Goal: Information Seeking & Learning: Learn about a topic

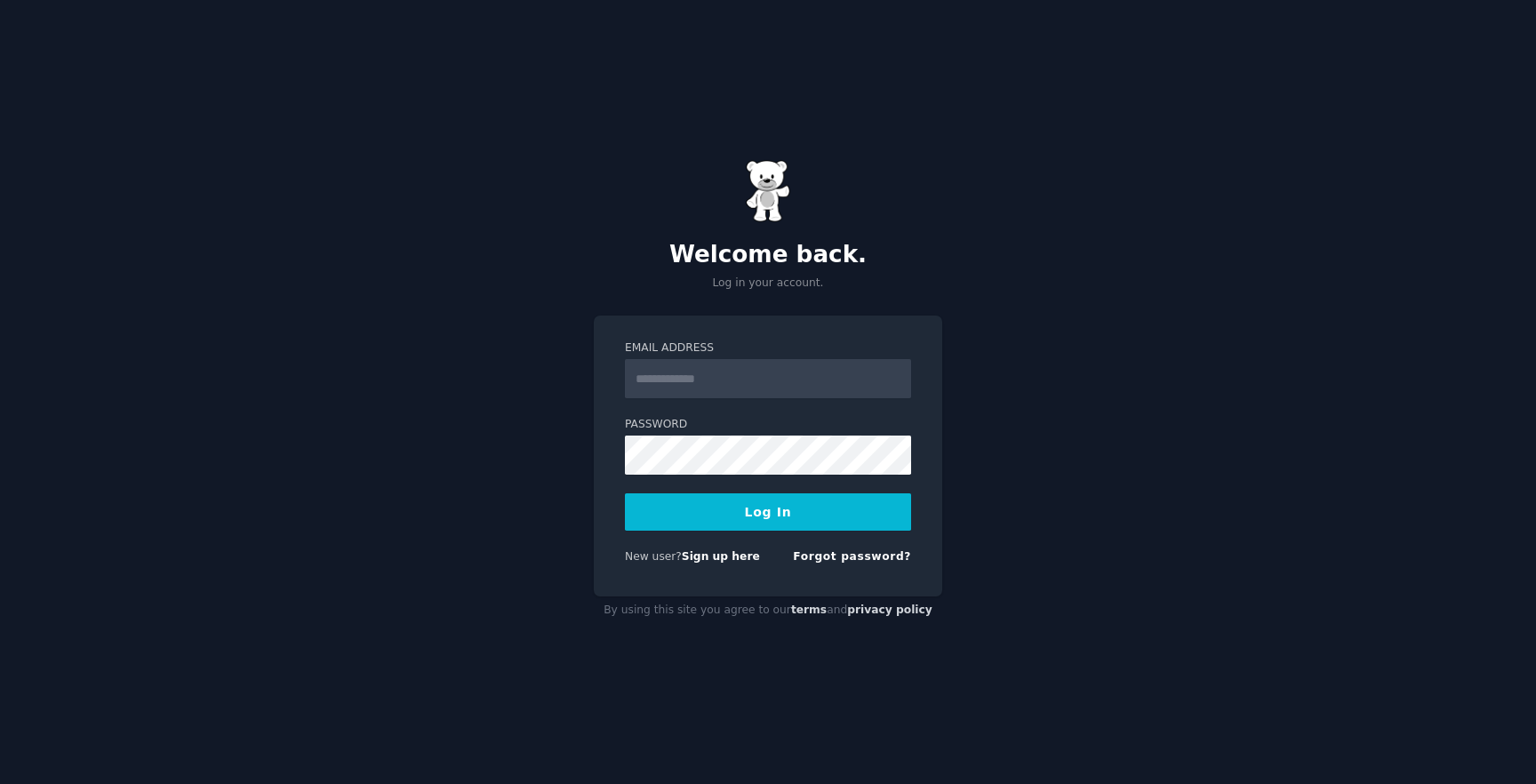
click at [722, 569] on div "New user? Sign up here Forgot password?" at bounding box center [768, 560] width 286 height 22
click at [722, 558] on link "Sign up here" at bounding box center [721, 556] width 78 height 13
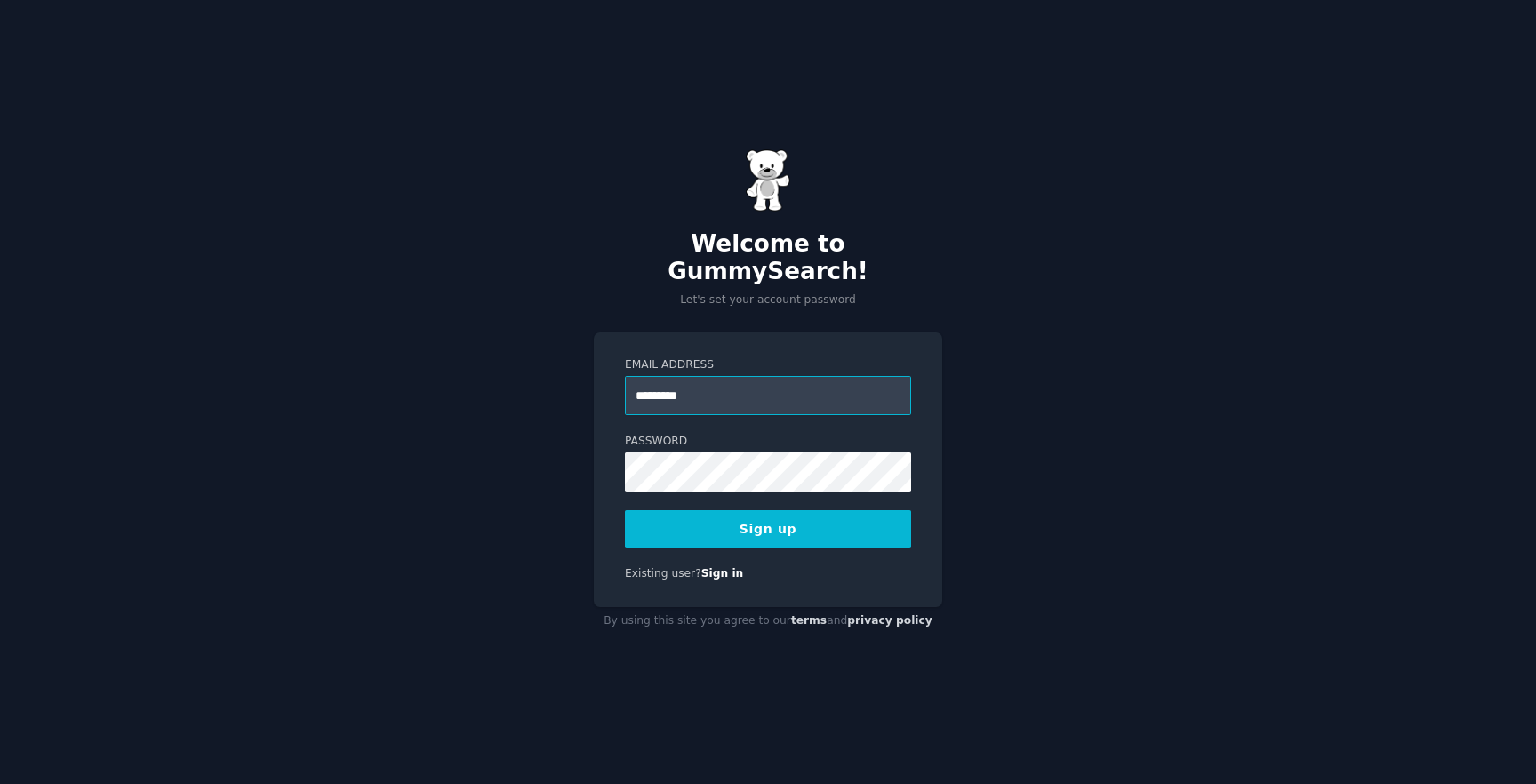
type input "**********"
click at [1088, 526] on div "**********" at bounding box center [768, 392] width 1536 height 784
click at [804, 522] on button "Sign up" at bounding box center [768, 528] width 286 height 37
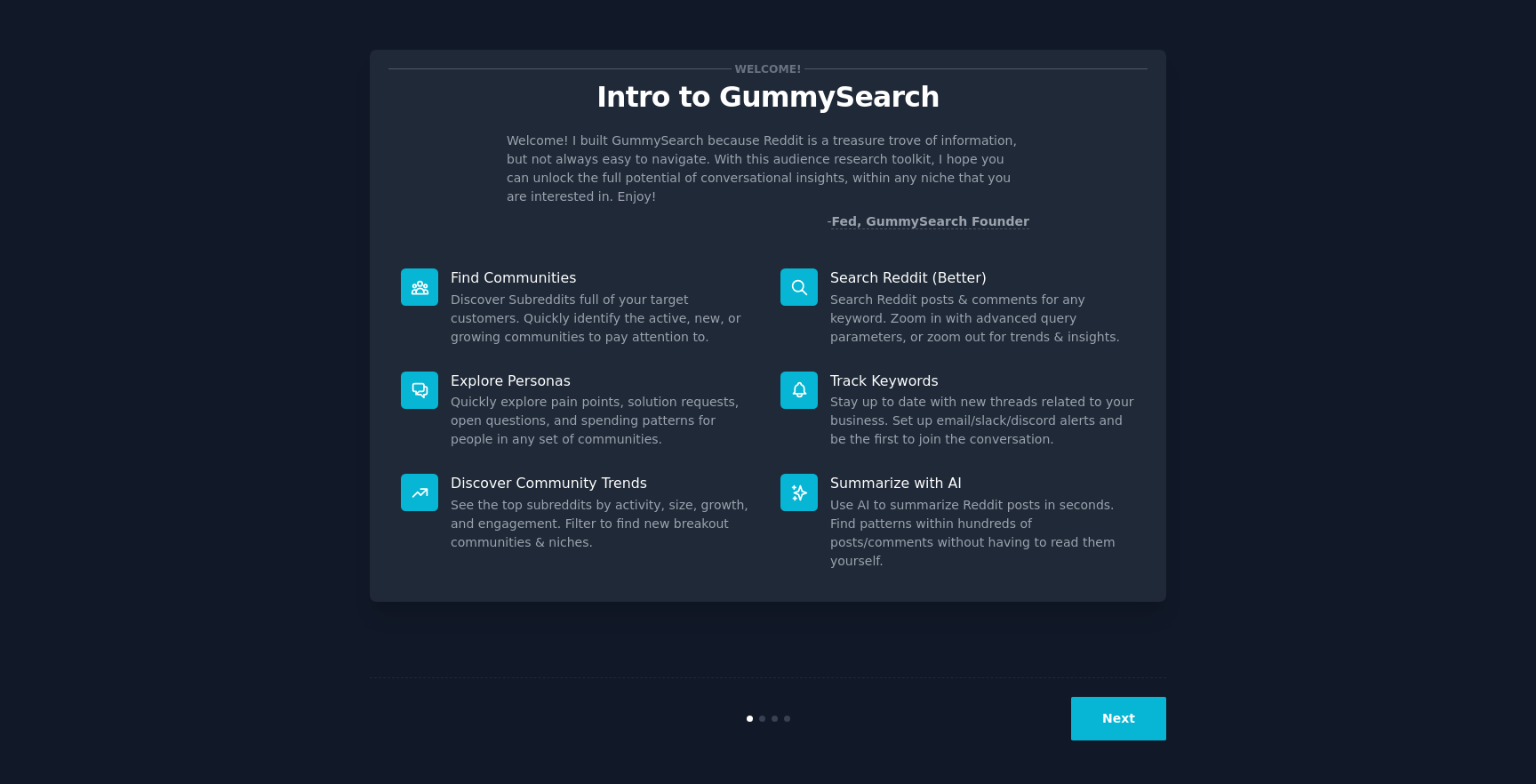
click at [1114, 717] on button "Next" at bounding box center [1119, 718] width 95 height 44
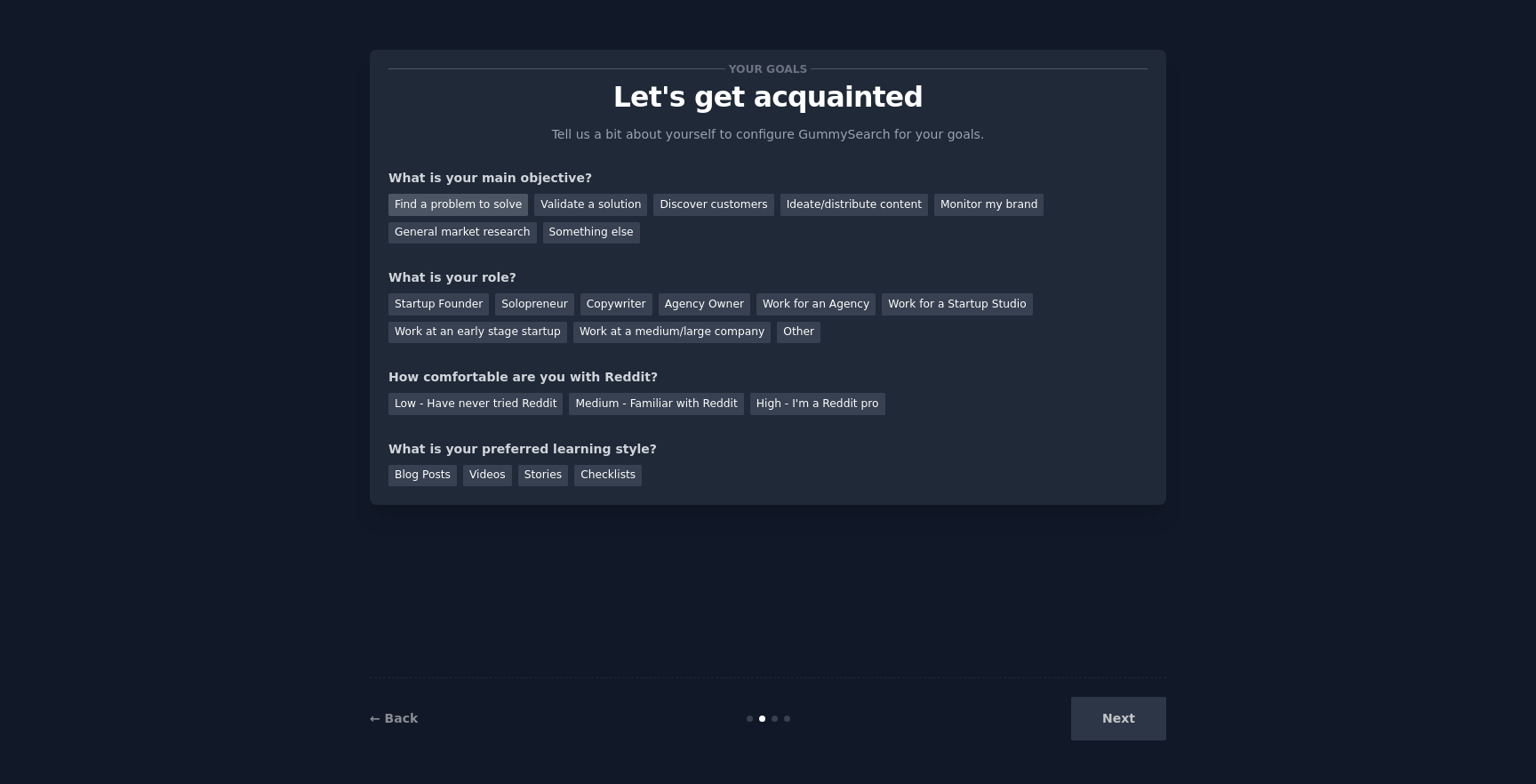
click at [488, 212] on div "Find a problem to solve" at bounding box center [457, 205] width 139 height 22
click at [687, 199] on div "Discover customers" at bounding box center [713, 205] width 120 height 22
click at [444, 215] on div "Find a problem to solve Validate a solution Discover customers Ideate/distribut…" at bounding box center [767, 215] width 759 height 56
click at [444, 211] on div "Find a problem to solve" at bounding box center [457, 205] width 139 height 22
click at [496, 300] on div "Solopreneur" at bounding box center [535, 304] width 78 height 22
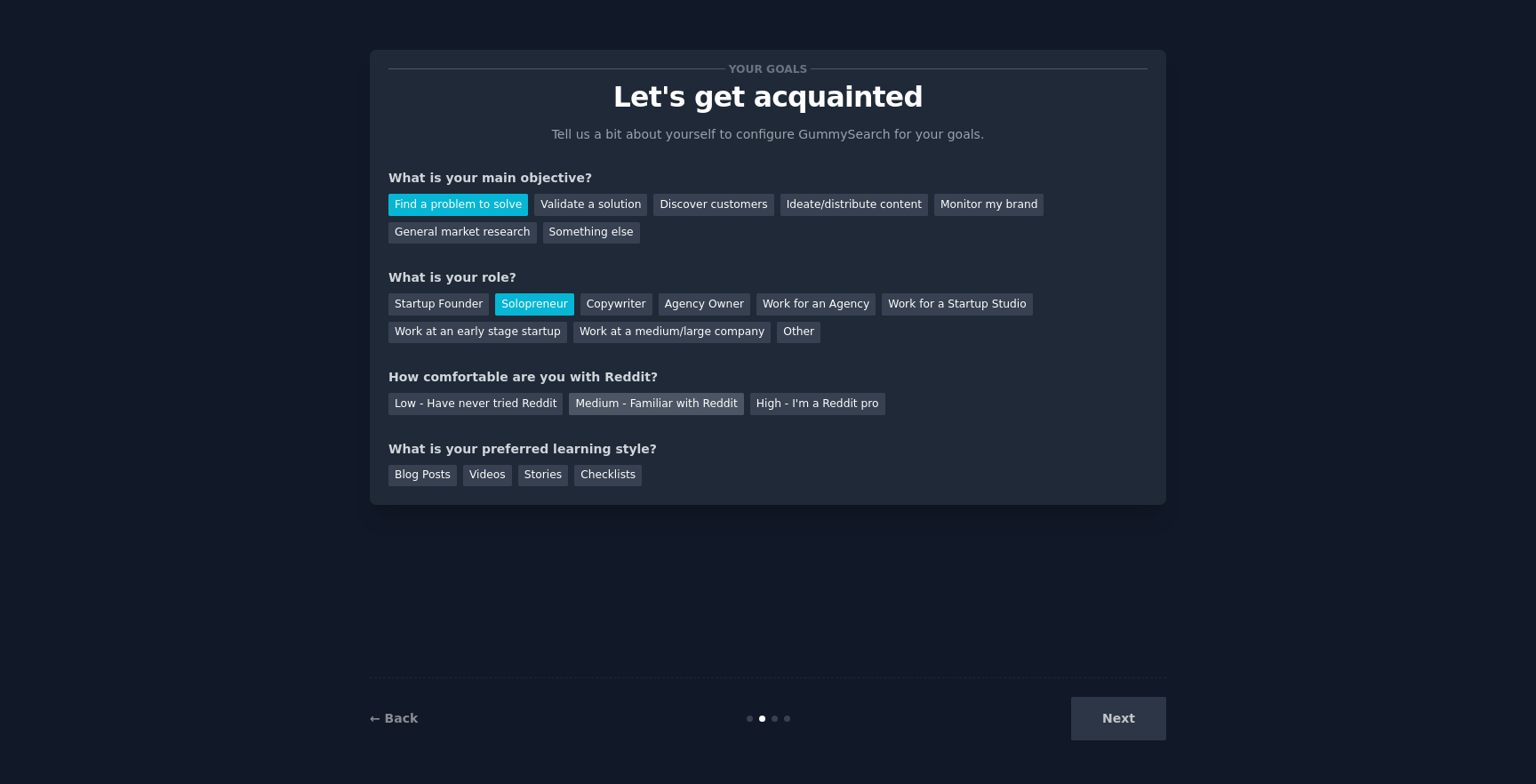
click at [626, 402] on div "Medium - Familiar with Reddit" at bounding box center [656, 403] width 174 height 22
click at [430, 472] on div "Blog Posts" at bounding box center [422, 475] width 68 height 22
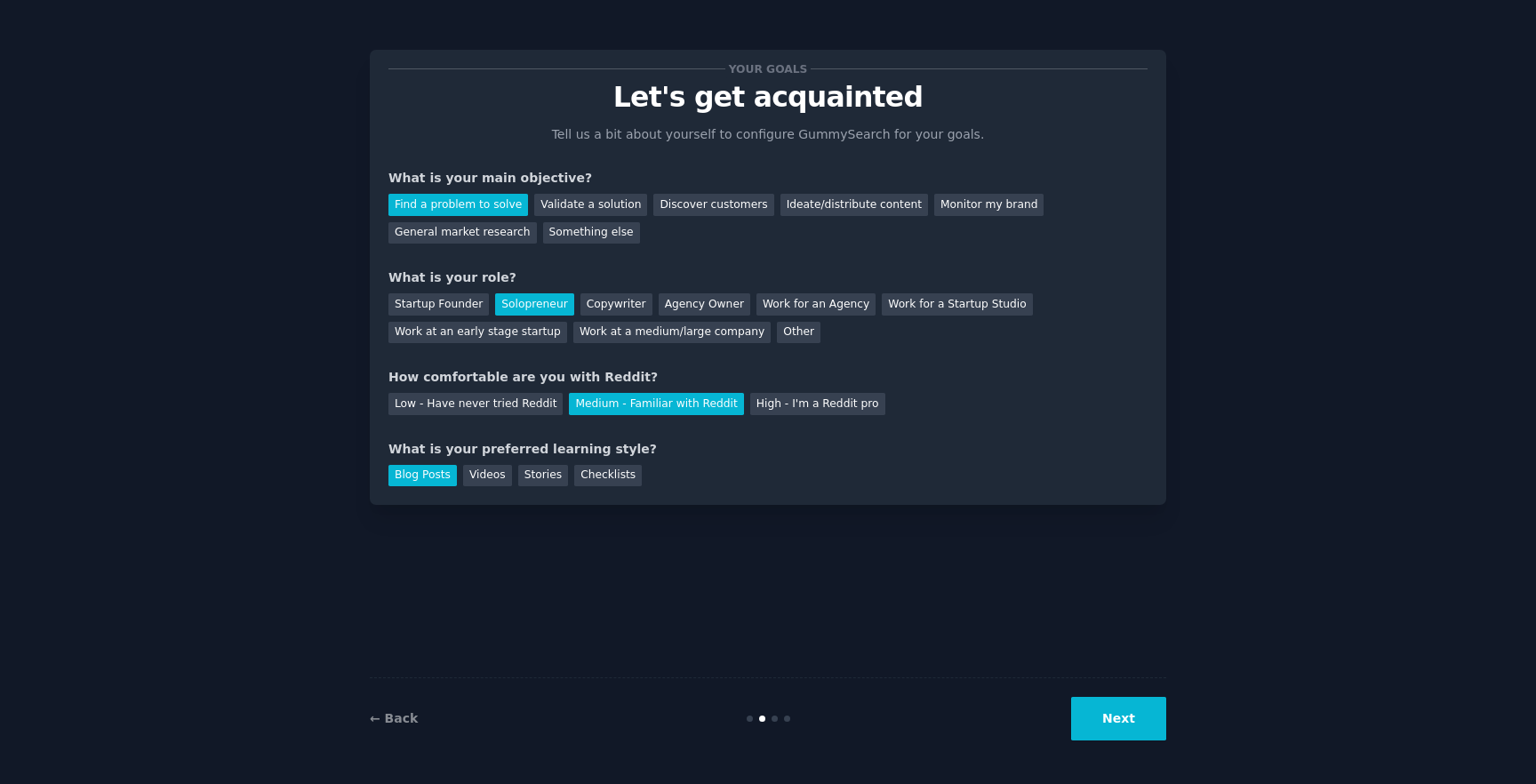
click at [1143, 708] on button "Next" at bounding box center [1119, 718] width 95 height 44
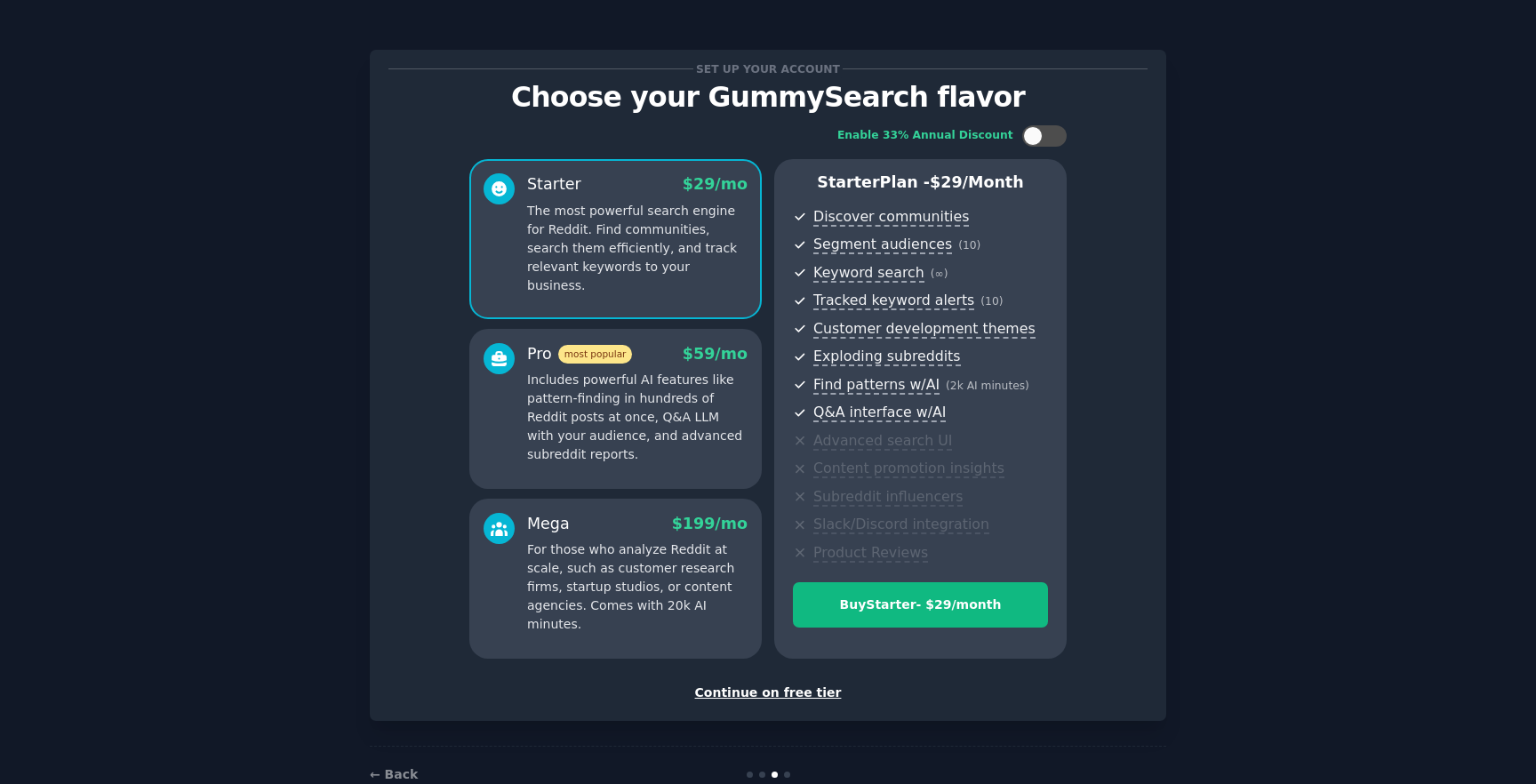
click at [779, 684] on div "Continue on free tier" at bounding box center [767, 692] width 759 height 18
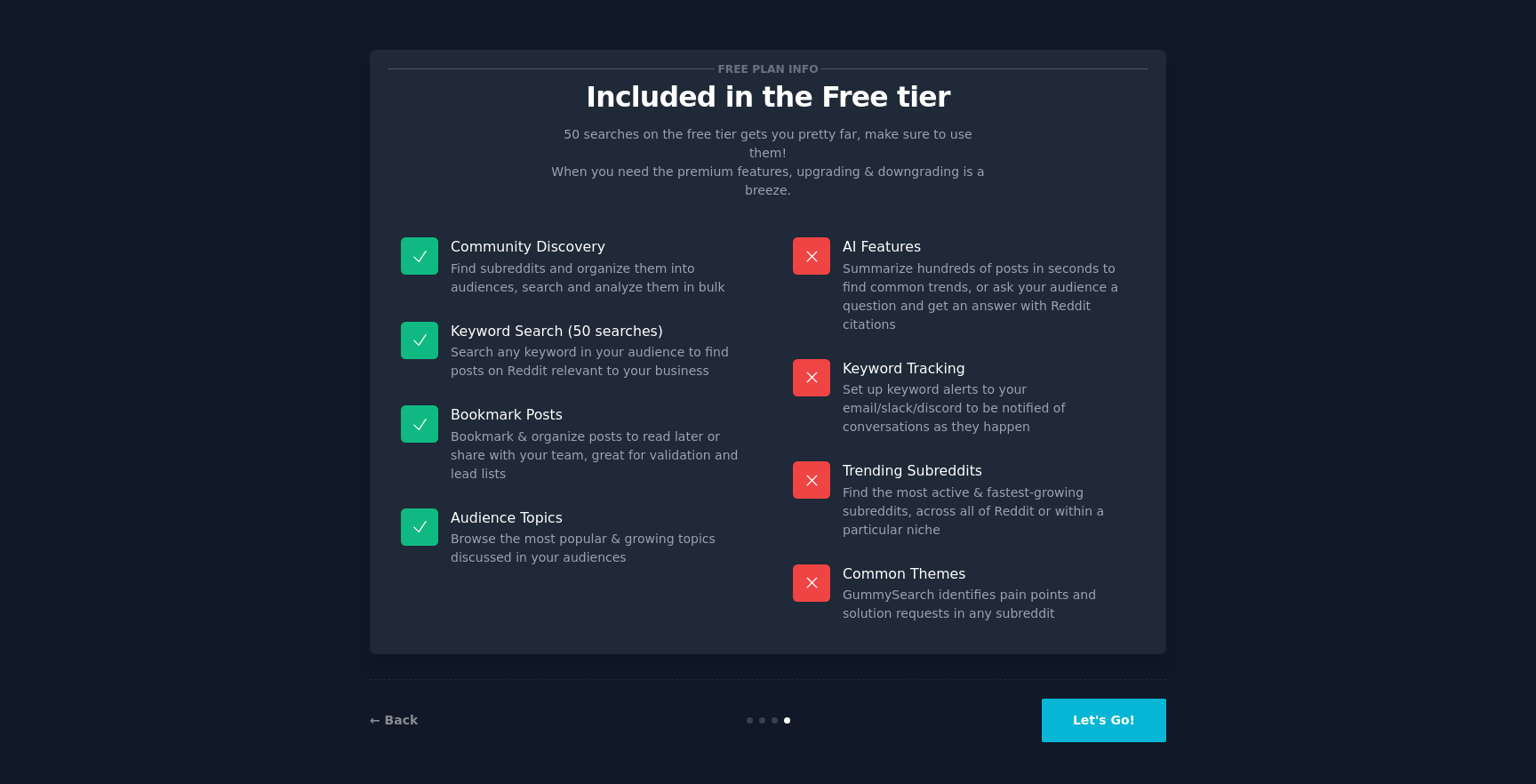
click at [779, 684] on div "← Back Let's Go!" at bounding box center [768, 720] width 796 height 82
click at [1146, 720] on button "Let's Go!" at bounding box center [1104, 720] width 125 height 44
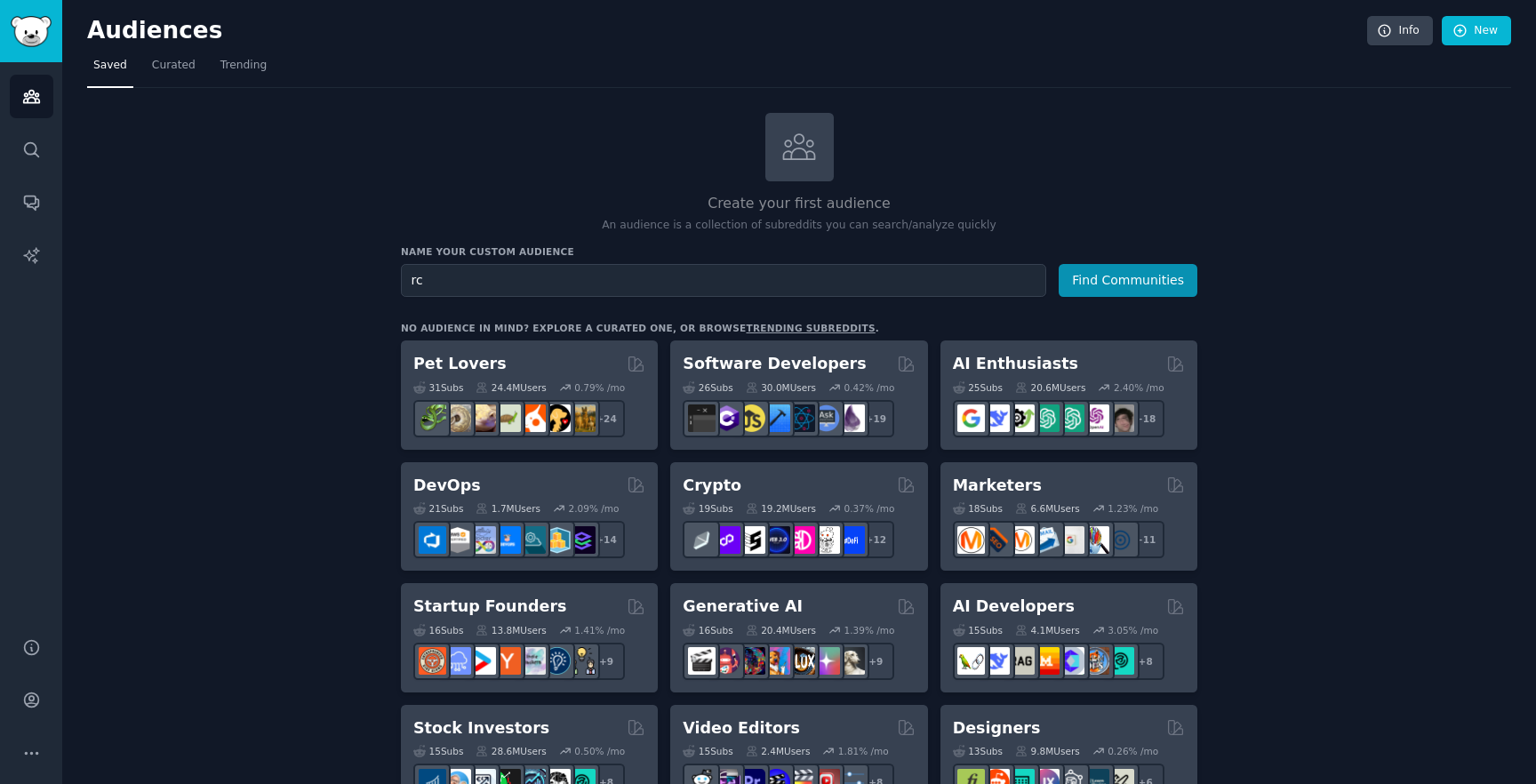
type input "r"
type input "contract redlining"
click at [1129, 278] on button "Find Communities" at bounding box center [1128, 280] width 138 height 33
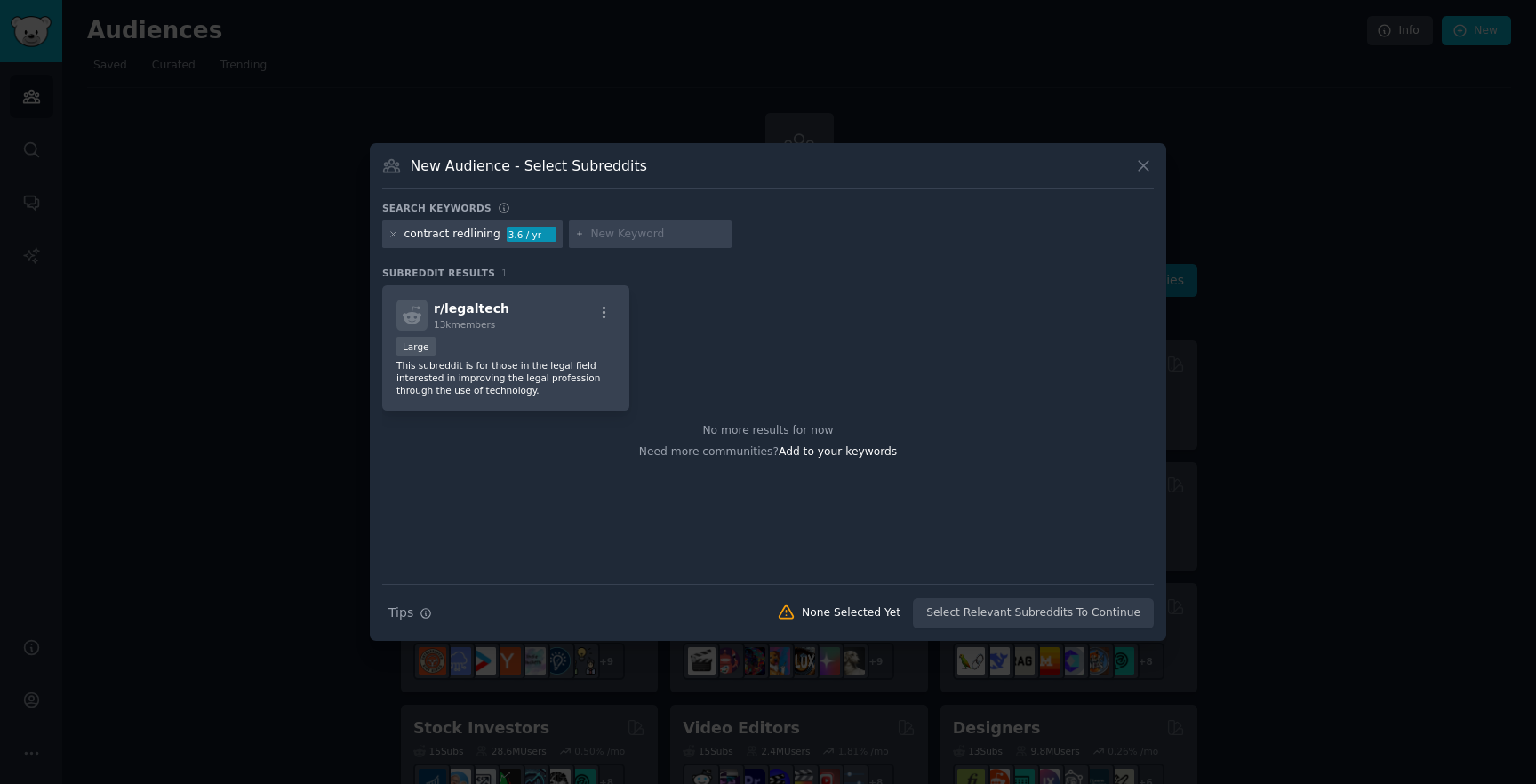
click at [864, 69] on div at bounding box center [768, 392] width 1536 height 784
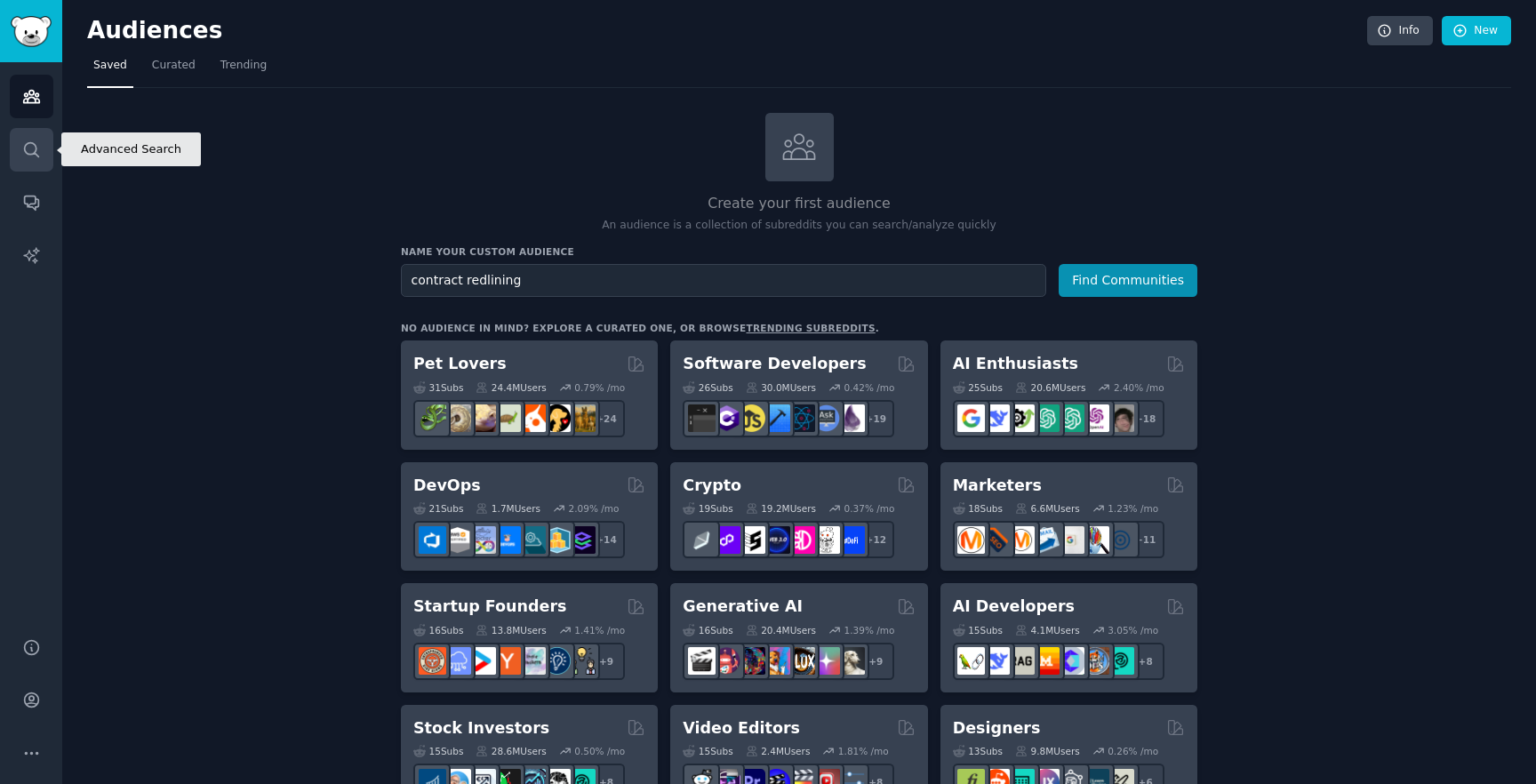
click at [47, 146] on link "Search" at bounding box center [32, 150] width 44 height 44
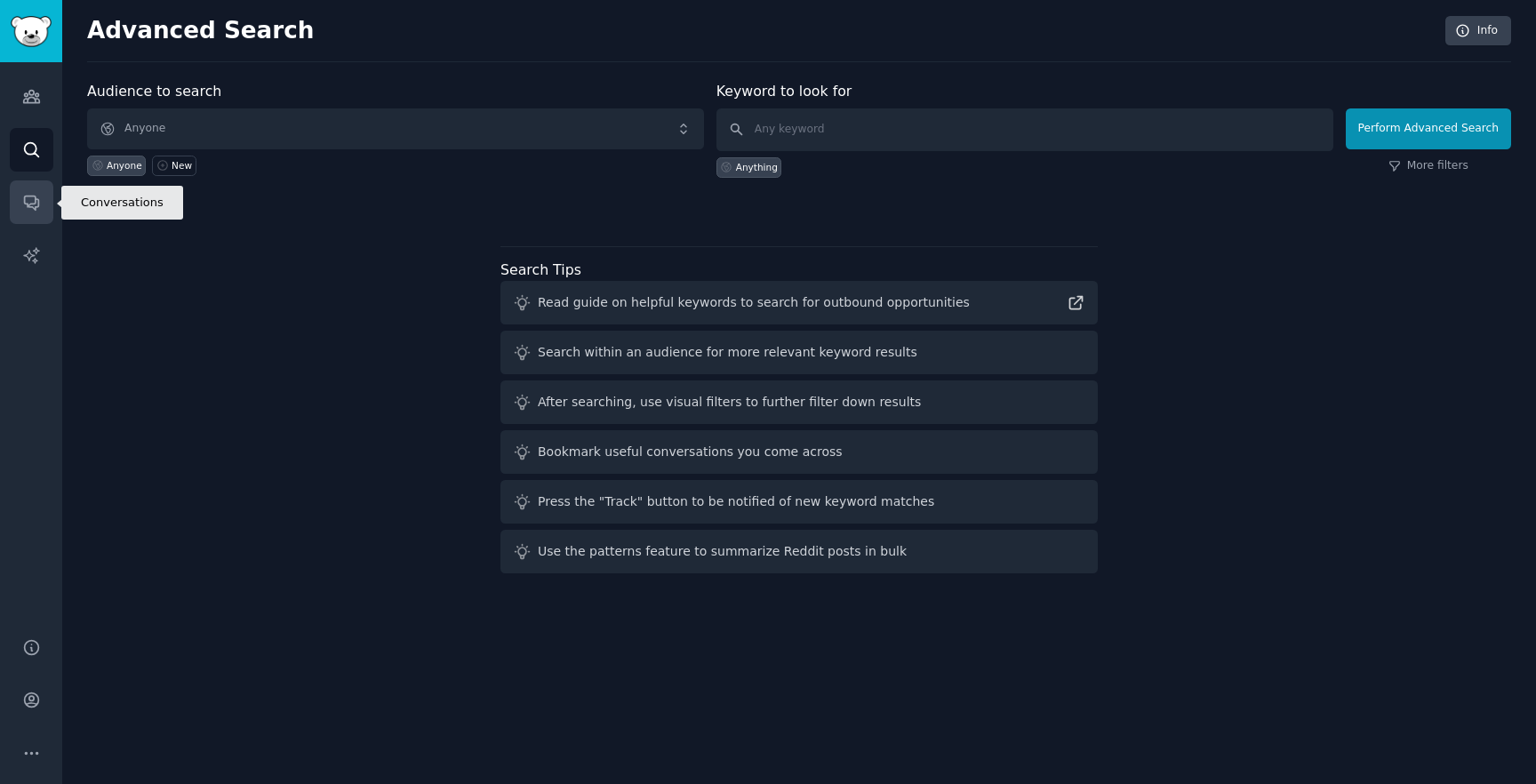
click at [40, 197] on icon "Sidebar" at bounding box center [31, 202] width 18 height 18
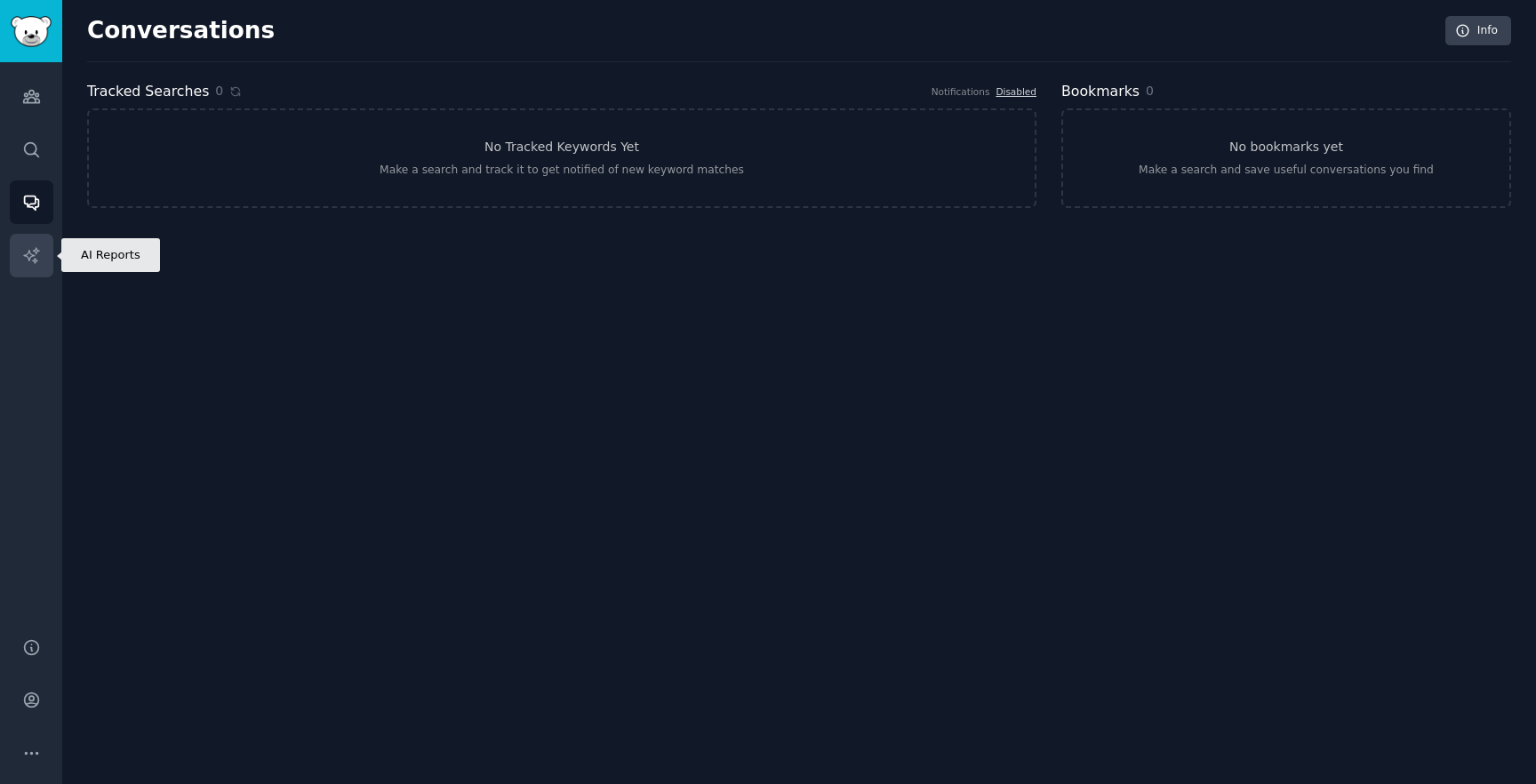
click at [30, 268] on link "AI Reports" at bounding box center [32, 256] width 44 height 44
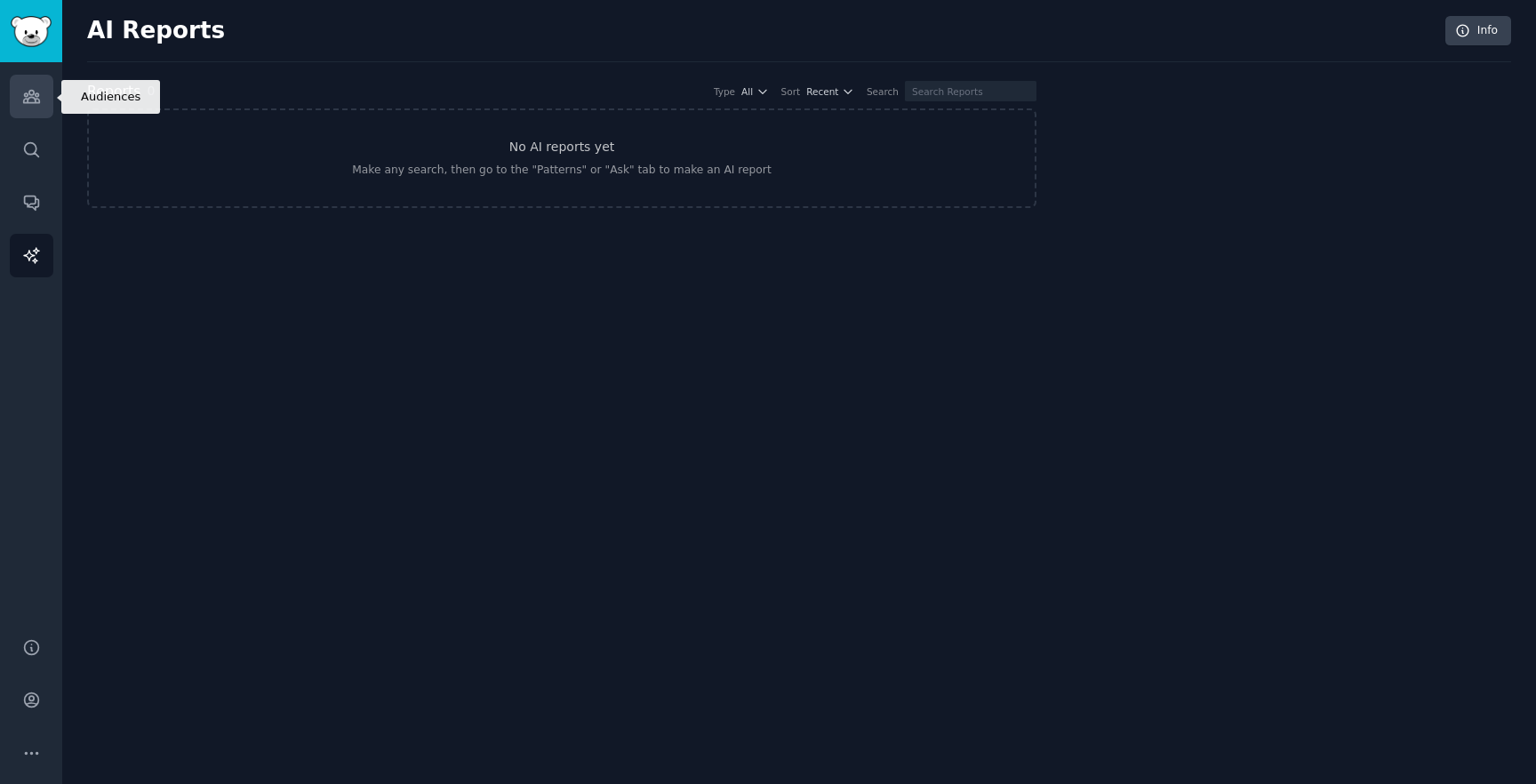
click at [28, 85] on link "Audiences" at bounding box center [32, 97] width 44 height 44
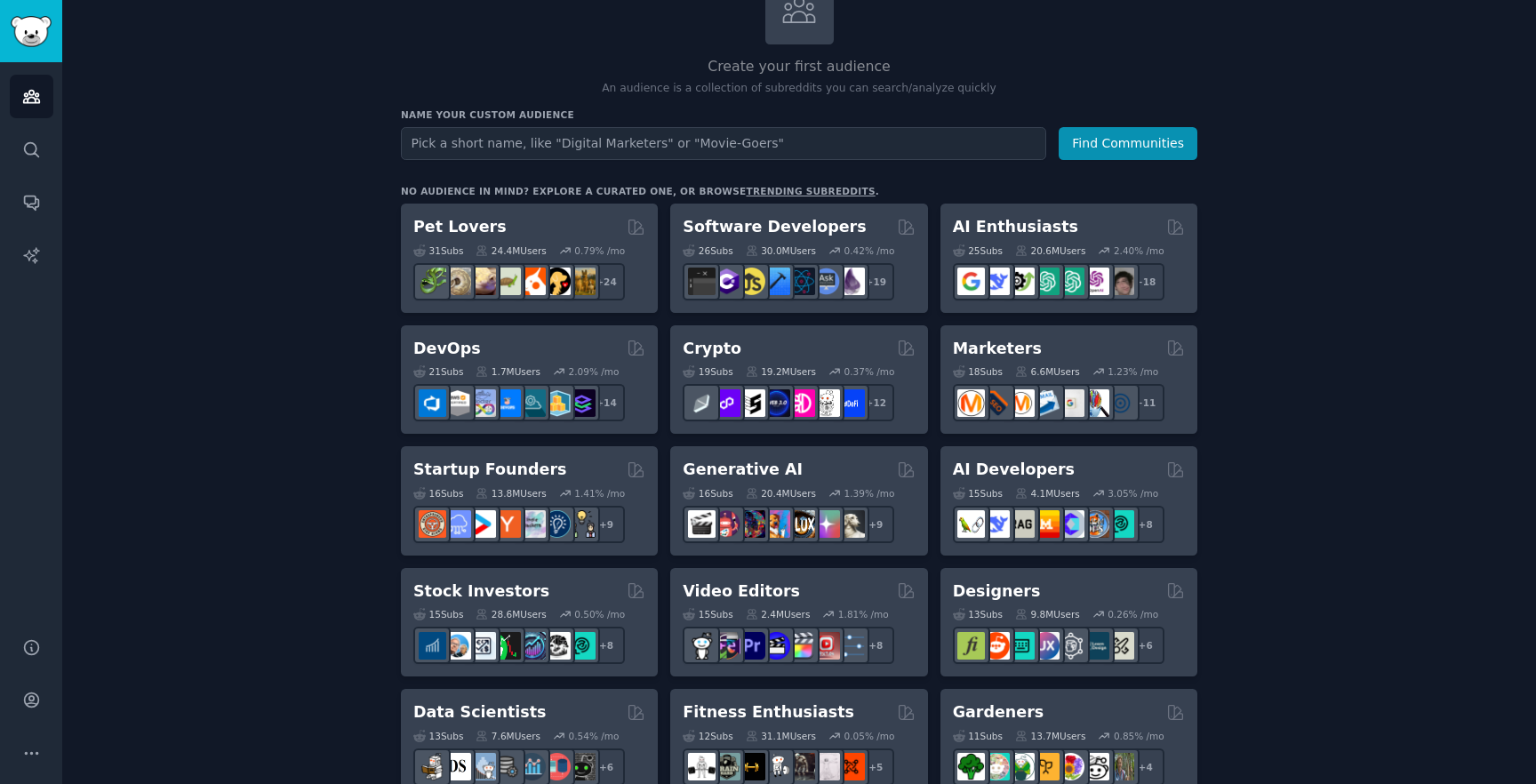
scroll to position [199, 0]
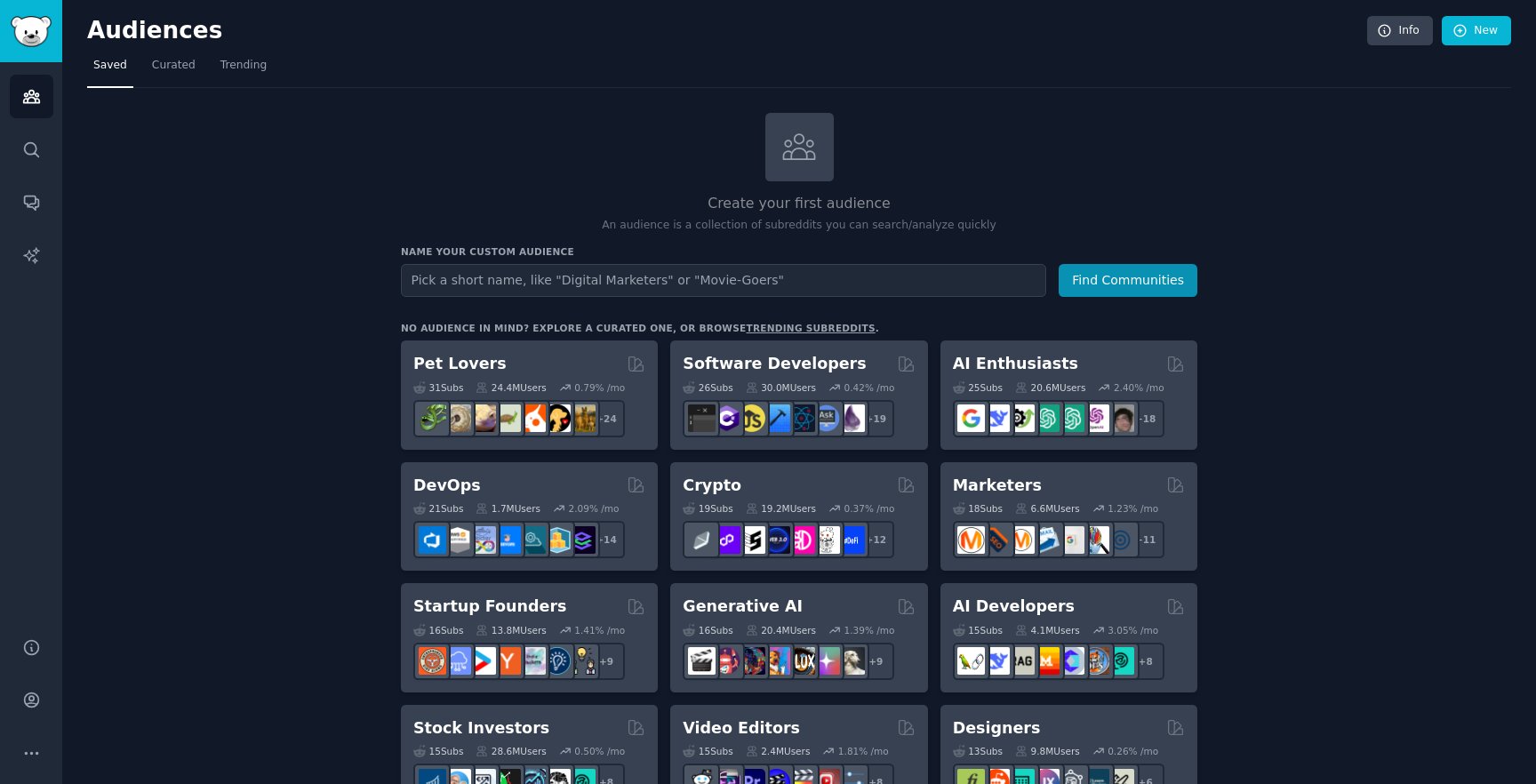
scroll to position [30, 0]
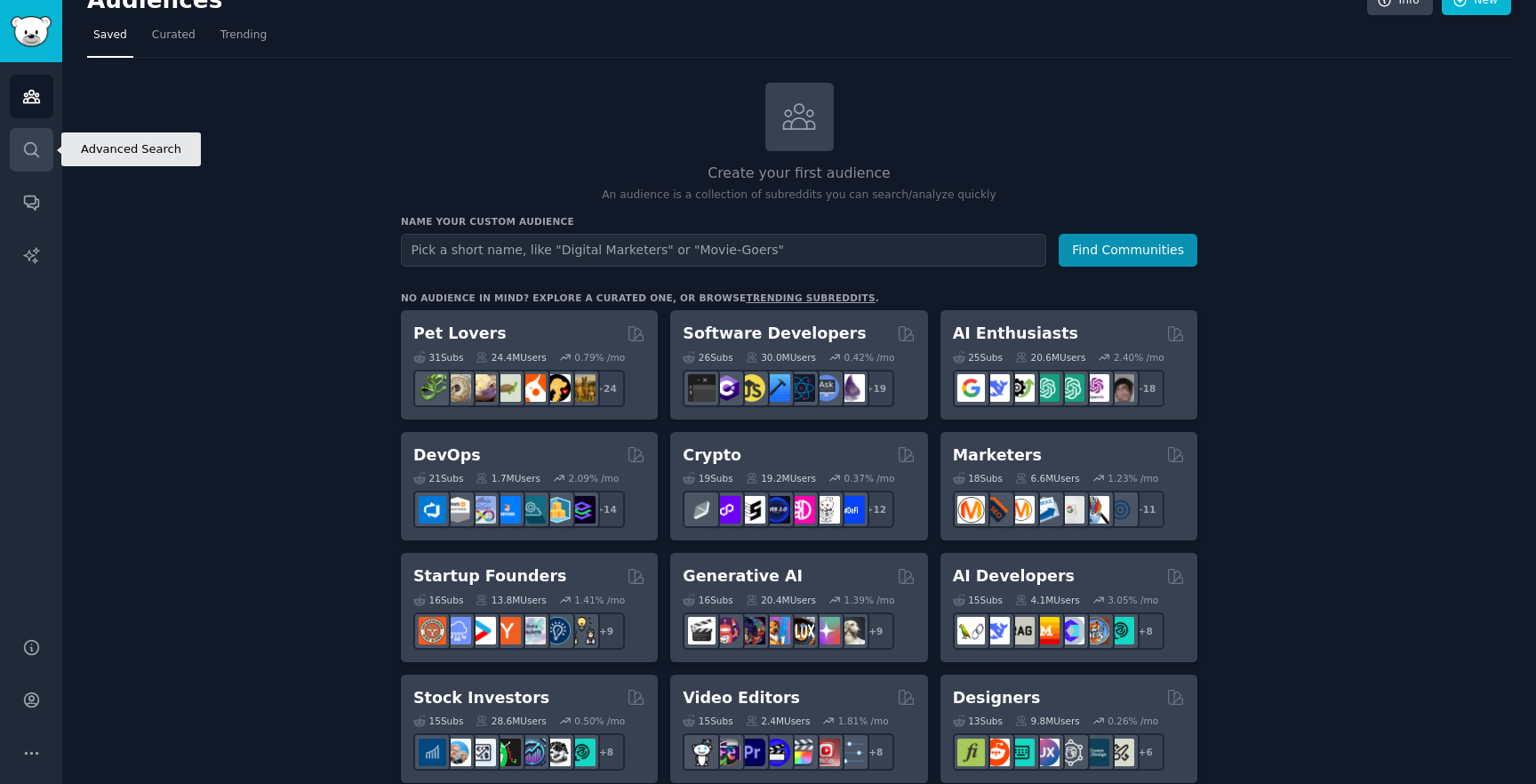
click at [20, 158] on link "Search" at bounding box center [32, 150] width 44 height 44
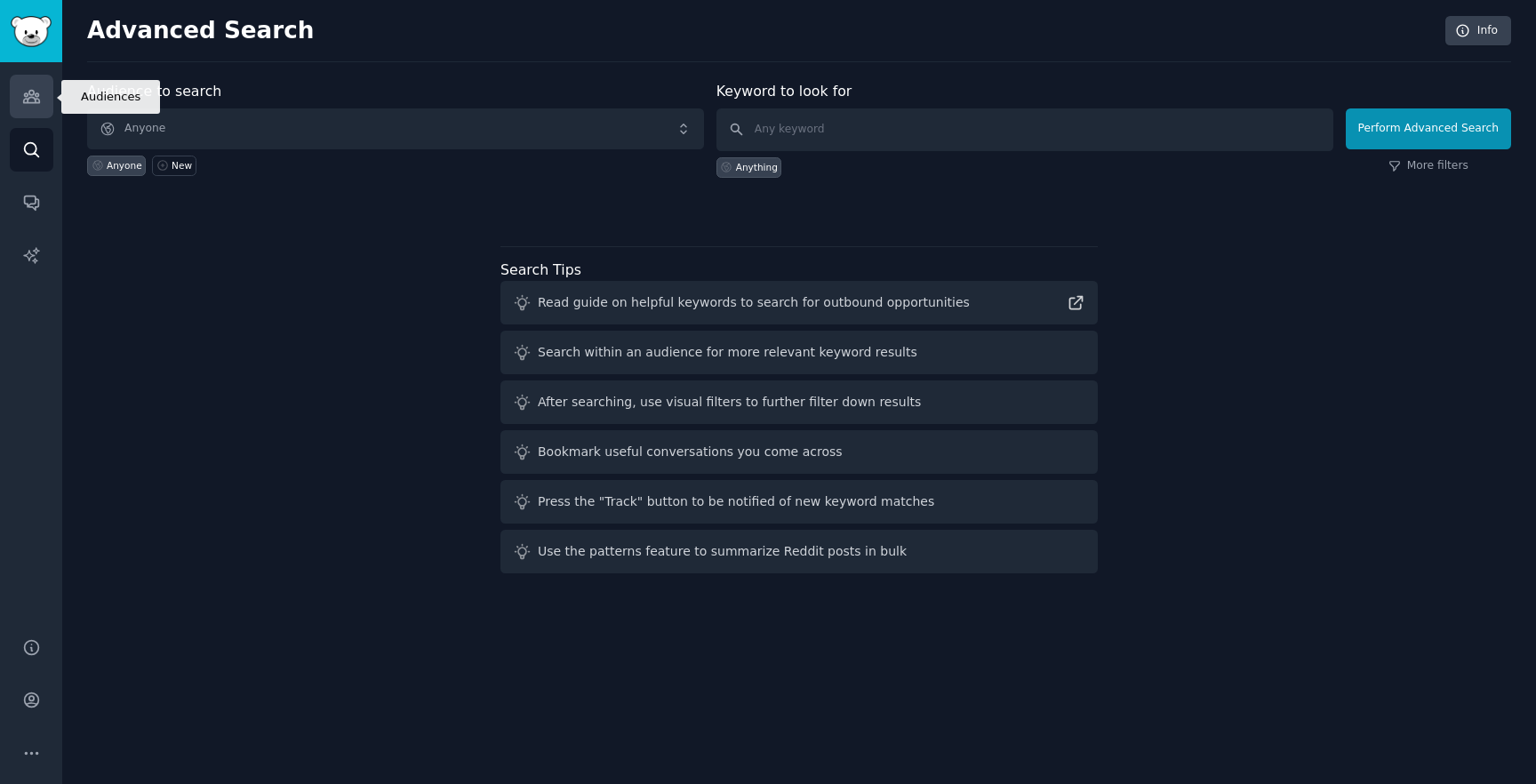
click at [40, 89] on icon "Sidebar" at bounding box center [31, 97] width 18 height 18
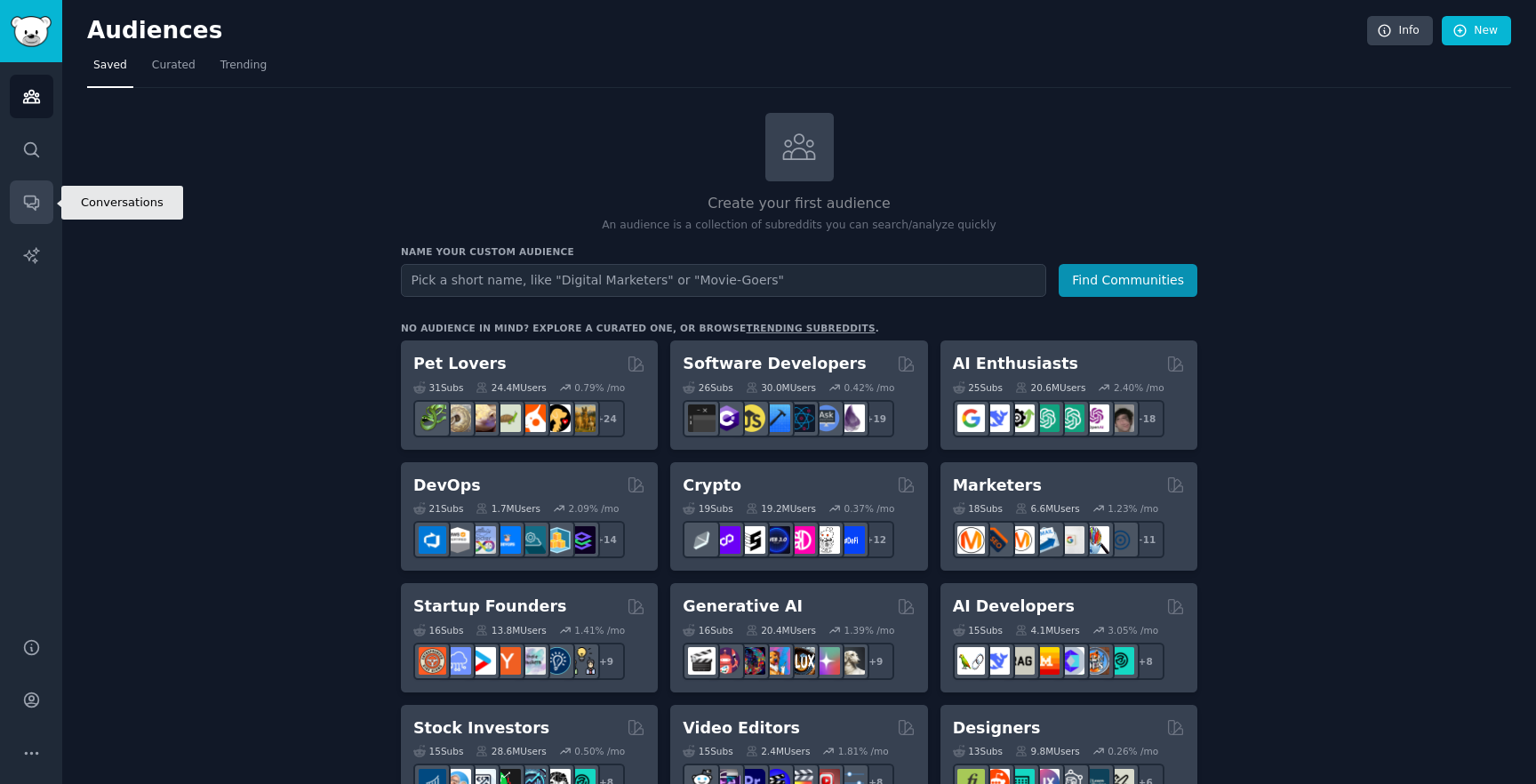
click at [27, 204] on icon "Sidebar" at bounding box center [31, 204] width 15 height 15
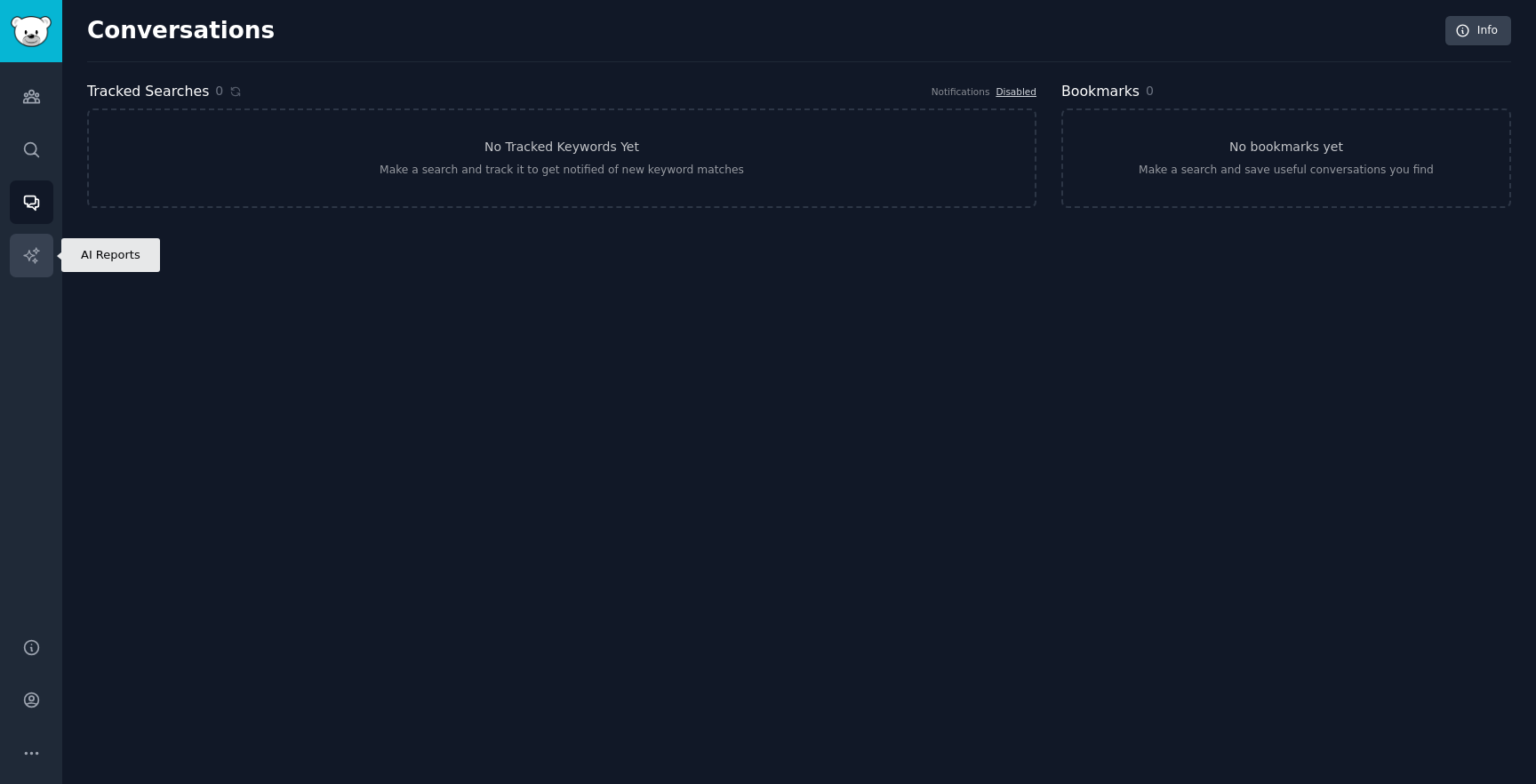
click at [31, 254] on icon "Sidebar" at bounding box center [30, 254] width 15 height 15
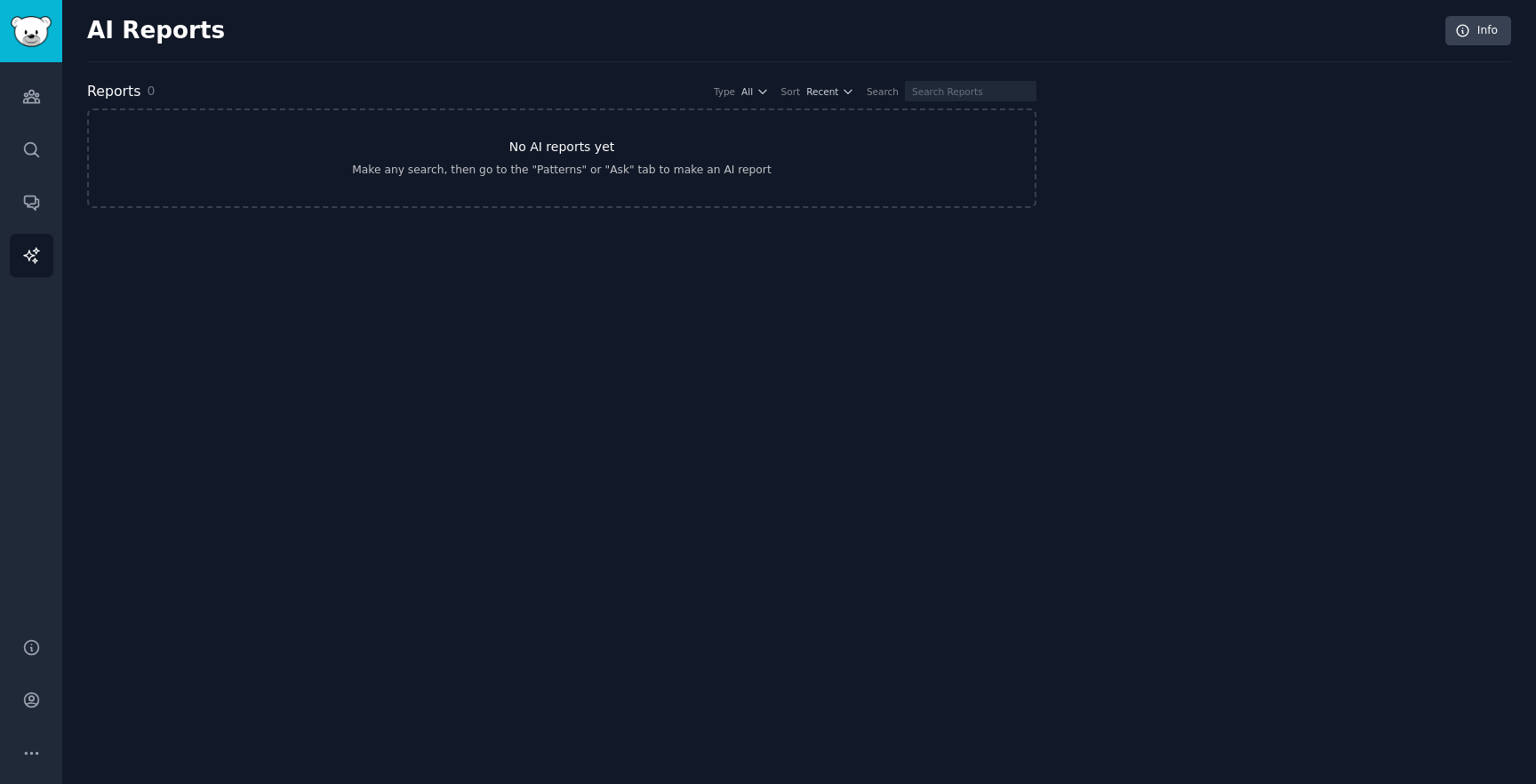
click at [551, 159] on link "No AI reports yet Make any search, then go to the "Patterns" or "Ask" tab to ma…" at bounding box center [562, 158] width 949 height 99
click at [29, 103] on icon "Sidebar" at bounding box center [31, 97] width 16 height 13
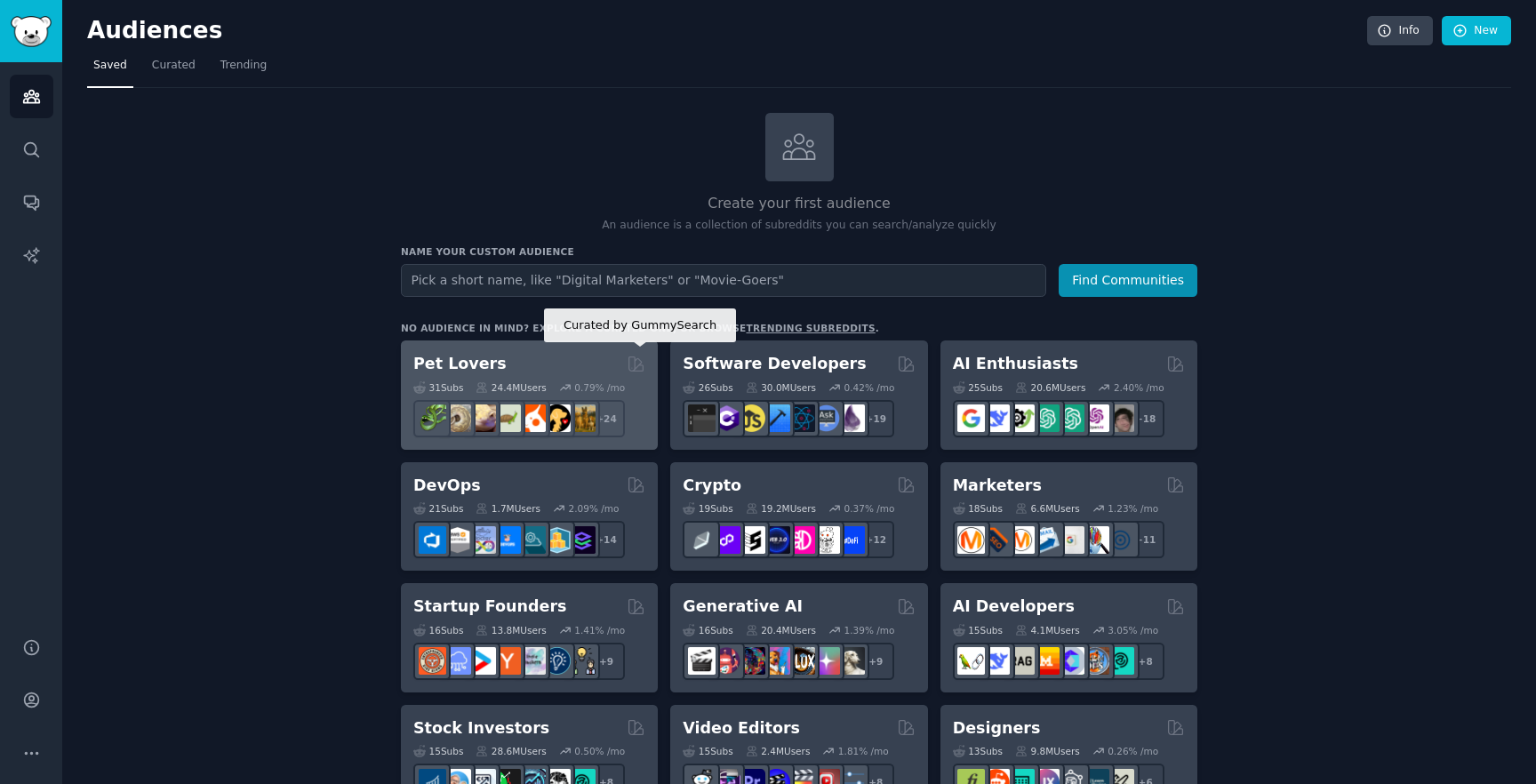
click at [564, 352] on div "Pet Lovers Curated by GummySearch" at bounding box center [529, 363] width 232 height 22
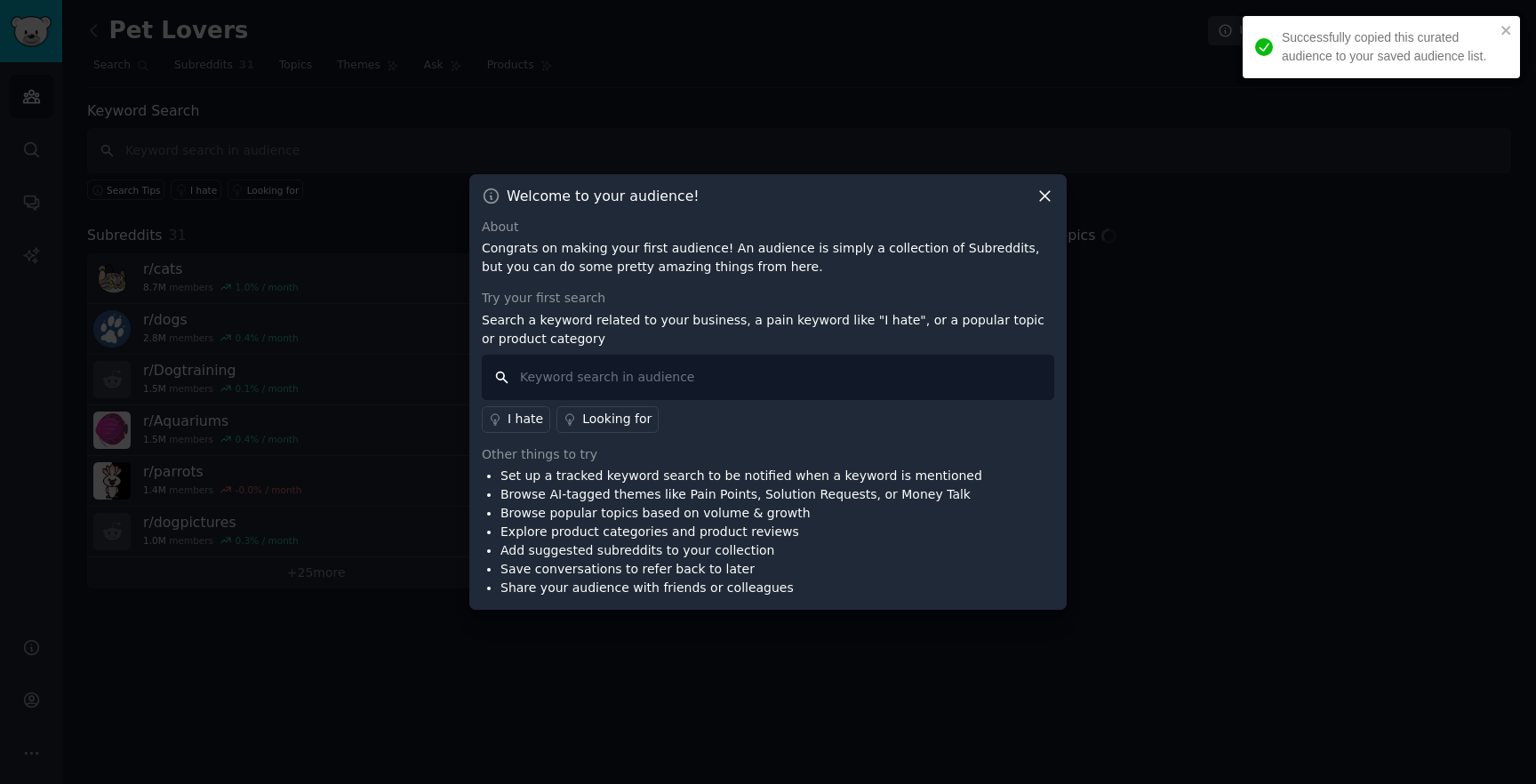
click at [682, 381] on input "text" at bounding box center [768, 377] width 572 height 46
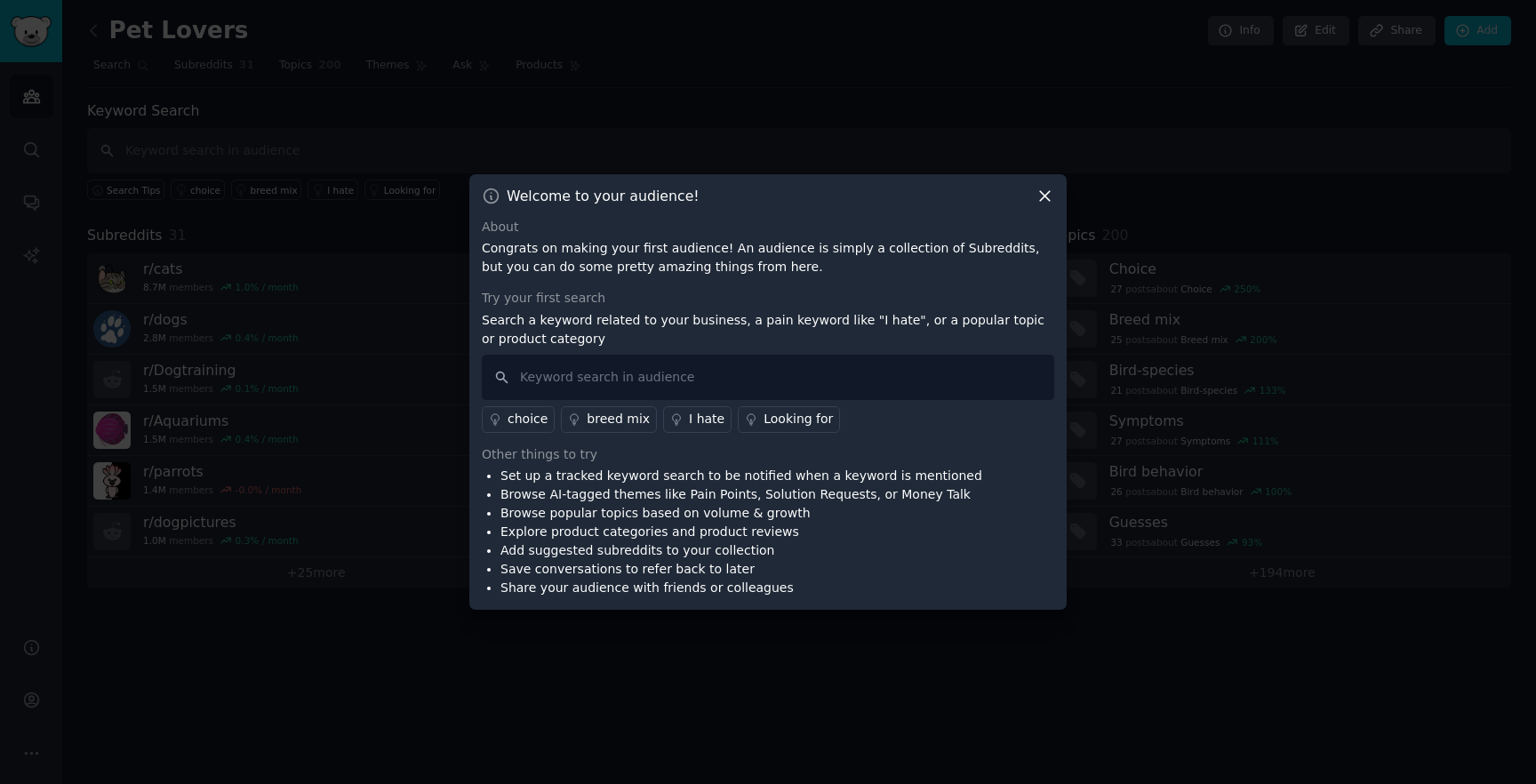
click at [612, 423] on div "breed mix" at bounding box center [618, 419] width 63 height 18
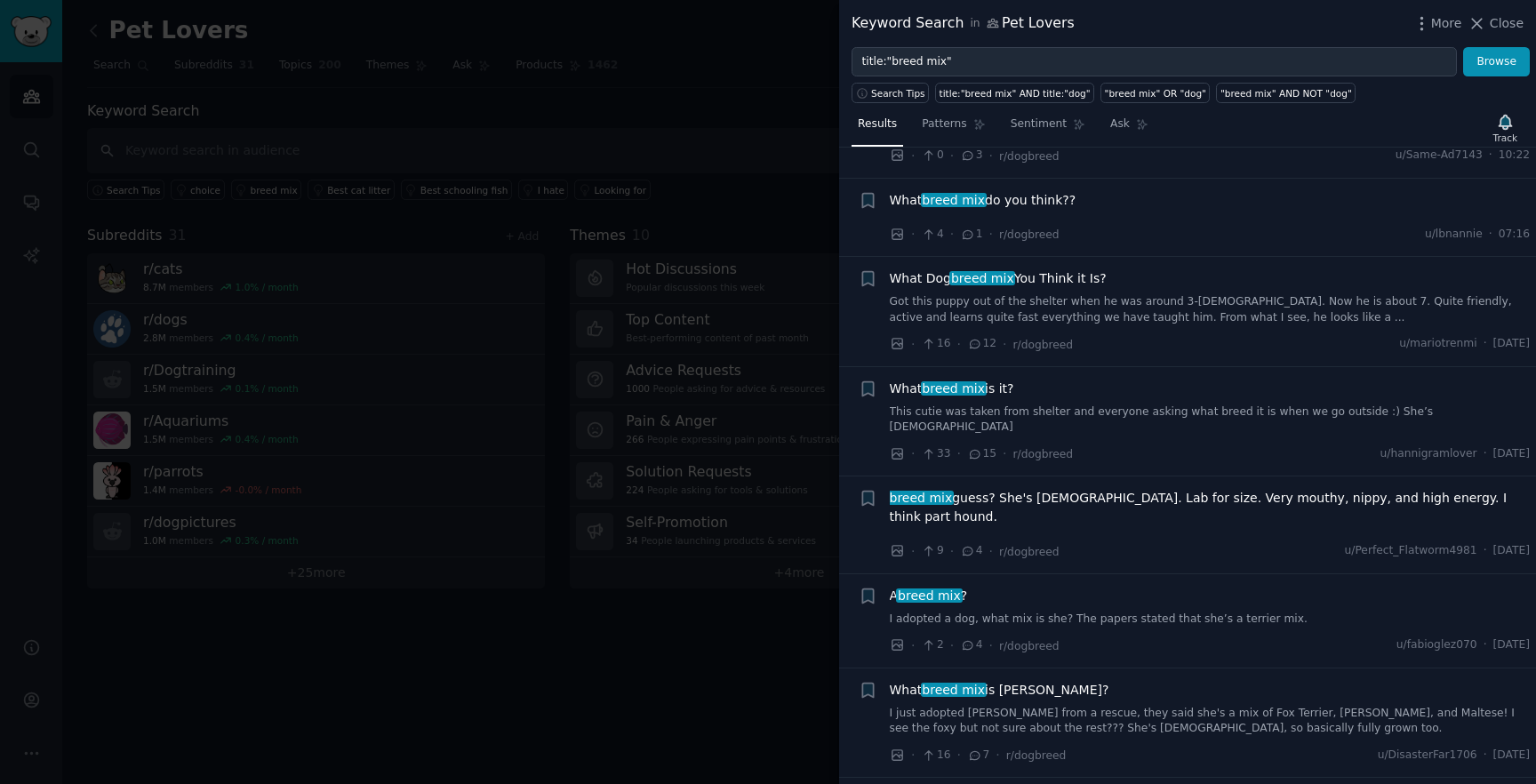
scroll to position [101, 0]
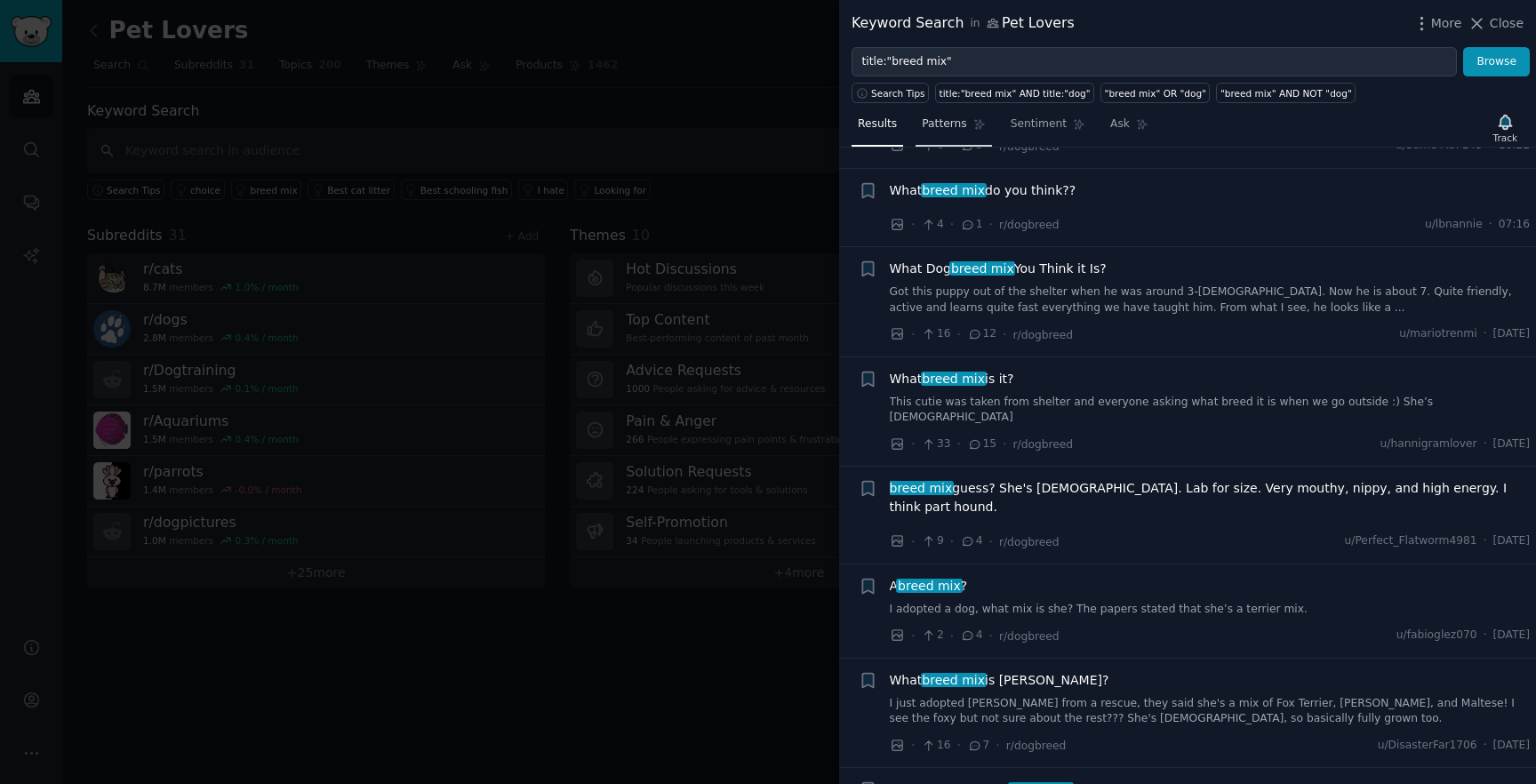
click at [942, 117] on span "Patterns" at bounding box center [944, 125] width 45 height 16
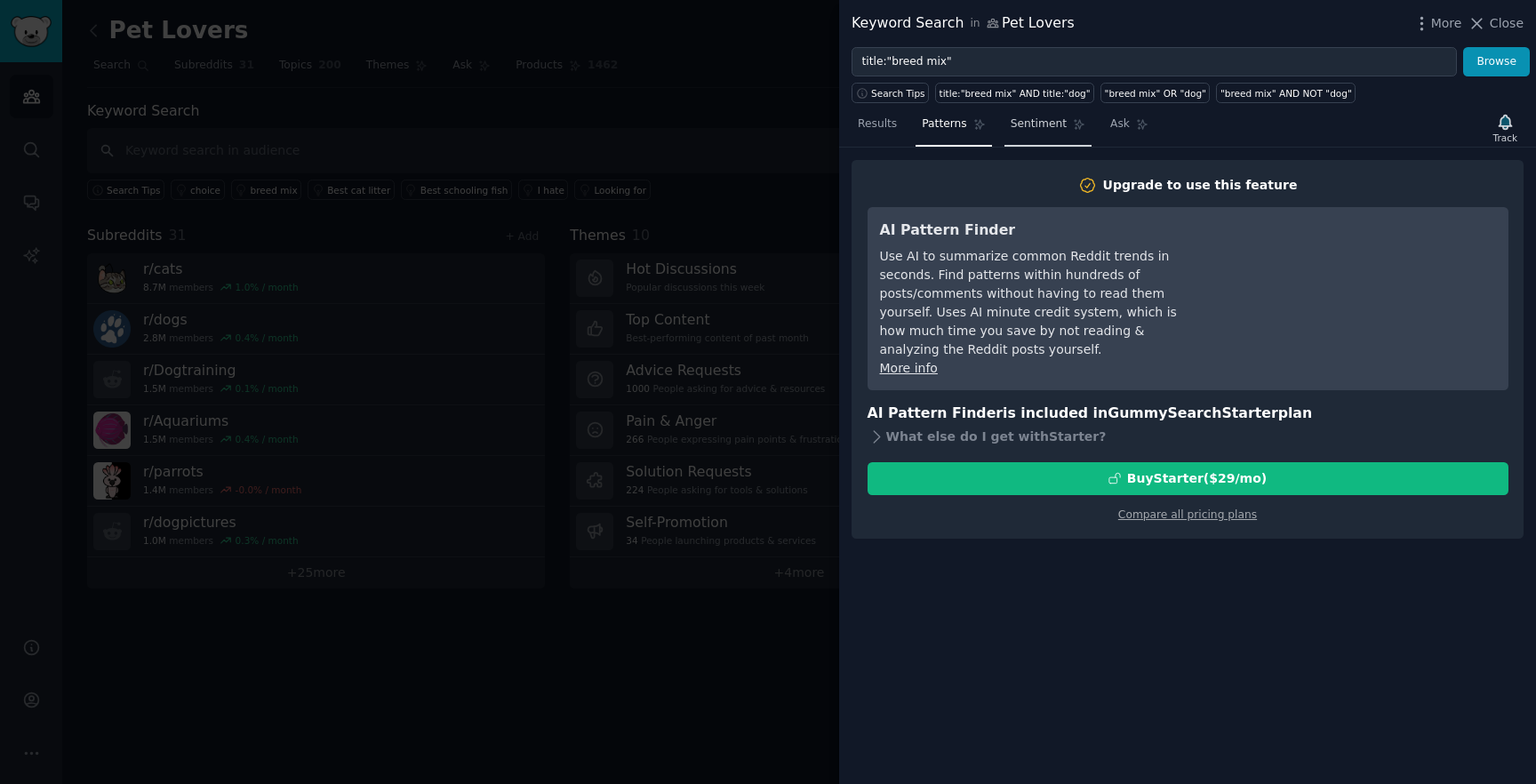
click at [1026, 121] on span "Sentiment" at bounding box center [1039, 125] width 56 height 16
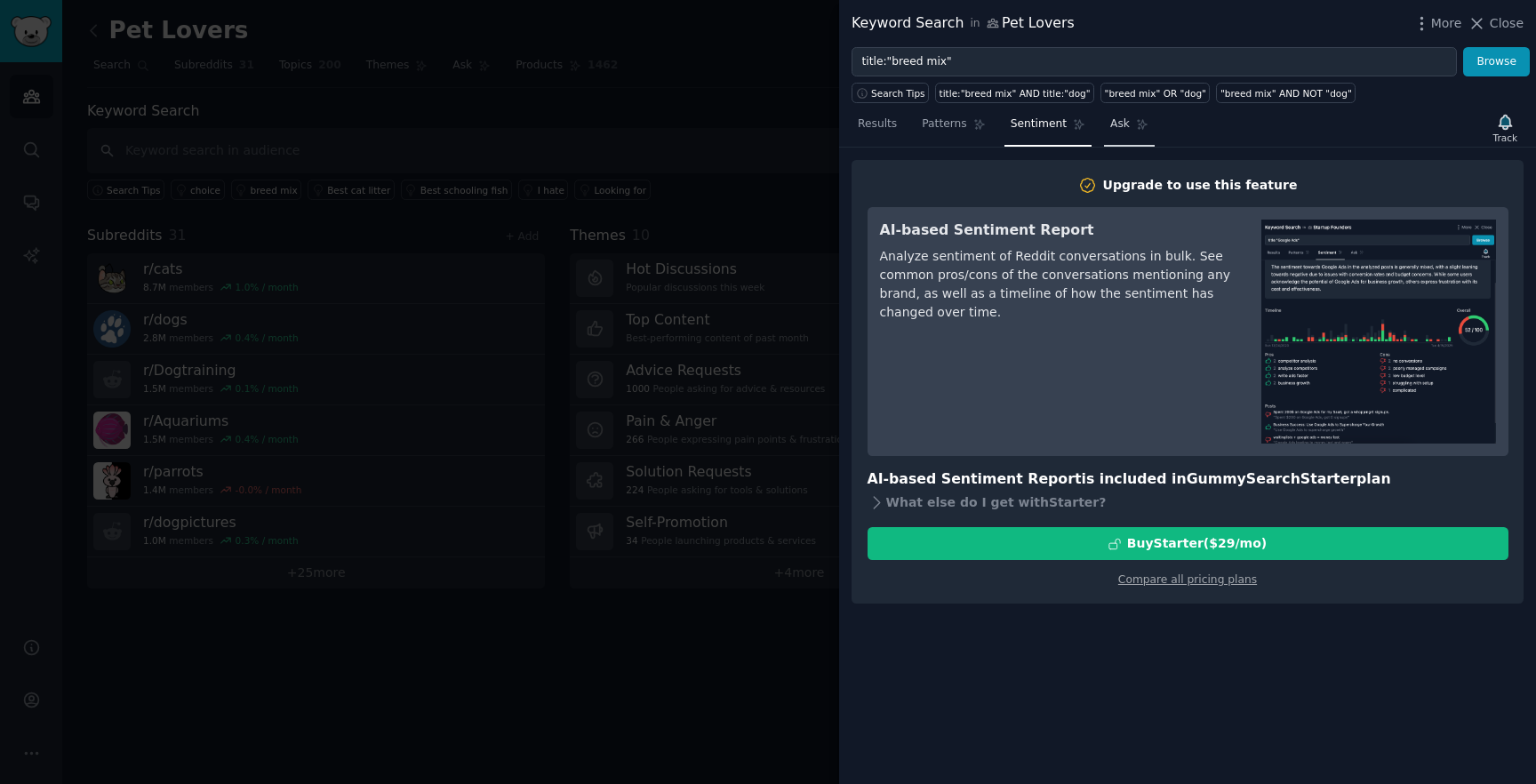
click at [1105, 127] on link "Ask" at bounding box center [1130, 128] width 51 height 36
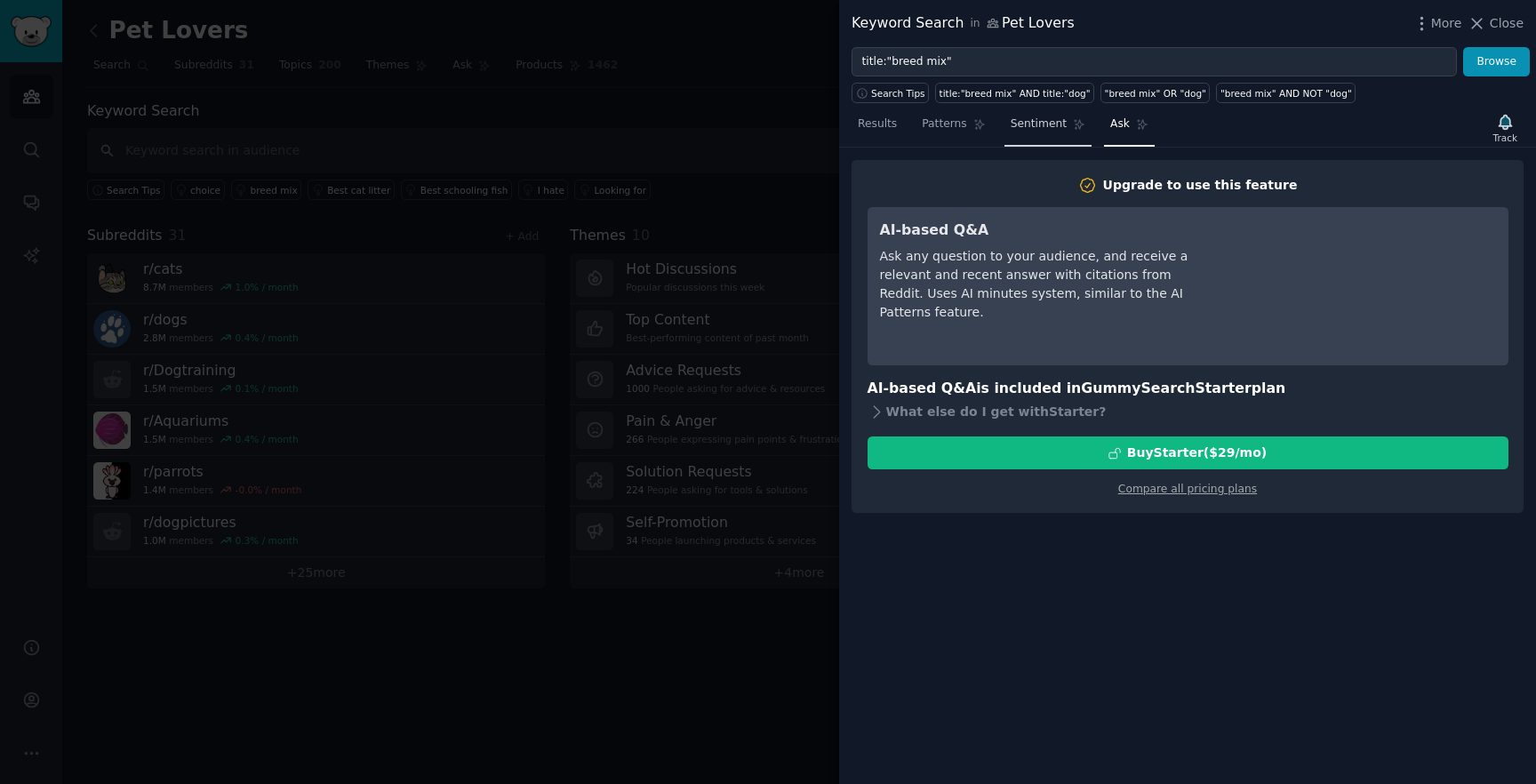
click at [1073, 128] on icon at bounding box center [1080, 125] width 13 height 13
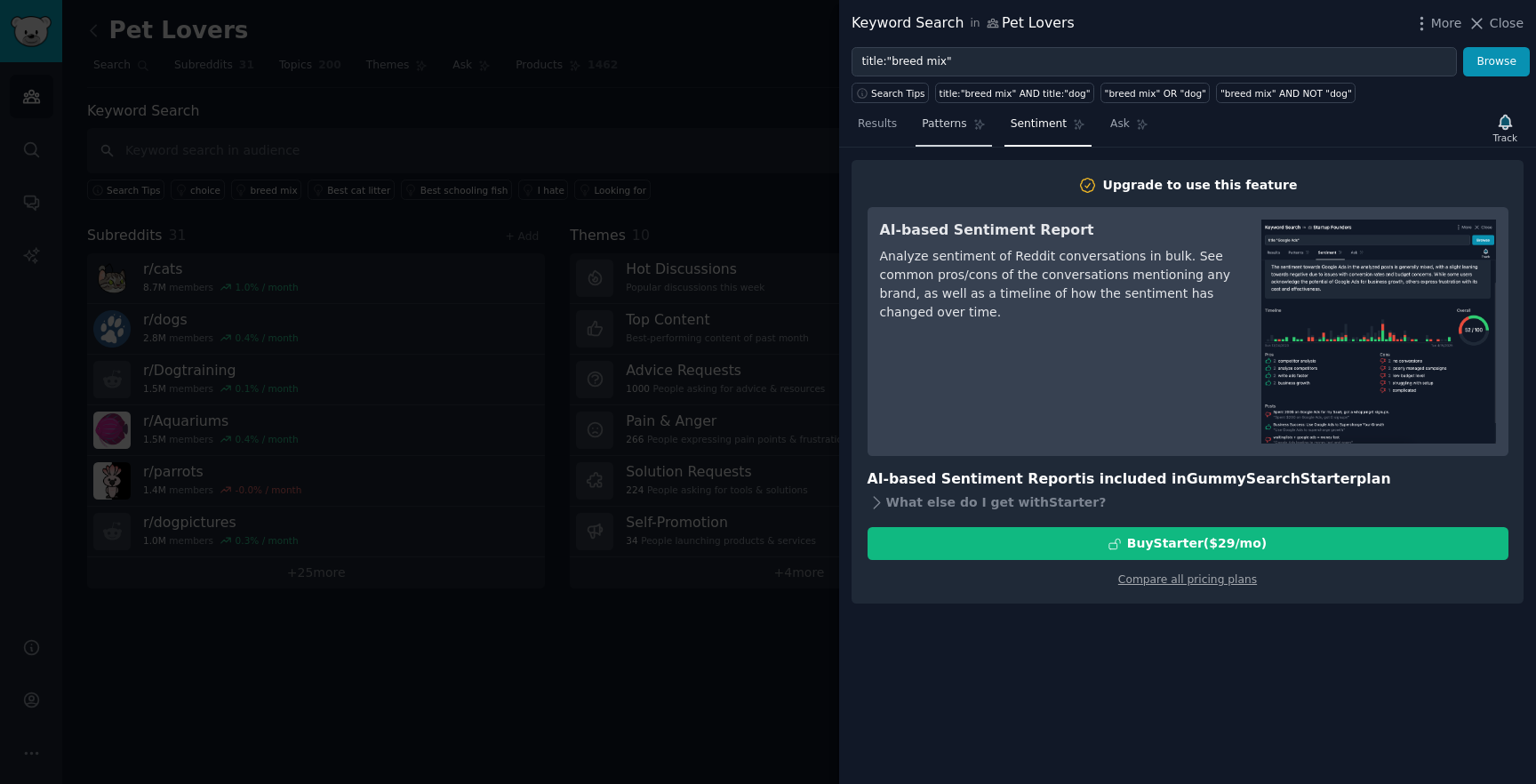
click at [987, 130] on link "Patterns" at bounding box center [953, 128] width 76 height 36
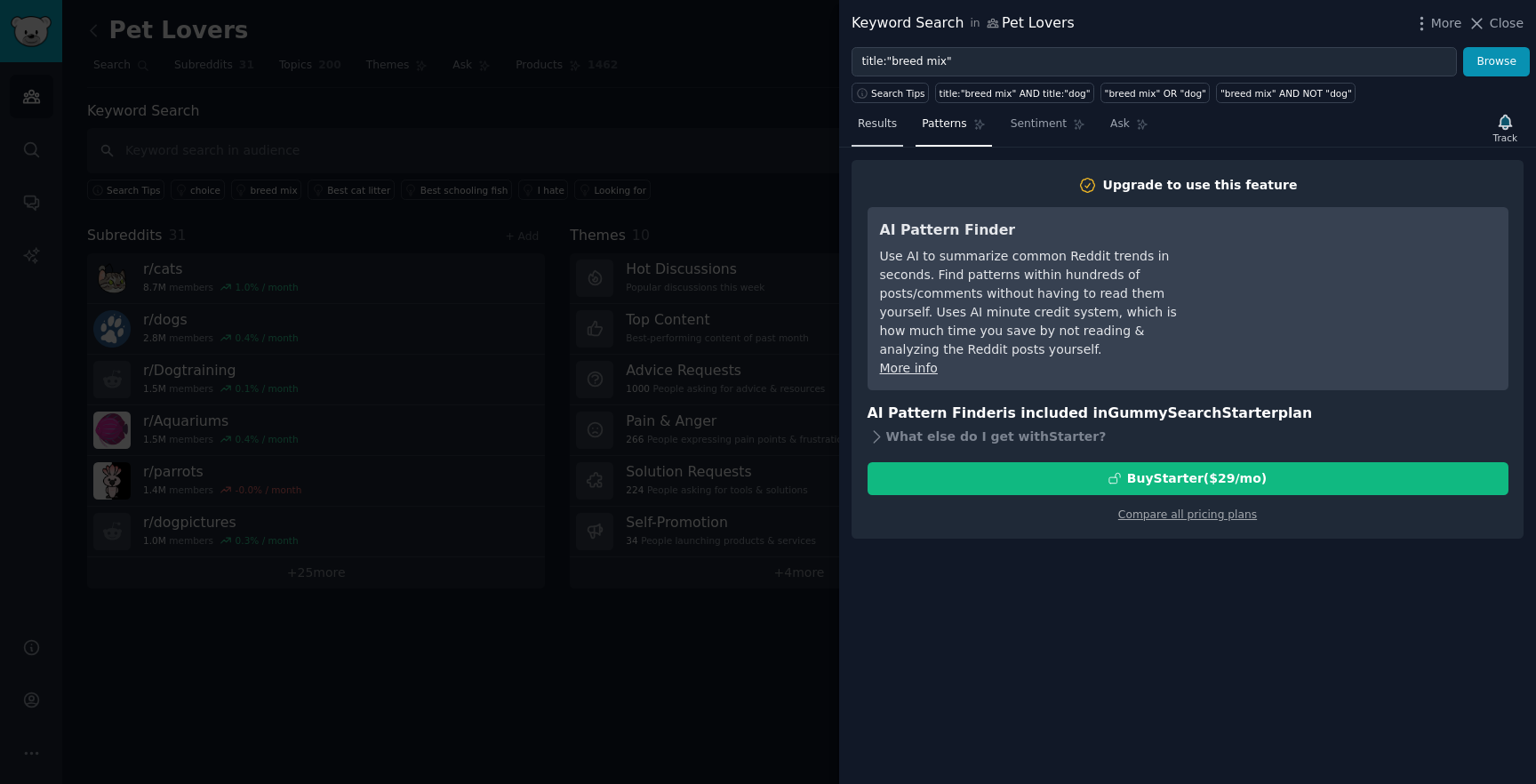
click at [889, 129] on span "Results" at bounding box center [877, 125] width 39 height 16
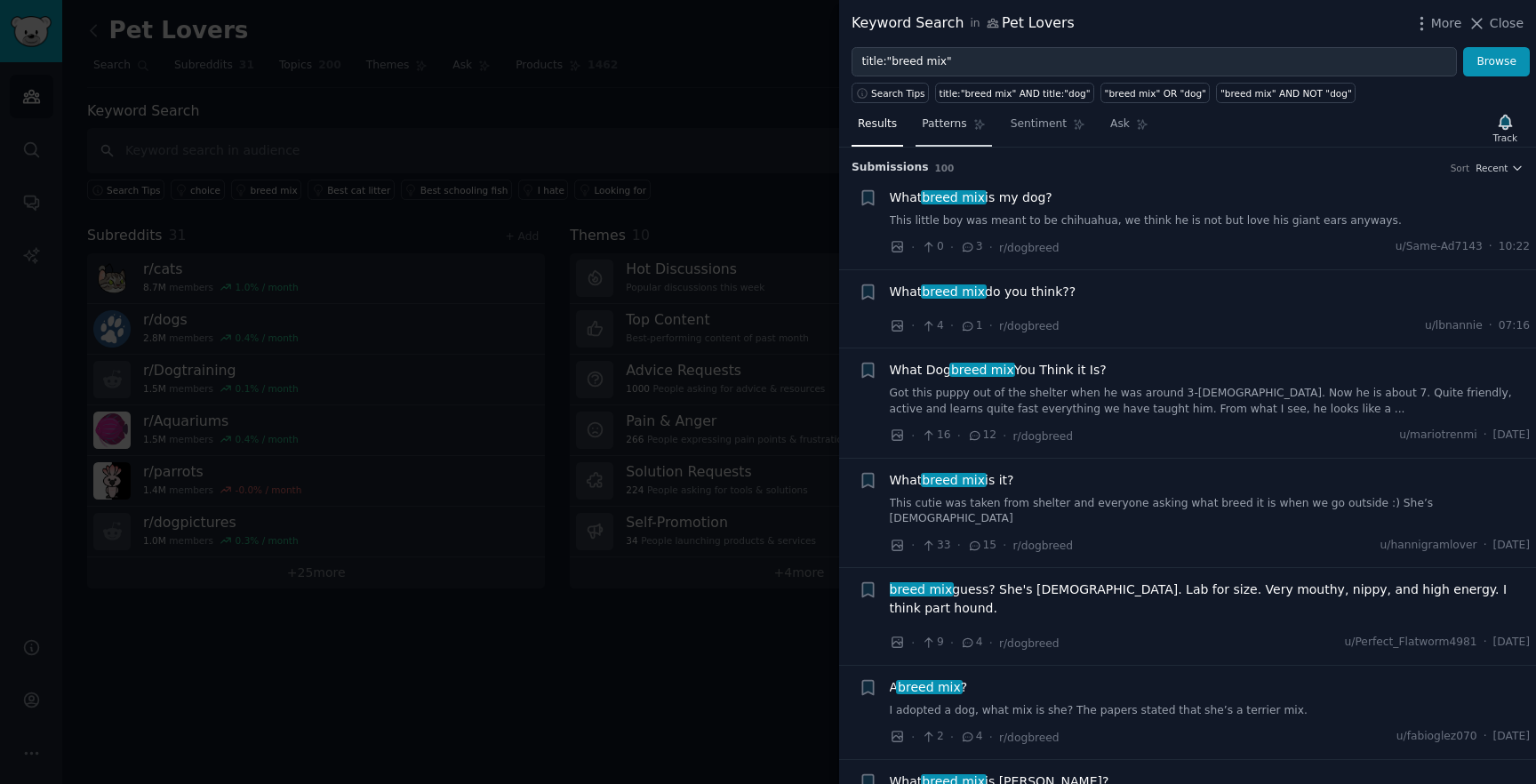
click at [964, 129] on span "Patterns" at bounding box center [944, 125] width 45 height 16
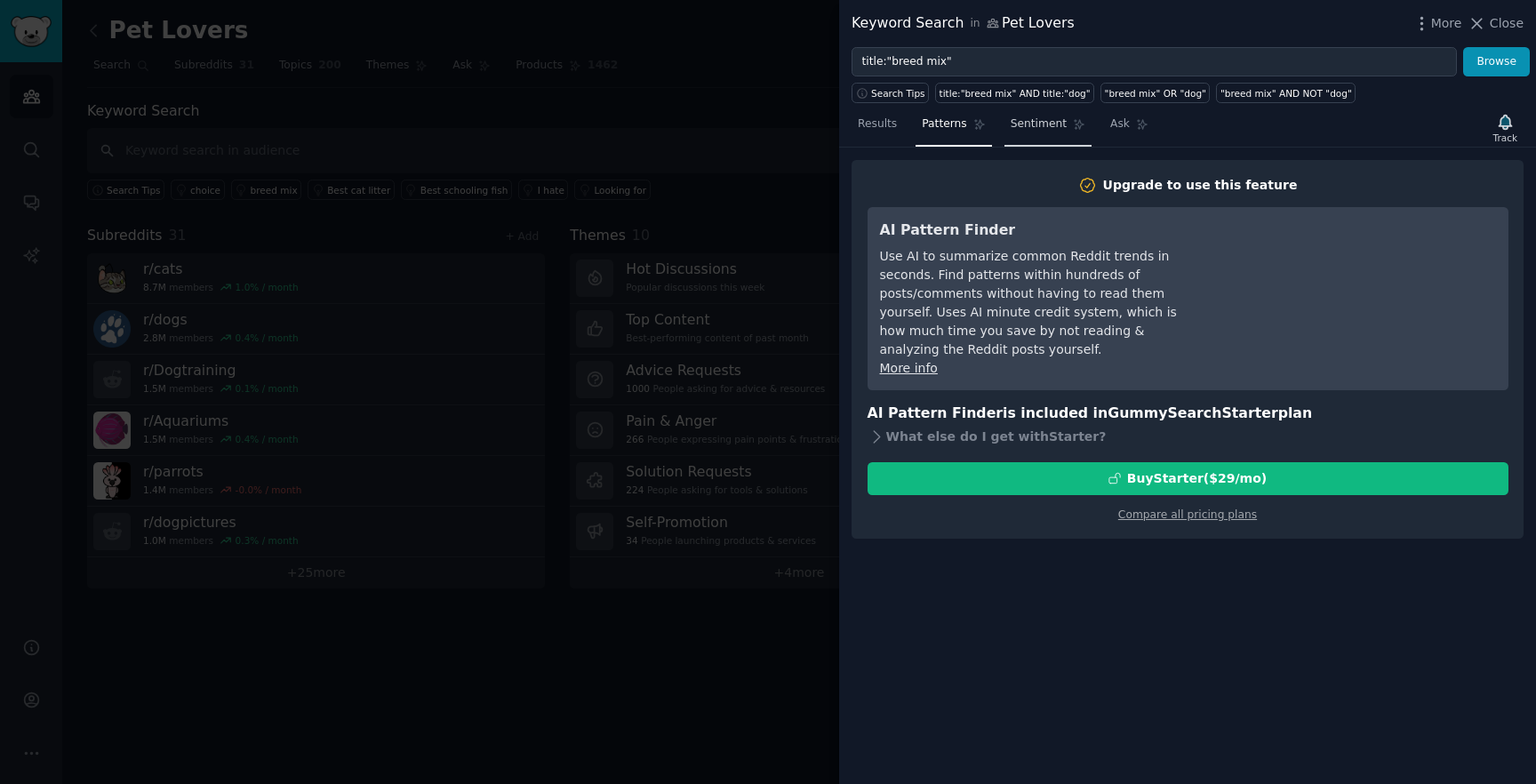
click at [1061, 136] on link "Sentiment" at bounding box center [1049, 128] width 87 height 36
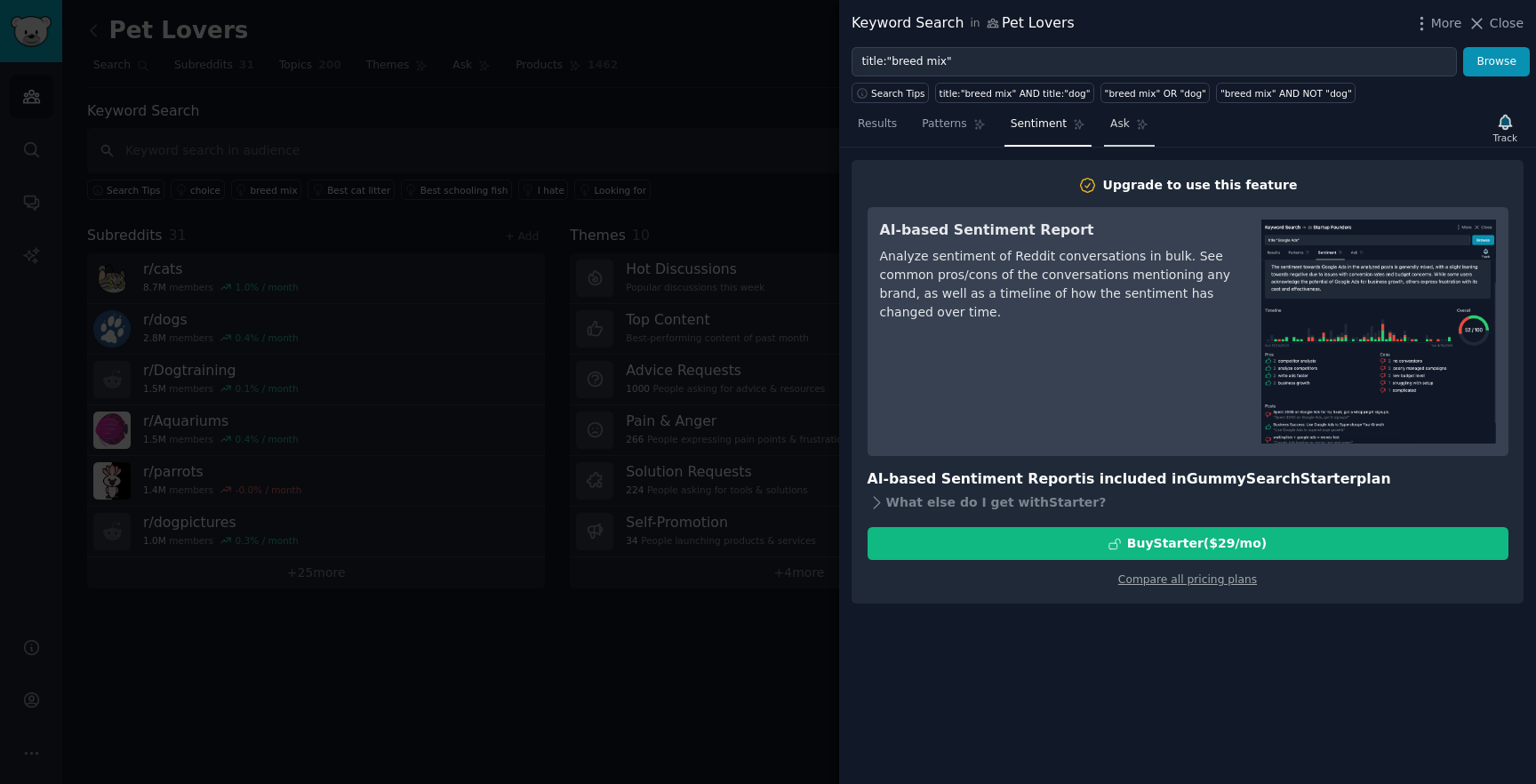
click at [1130, 130] on link "Ask" at bounding box center [1130, 128] width 51 height 36
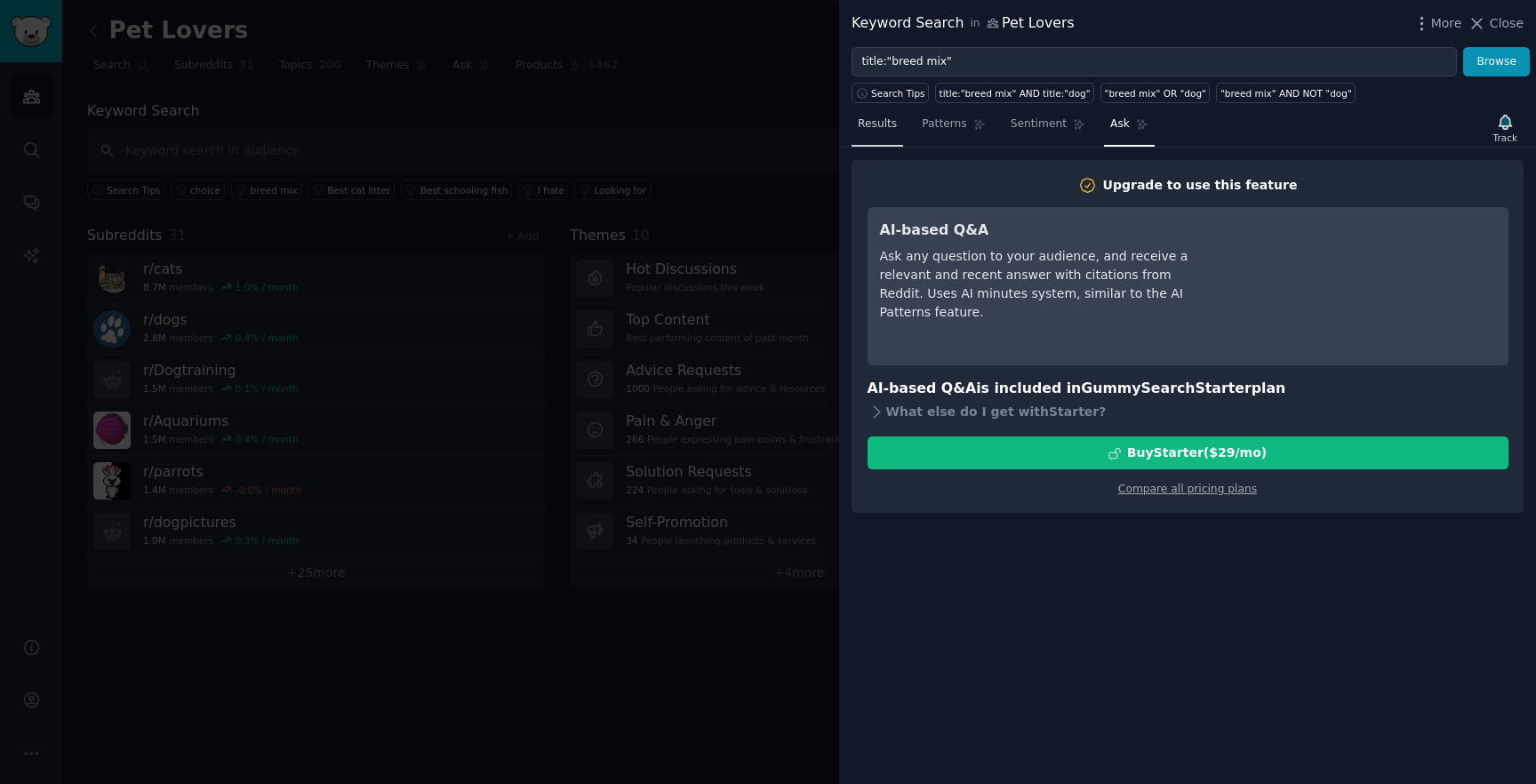
click at [878, 139] on link "Results" at bounding box center [877, 128] width 52 height 36
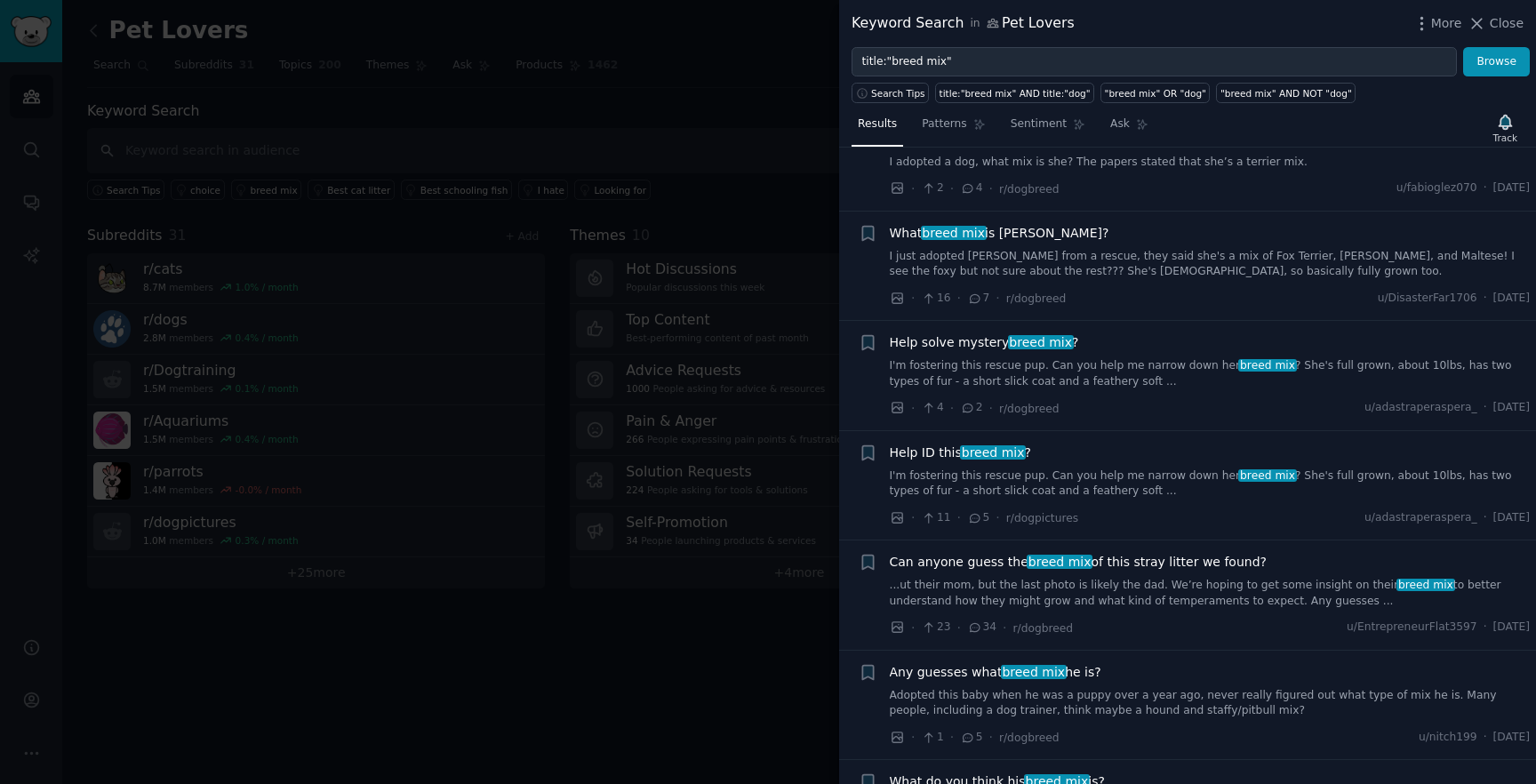
scroll to position [552, 0]
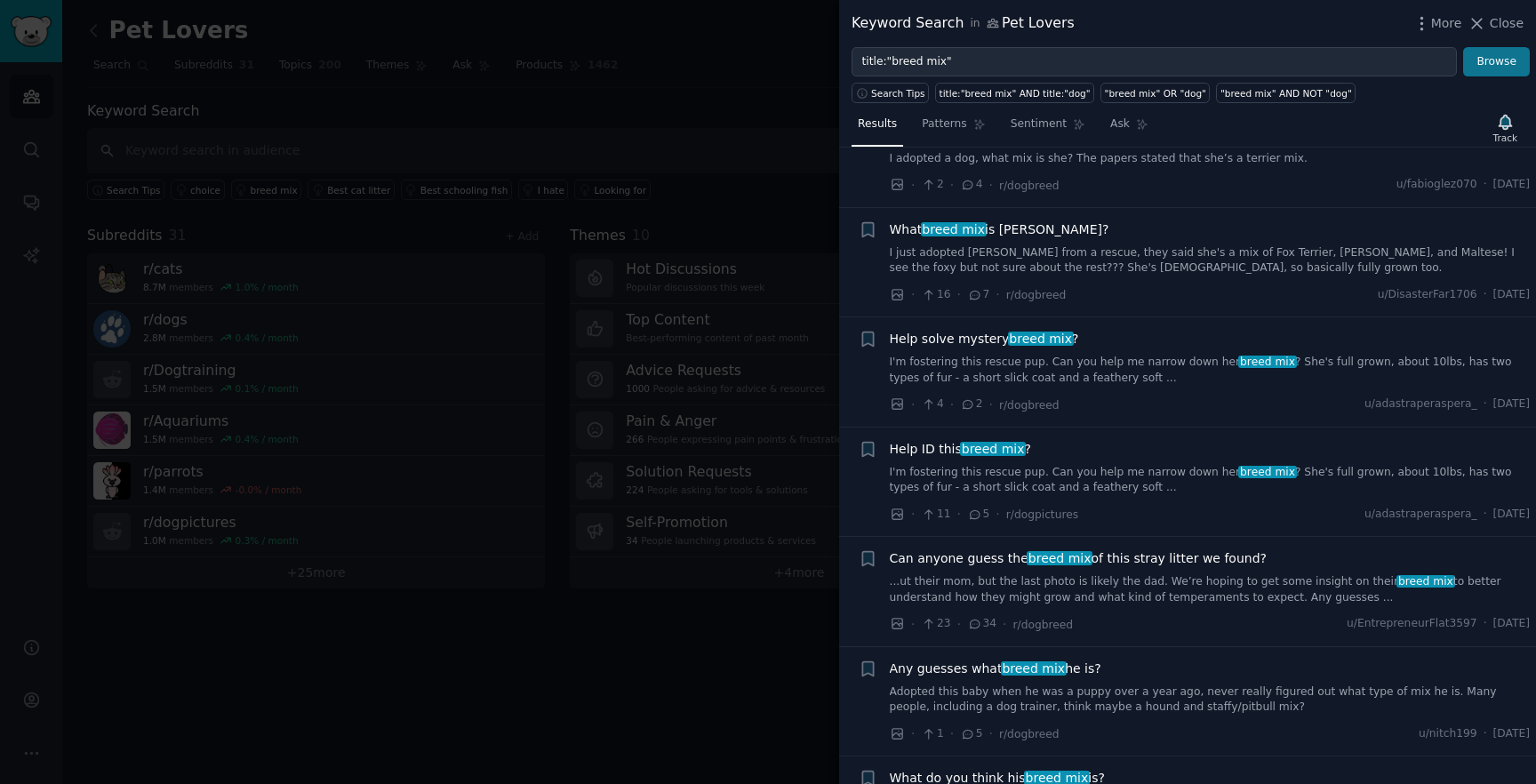
click at [1477, 59] on button "Browse" at bounding box center [1496, 62] width 67 height 30
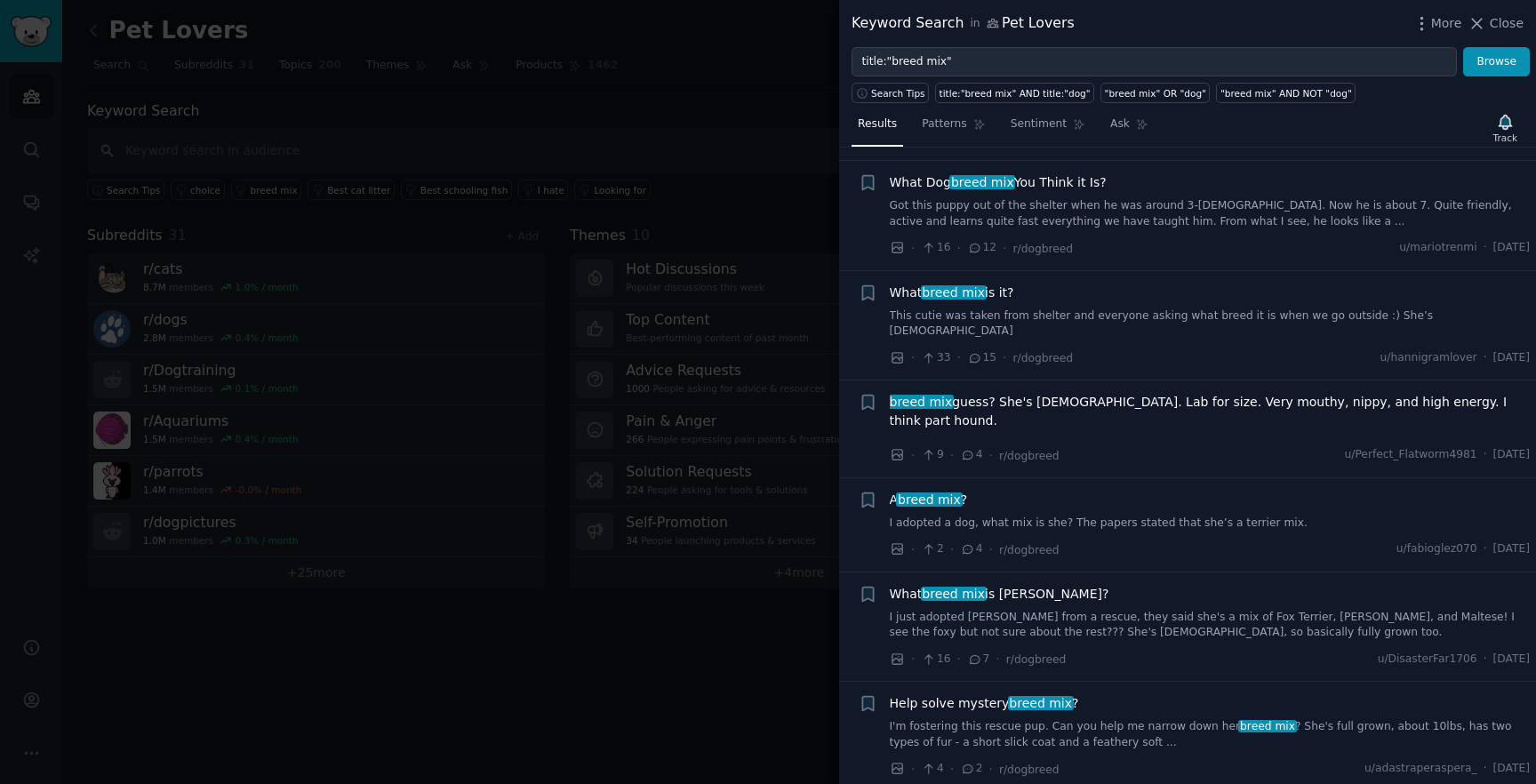
scroll to position [195, 0]
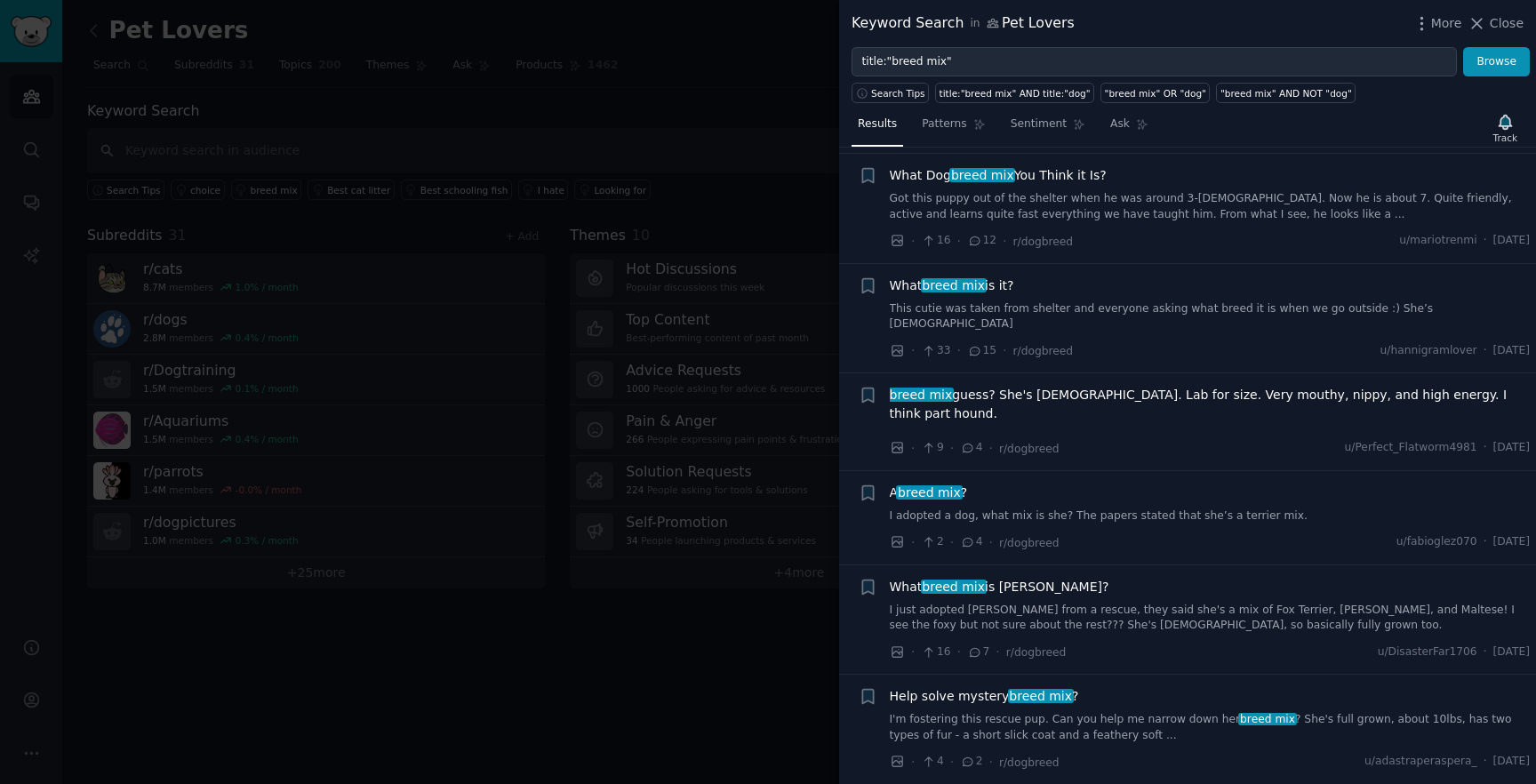
click at [1013, 295] on div "What breed mix is it? This cutie was taken from shelter and everyone asking wha…" at bounding box center [1211, 303] width 641 height 56
click at [992, 287] on span "What breed mix is it?" at bounding box center [952, 285] width 125 height 18
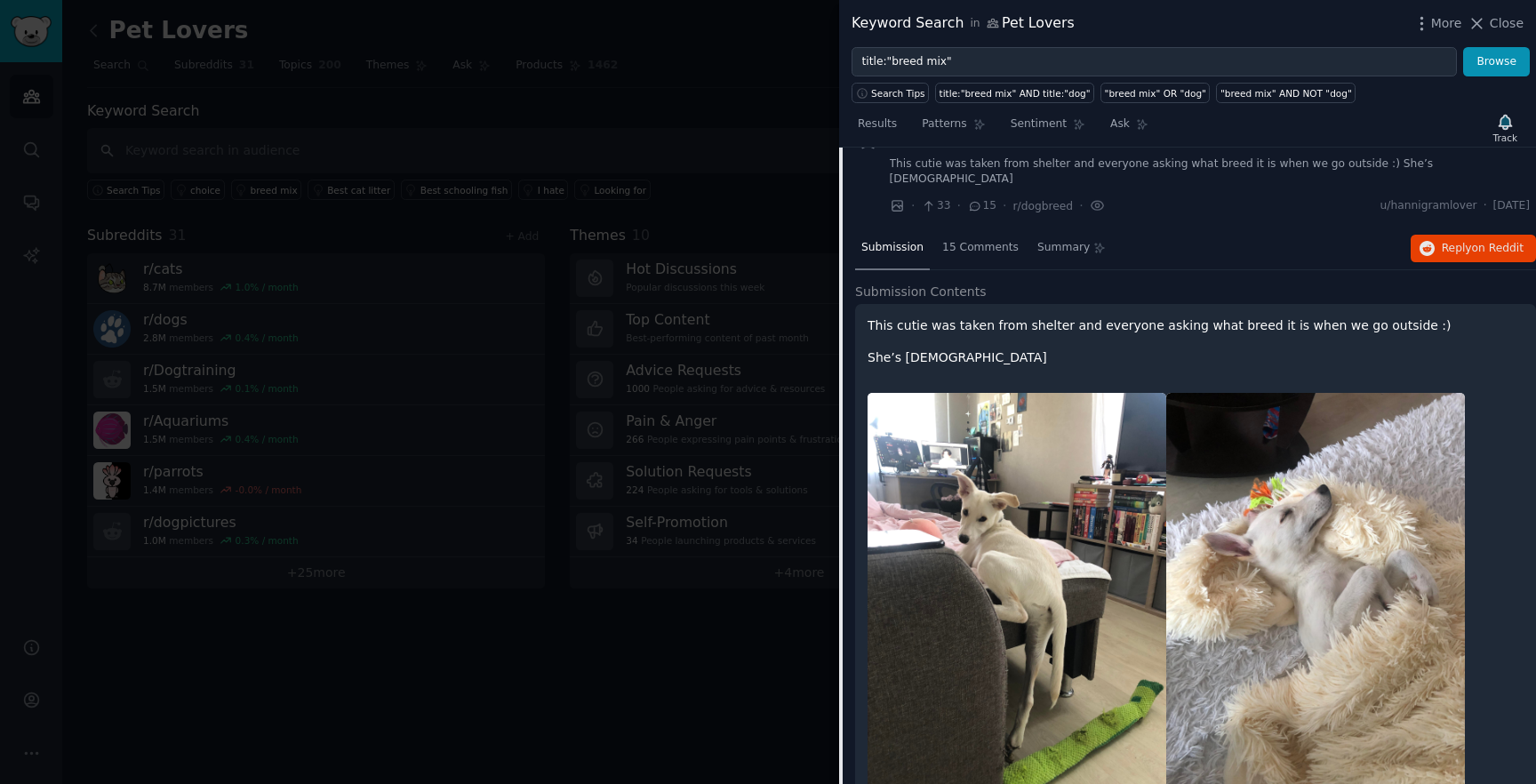
scroll to position [345, 0]
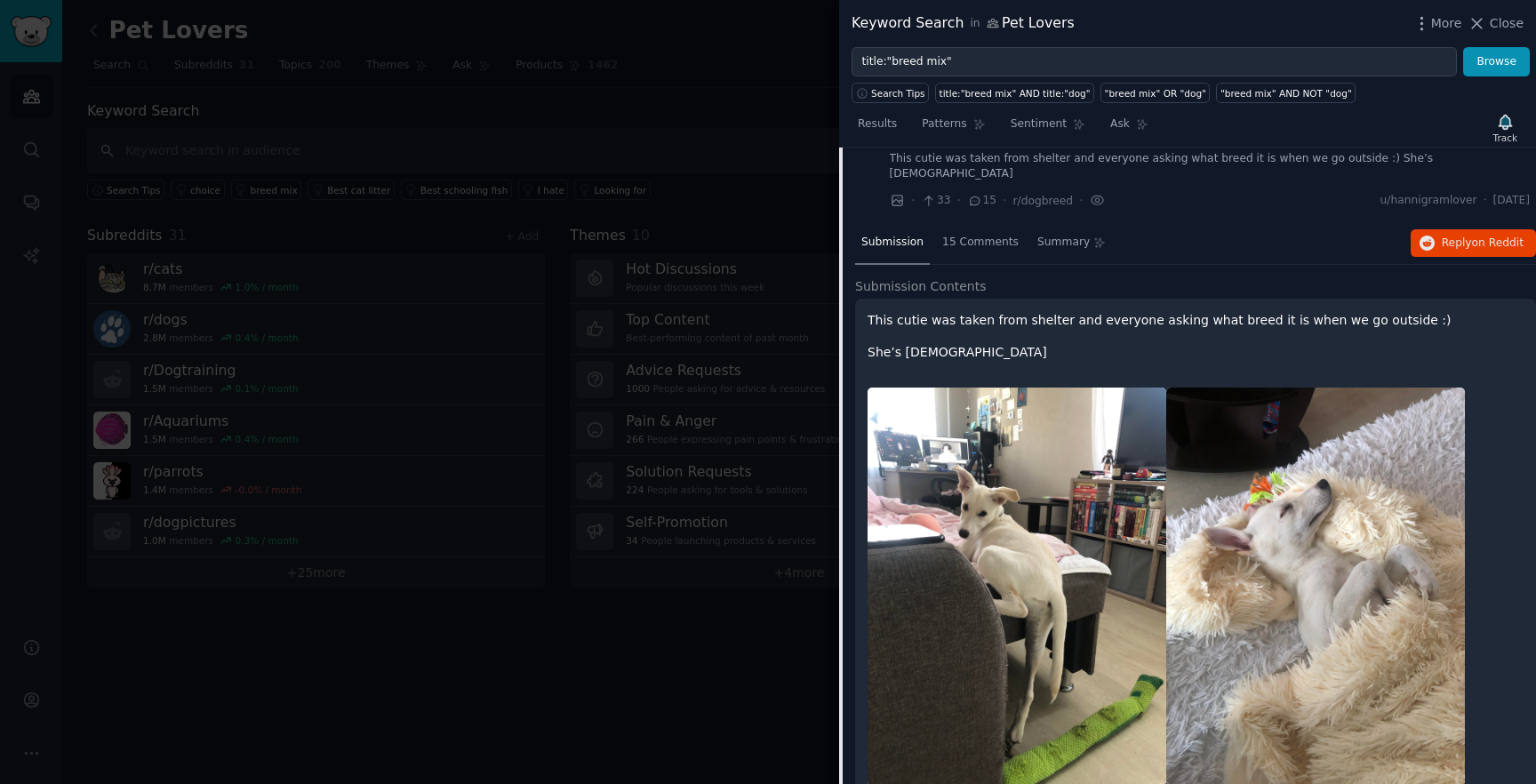
click at [634, 427] on div at bounding box center [768, 392] width 1536 height 784
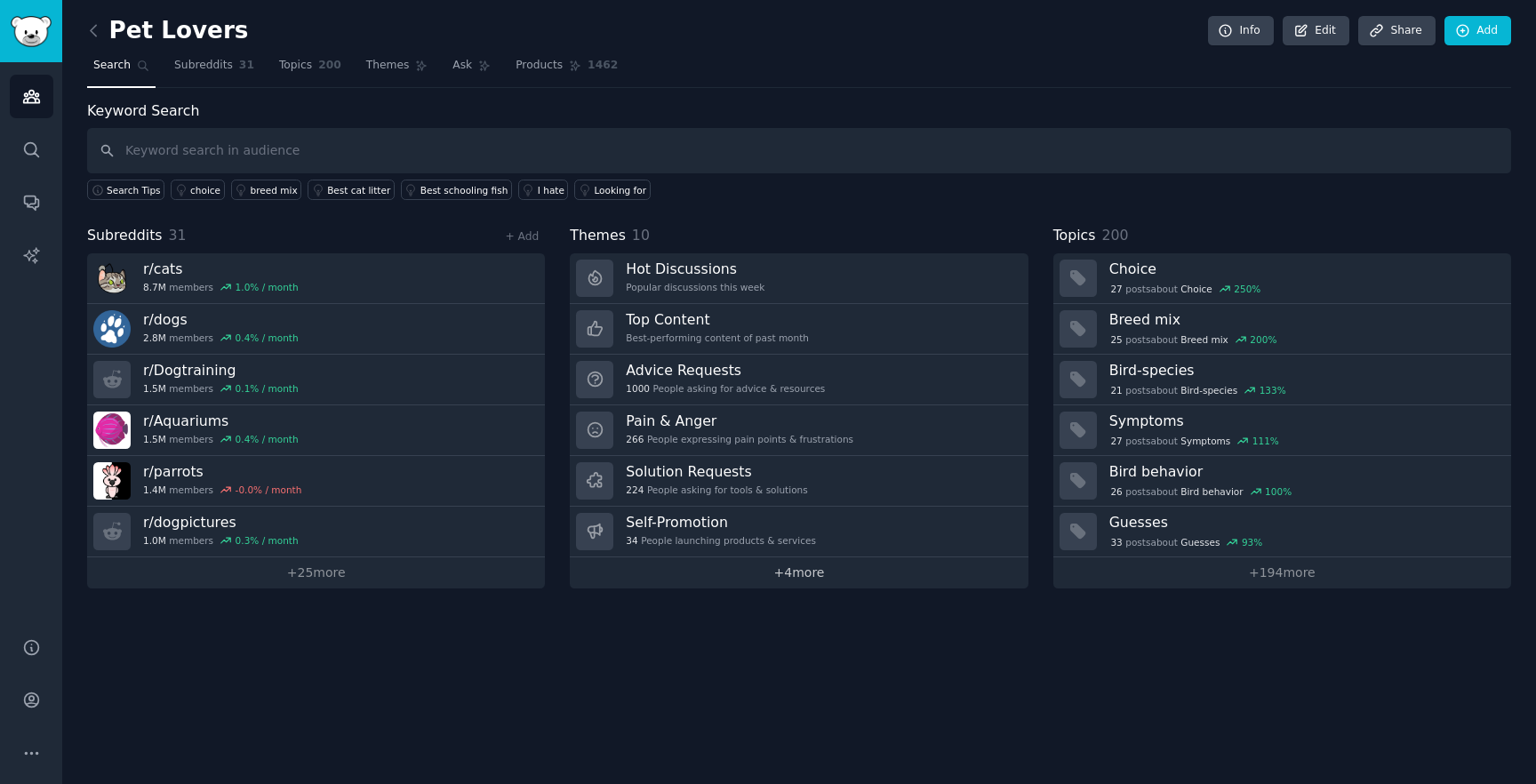
click at [784, 574] on link "+ 4 more" at bounding box center [799, 573] width 458 height 31
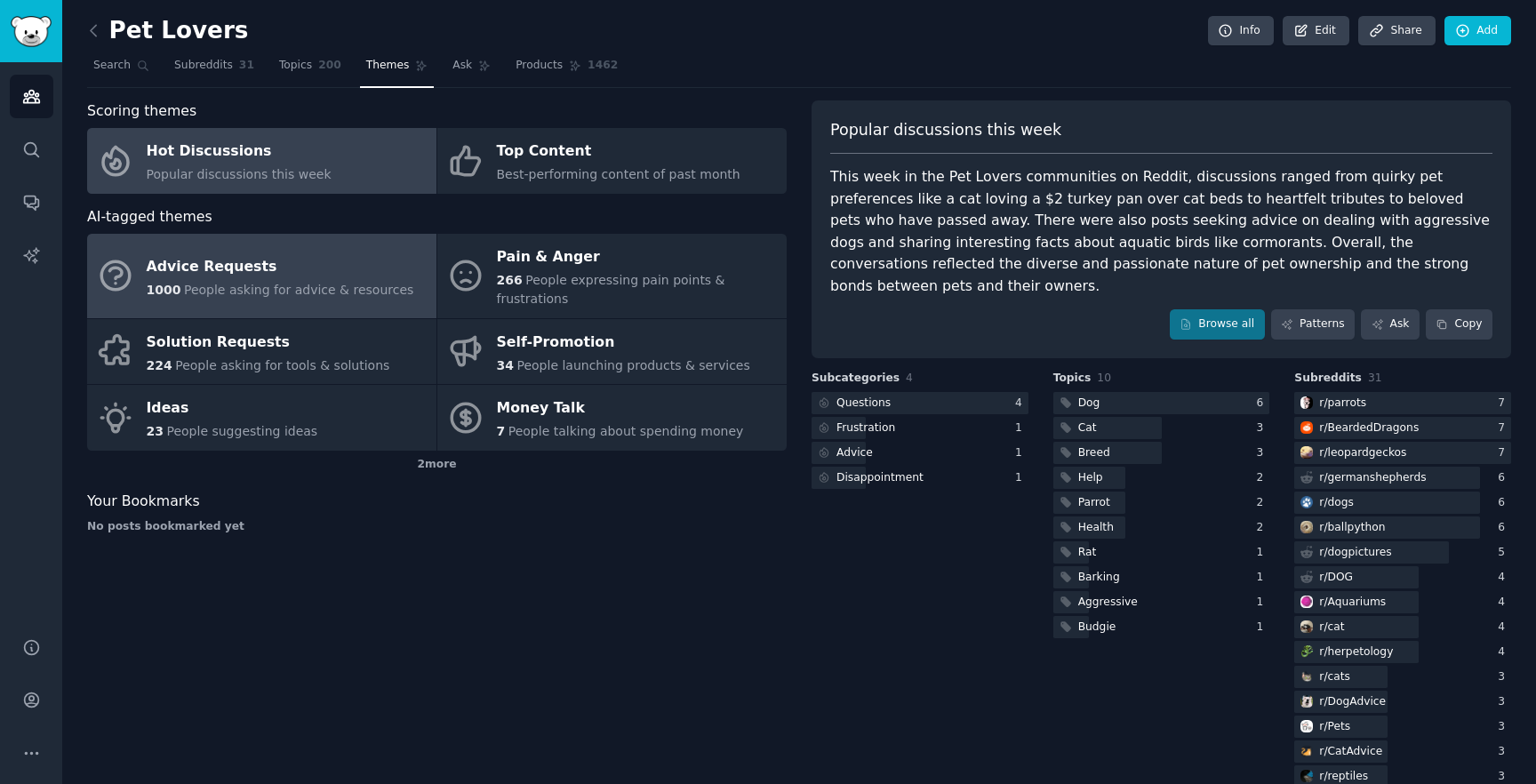
click at [289, 288] on span "People asking for advice & resources" at bounding box center [299, 290] width 230 height 15
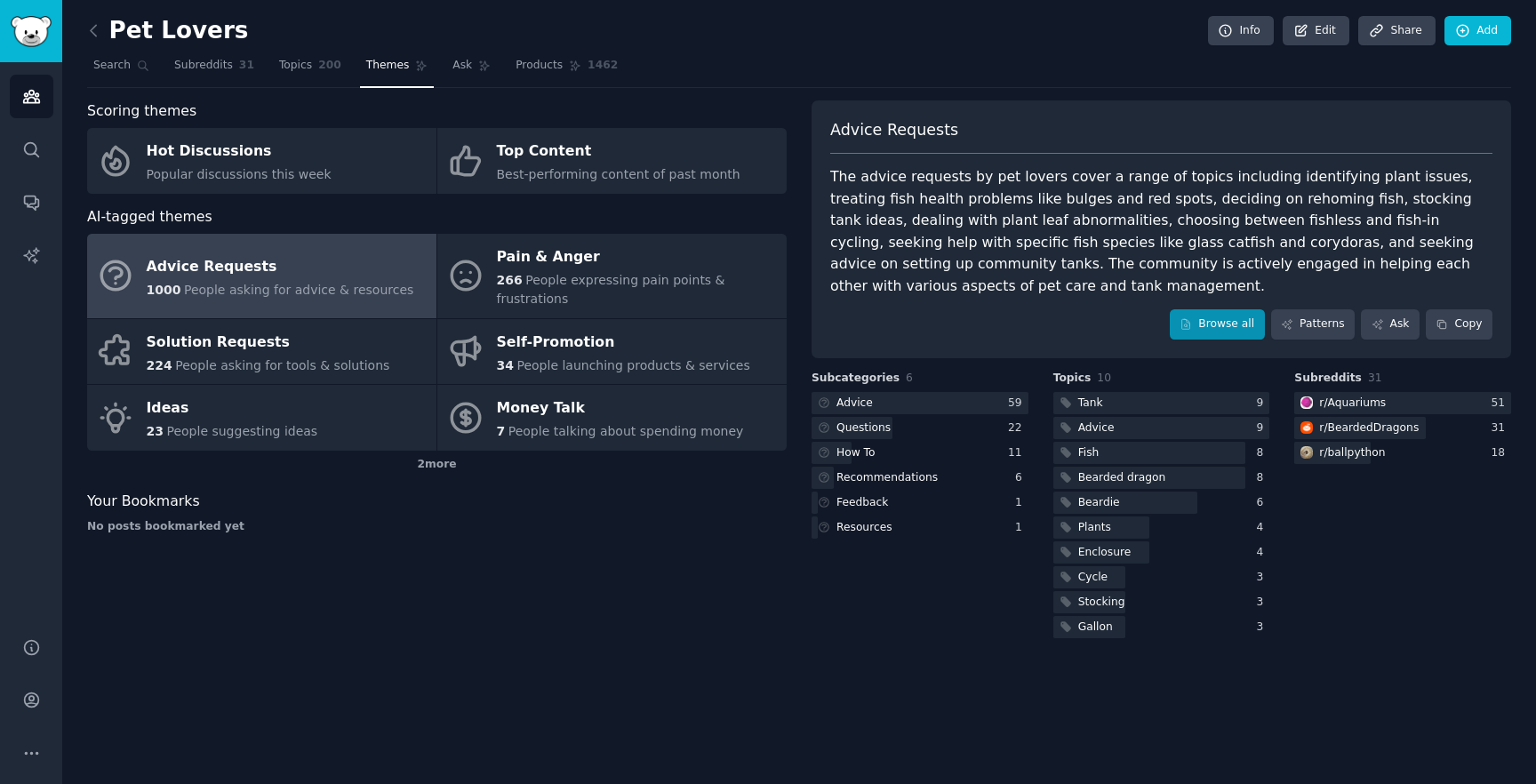
click at [1226, 311] on link "Browse all" at bounding box center [1217, 324] width 95 height 30
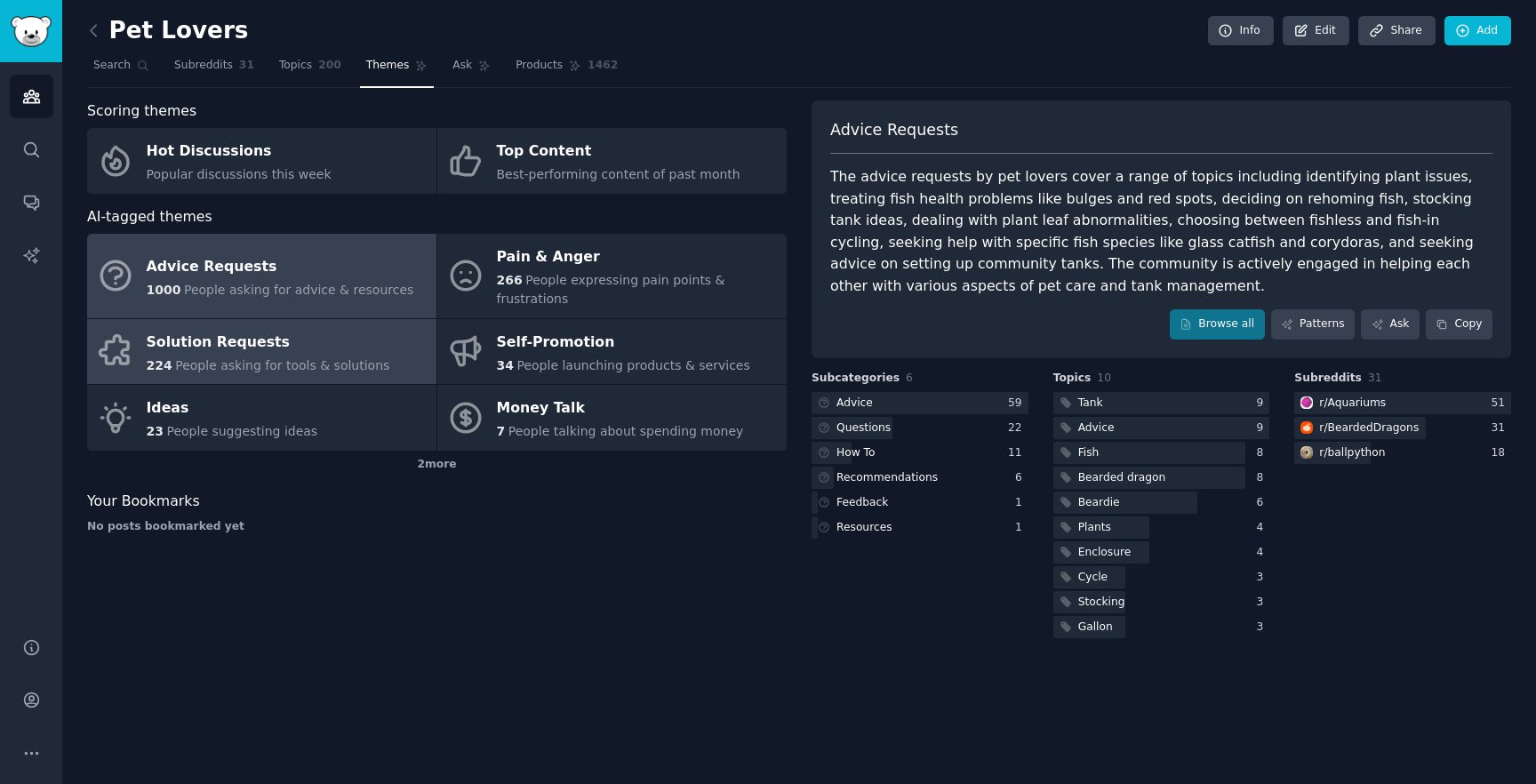
click at [348, 355] on link "Solution Requests 224 People asking for tools & solutions" at bounding box center [262, 351] width 350 height 66
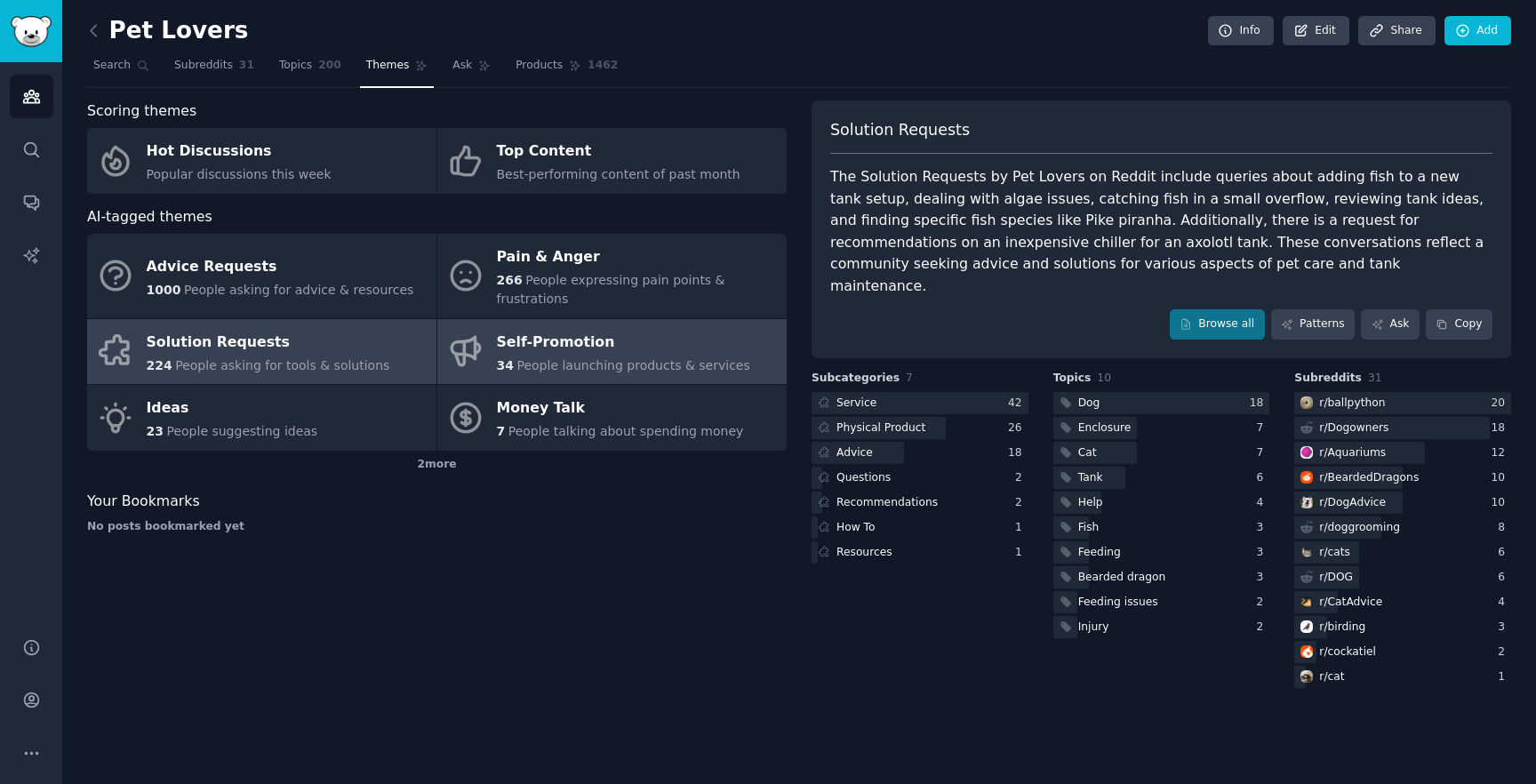
click at [642, 358] on span "People launching products & services" at bounding box center [633, 365] width 233 height 15
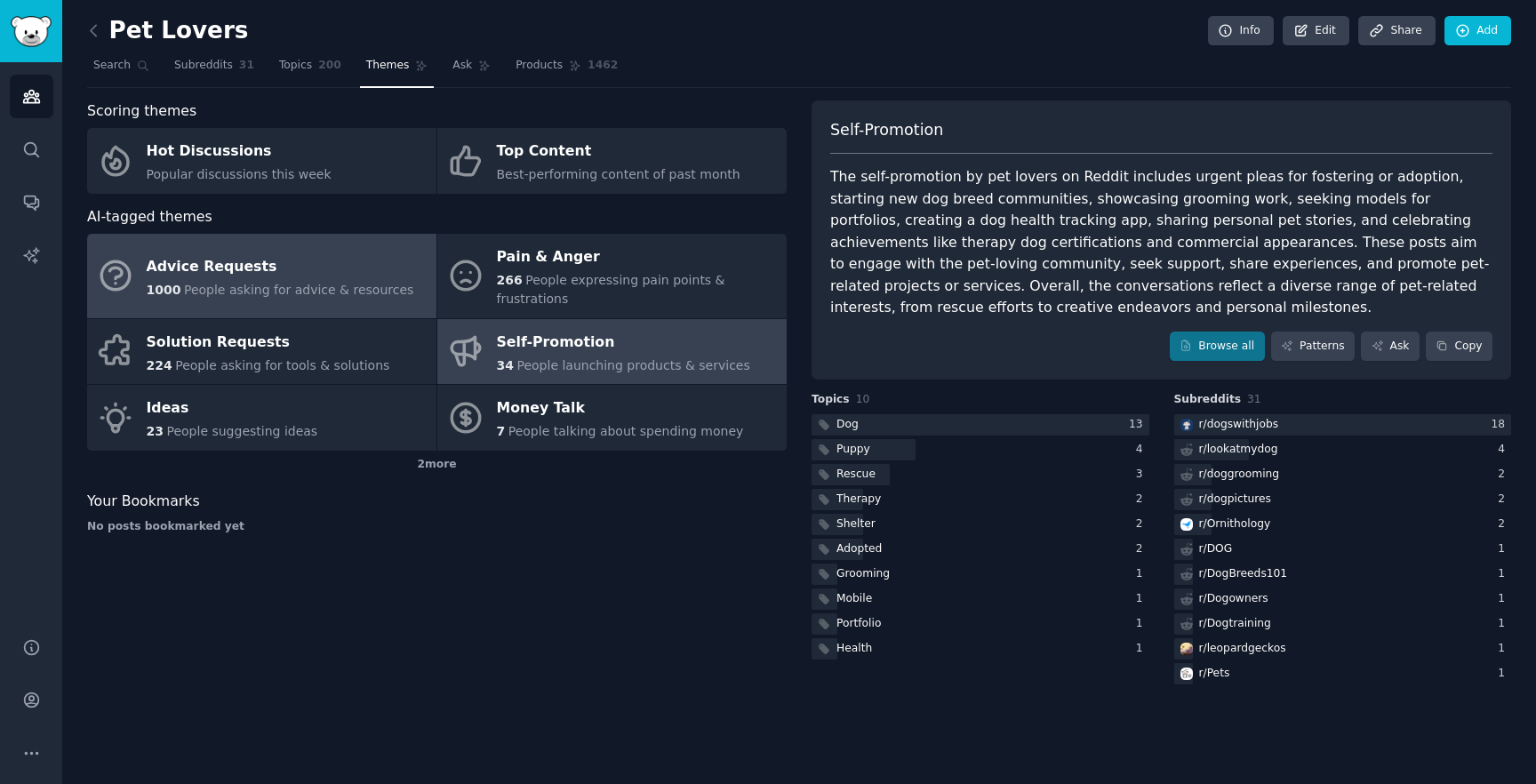
click at [271, 252] on div "Advice Requests" at bounding box center [281, 266] width 268 height 28
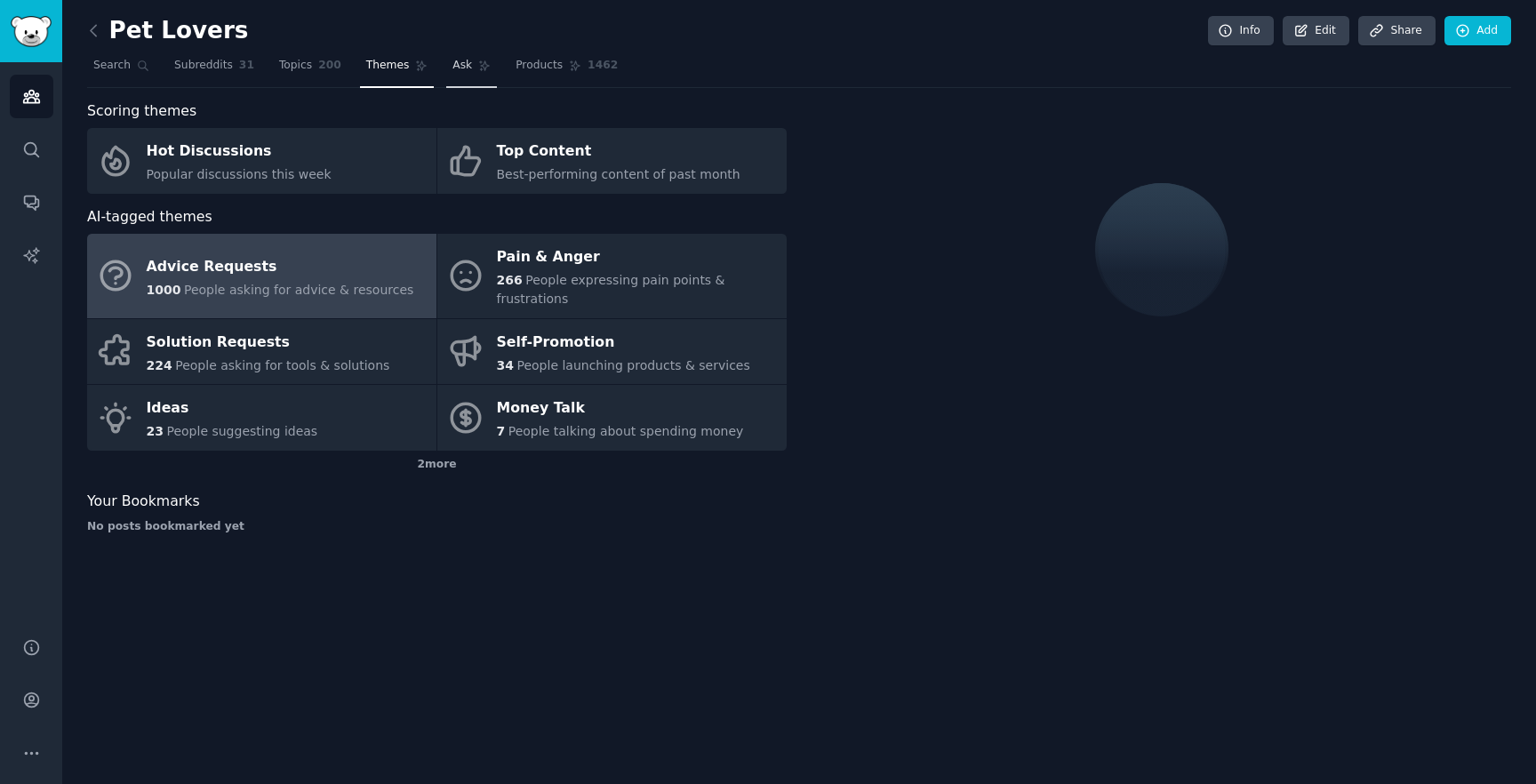
click at [467, 68] on link "Ask" at bounding box center [472, 70] width 51 height 36
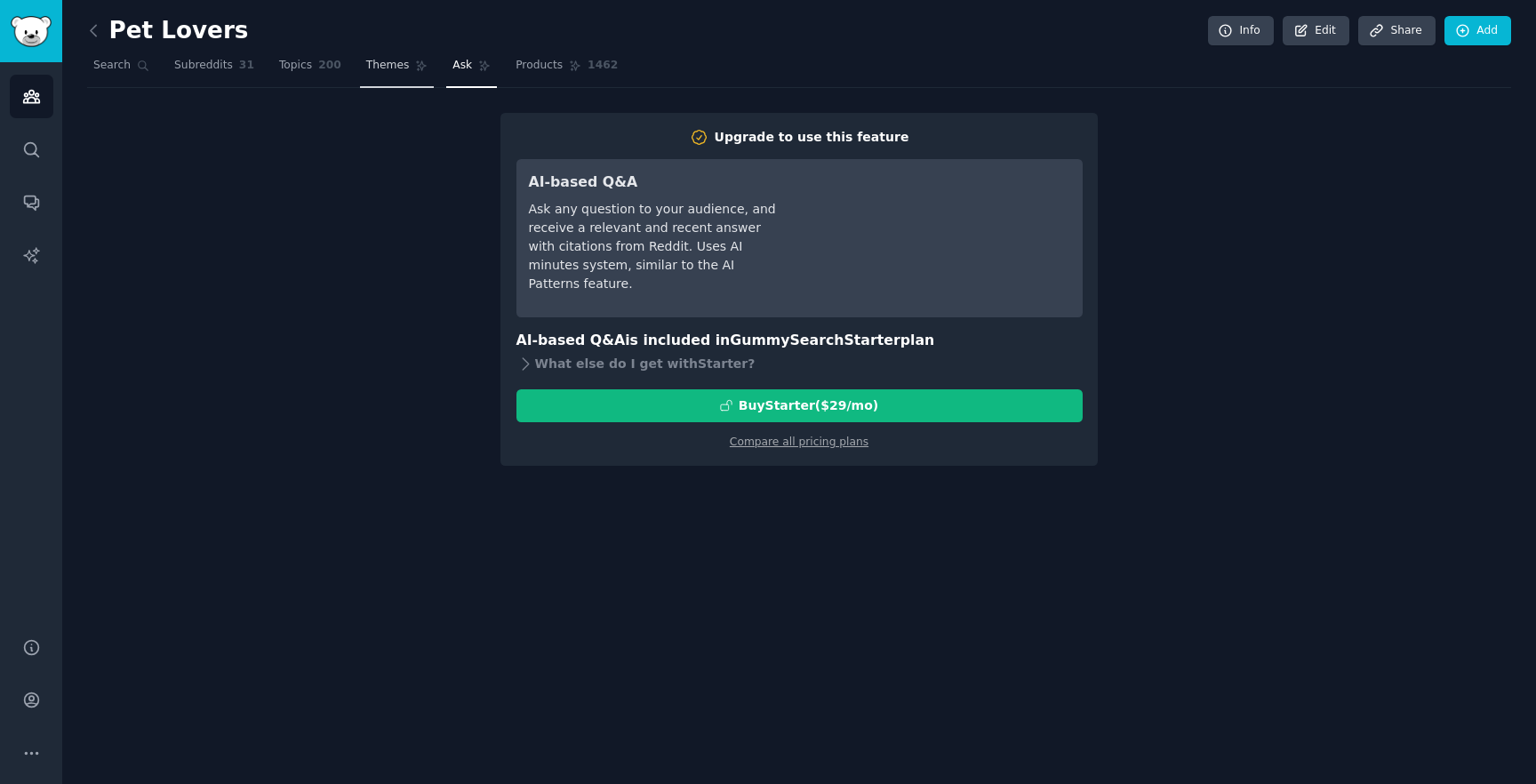
click at [394, 53] on link "Themes" at bounding box center [397, 70] width 75 height 36
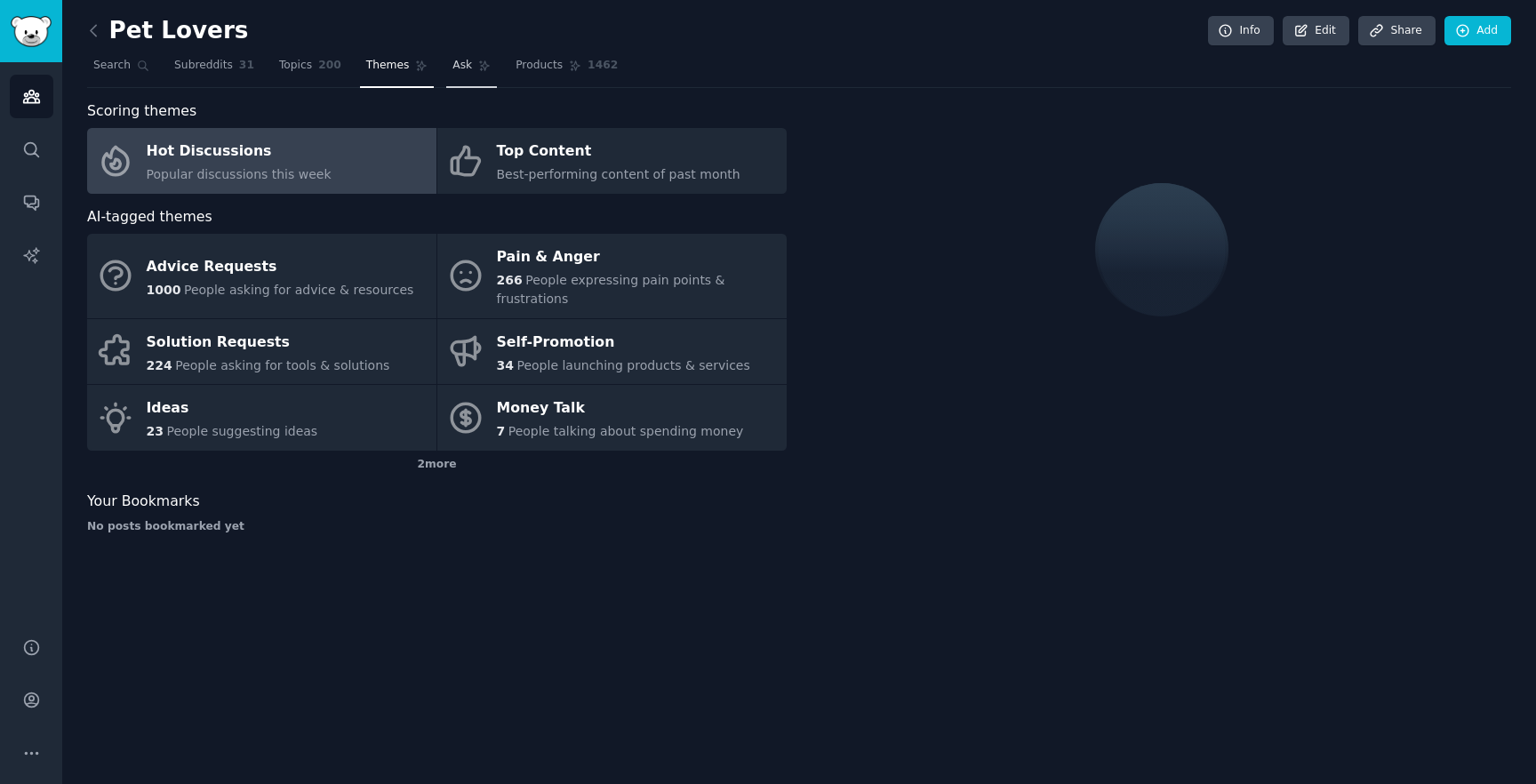
click at [446, 70] on link "Ask" at bounding box center [472, 70] width 51 height 36
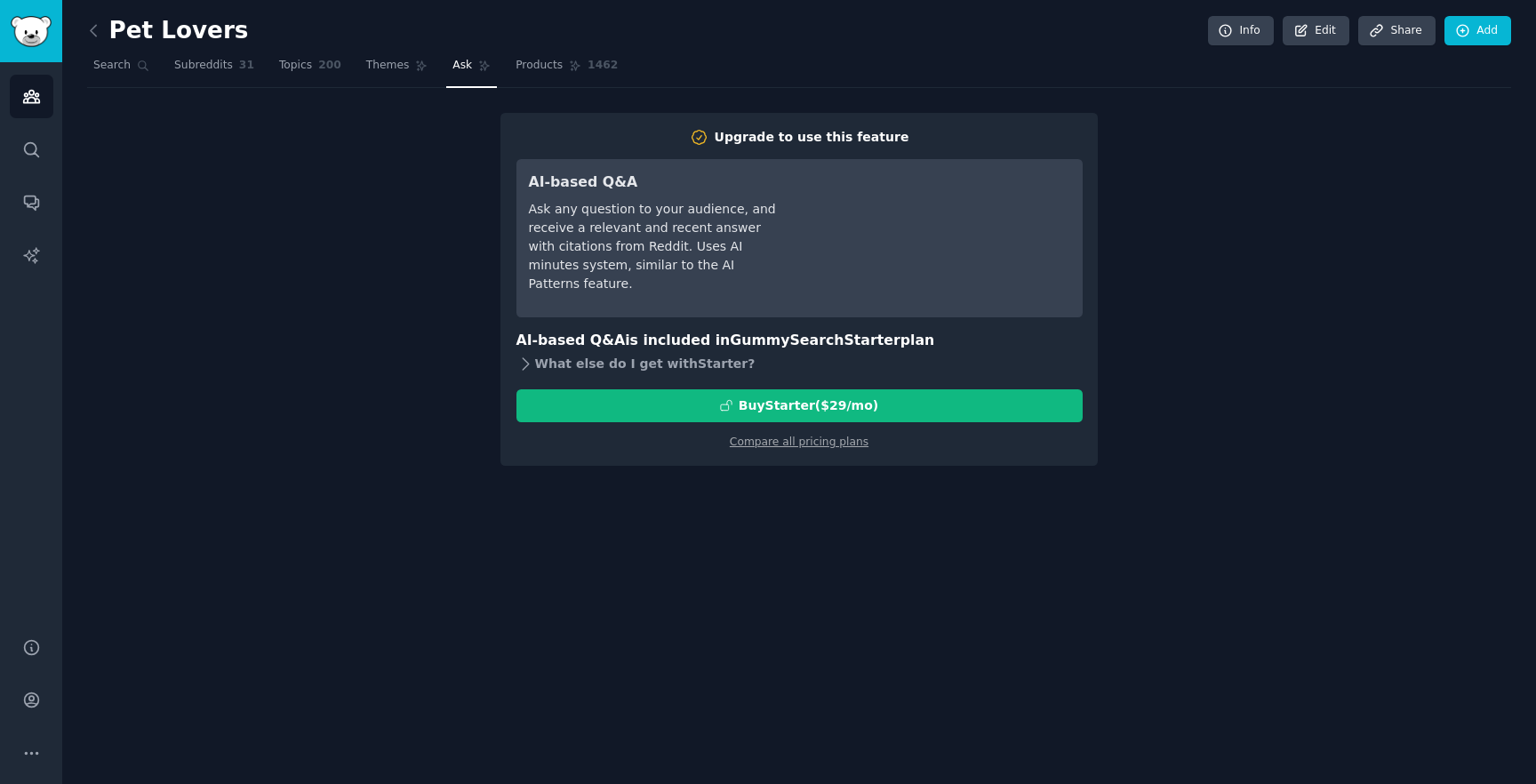
click at [533, 361] on icon at bounding box center [526, 363] width 18 height 18
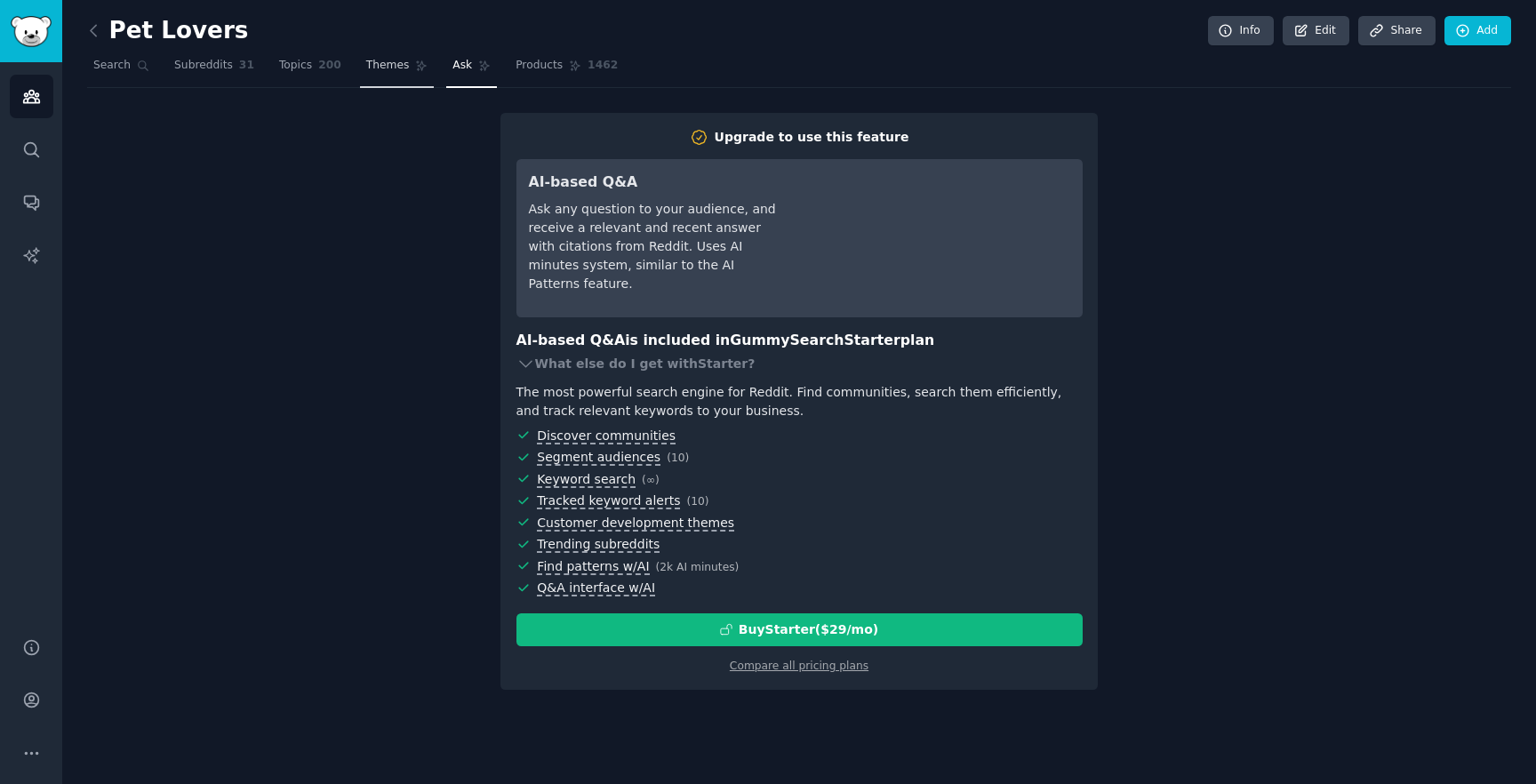
click at [386, 52] on link "Themes" at bounding box center [397, 70] width 75 height 36
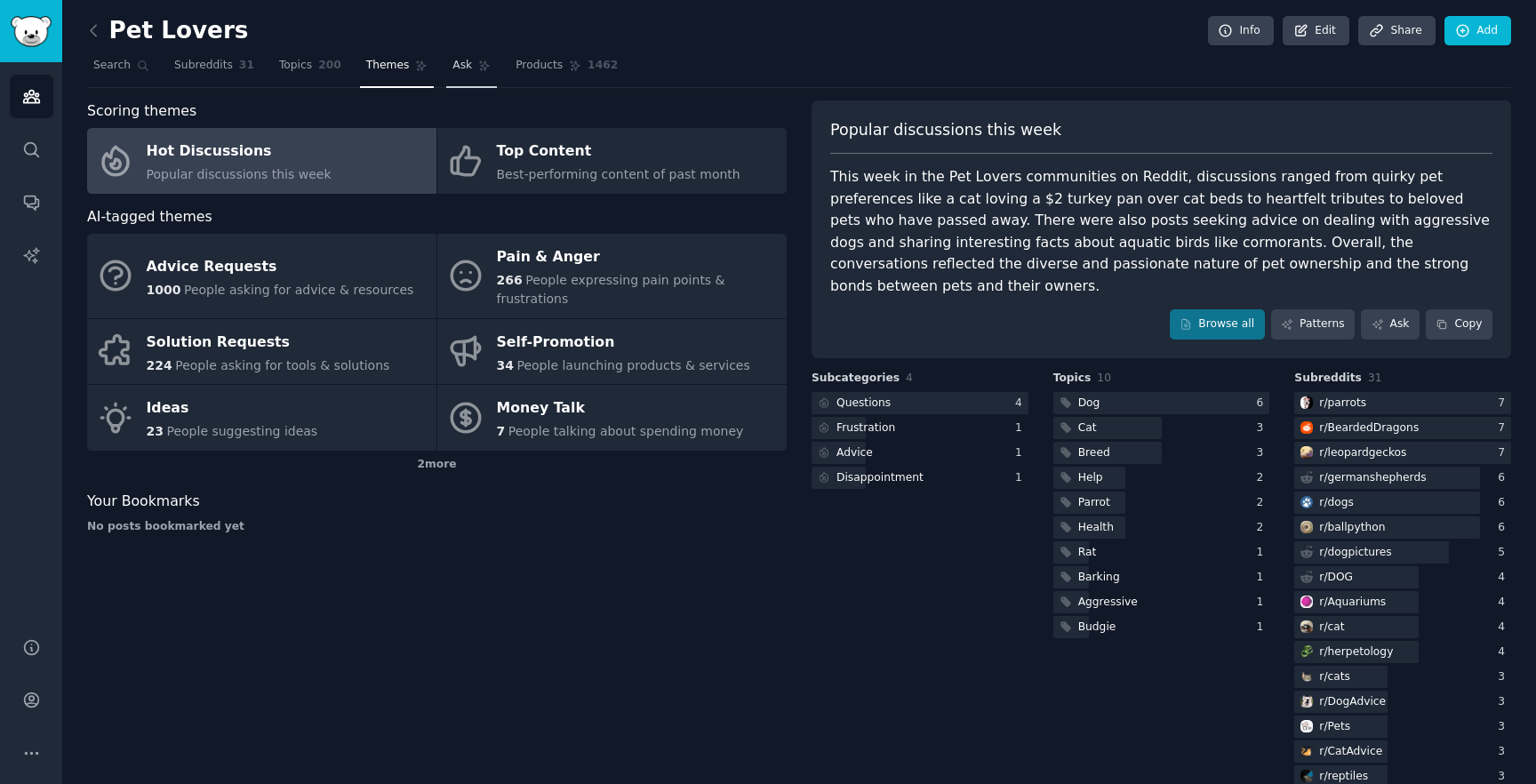
click at [460, 80] on link "Ask" at bounding box center [472, 70] width 51 height 36
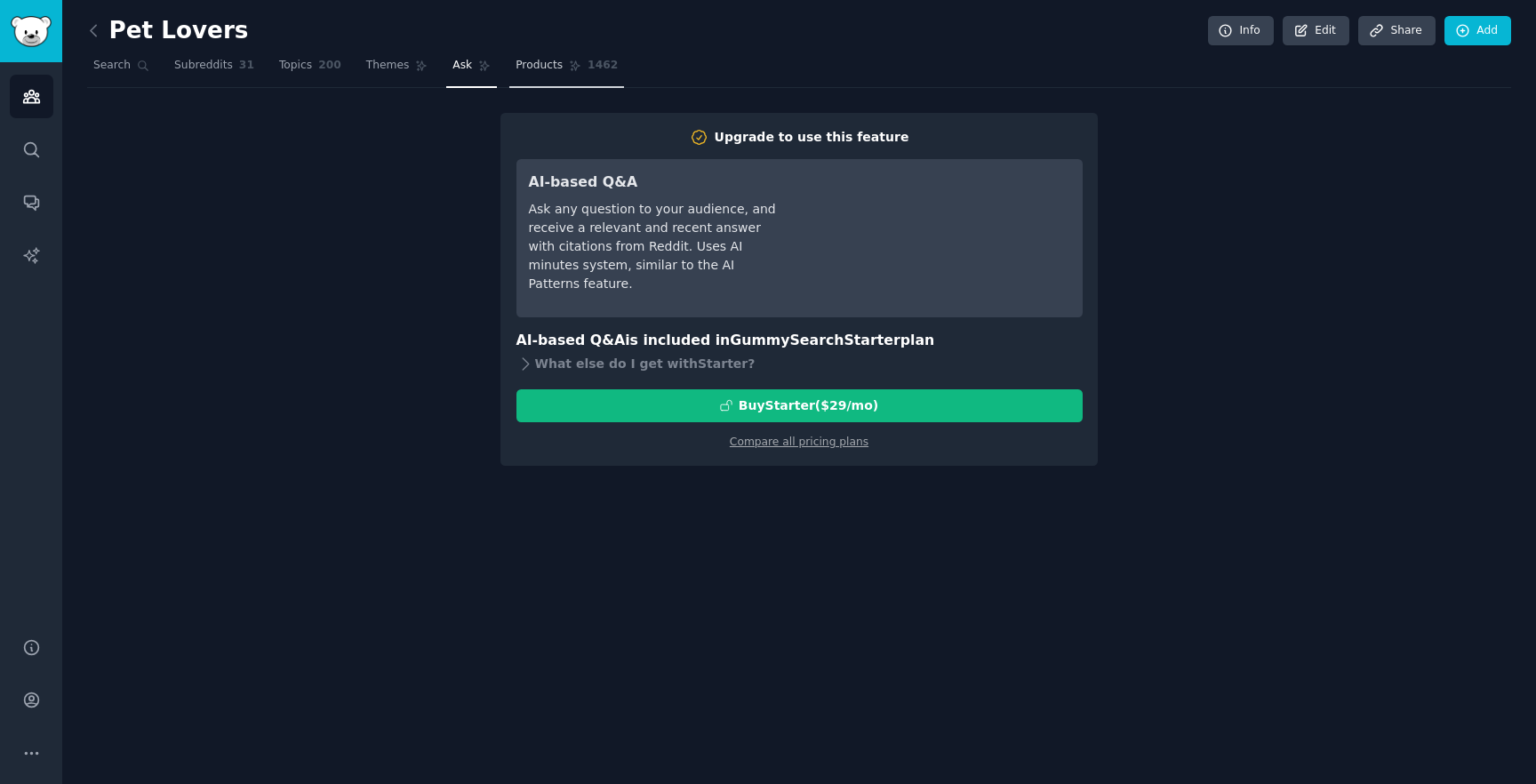
click at [523, 82] on link "Products 1462" at bounding box center [567, 70] width 115 height 36
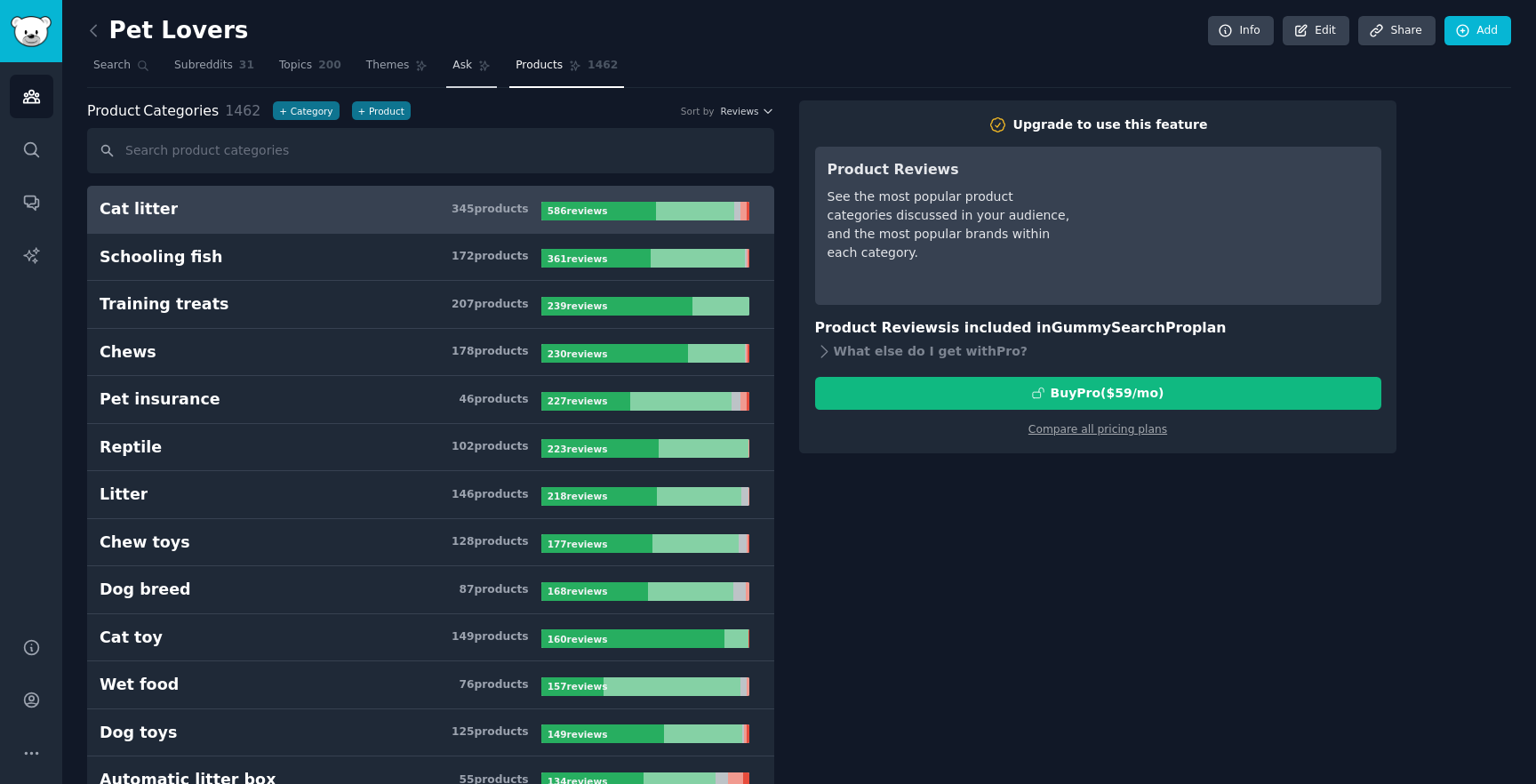
click at [446, 66] on link "Ask" at bounding box center [472, 70] width 51 height 36
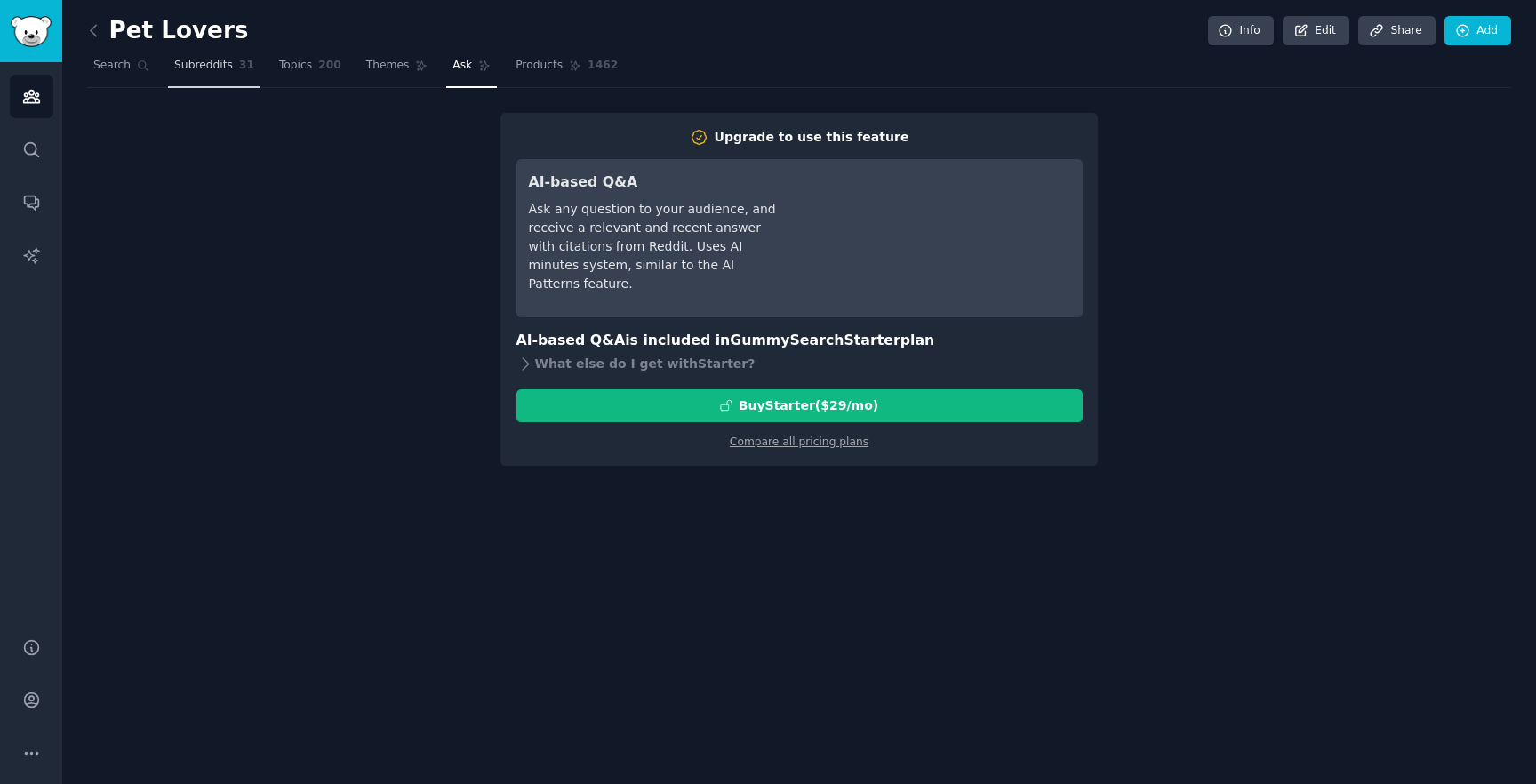
click at [242, 56] on link "Subreddits 31" at bounding box center [213, 70] width 92 height 36
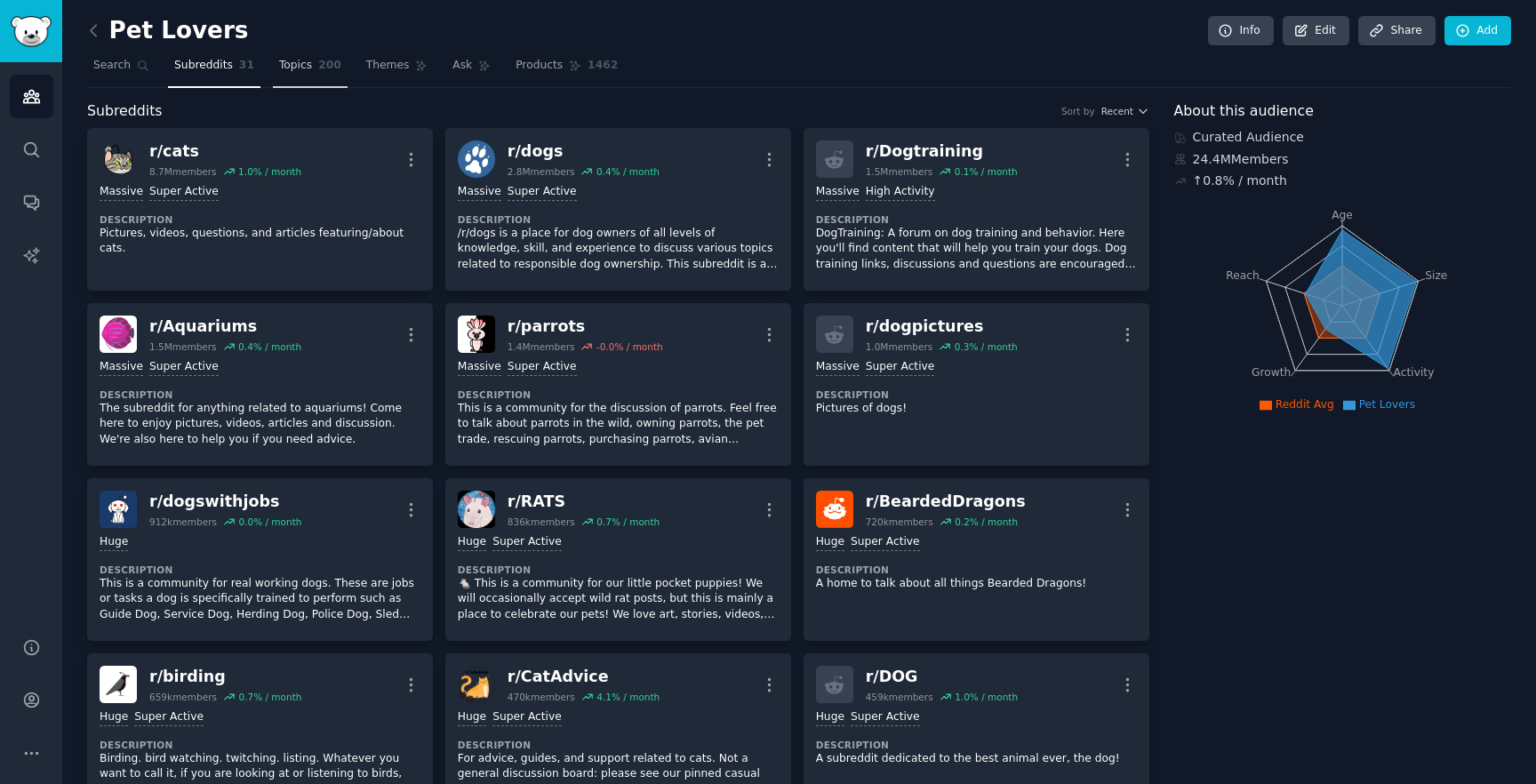
click at [342, 69] on link "Topics 200" at bounding box center [311, 70] width 75 height 36
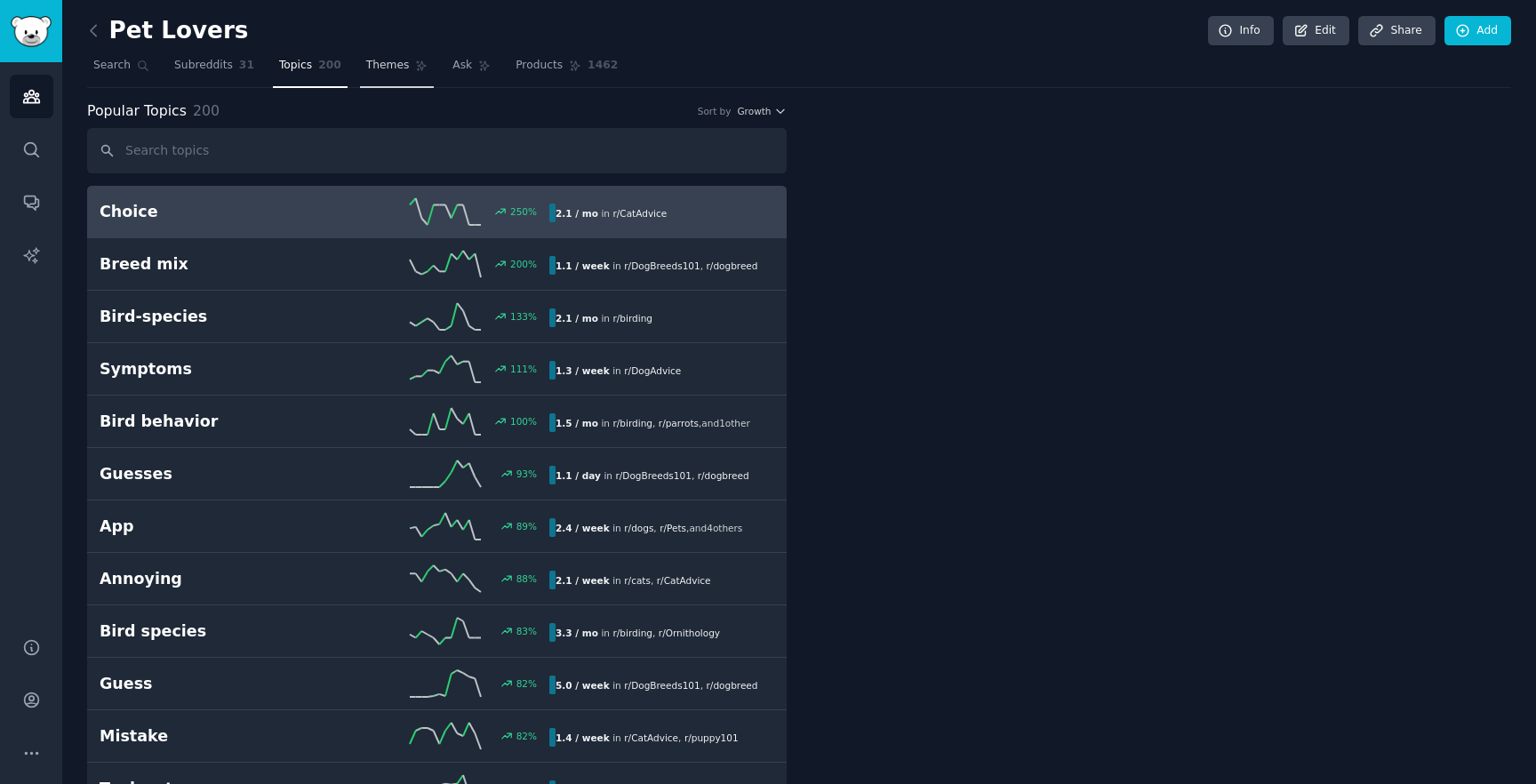
click at [374, 69] on span "Themes" at bounding box center [388, 66] width 44 height 16
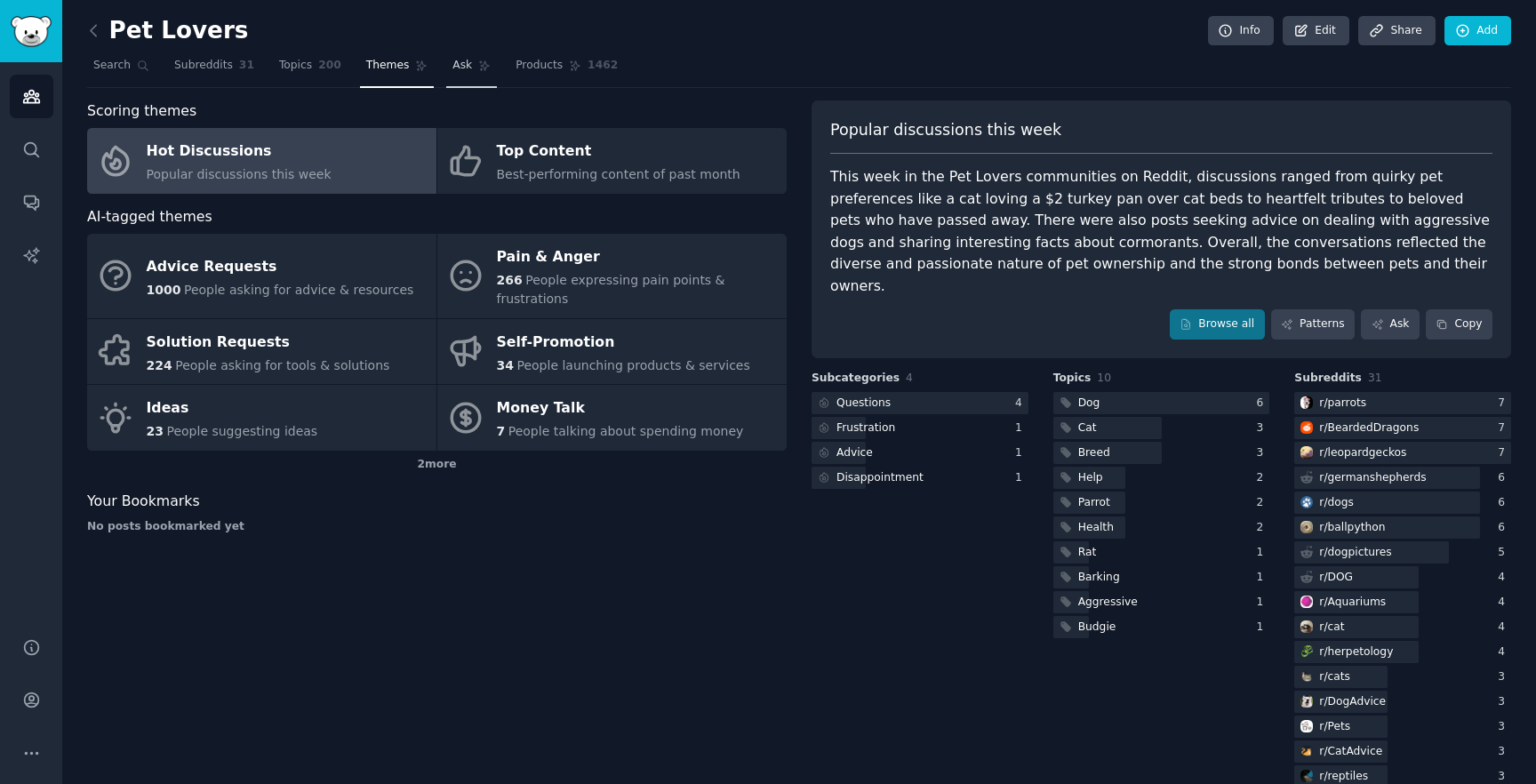
click at [475, 74] on link "Ask" at bounding box center [472, 70] width 51 height 36
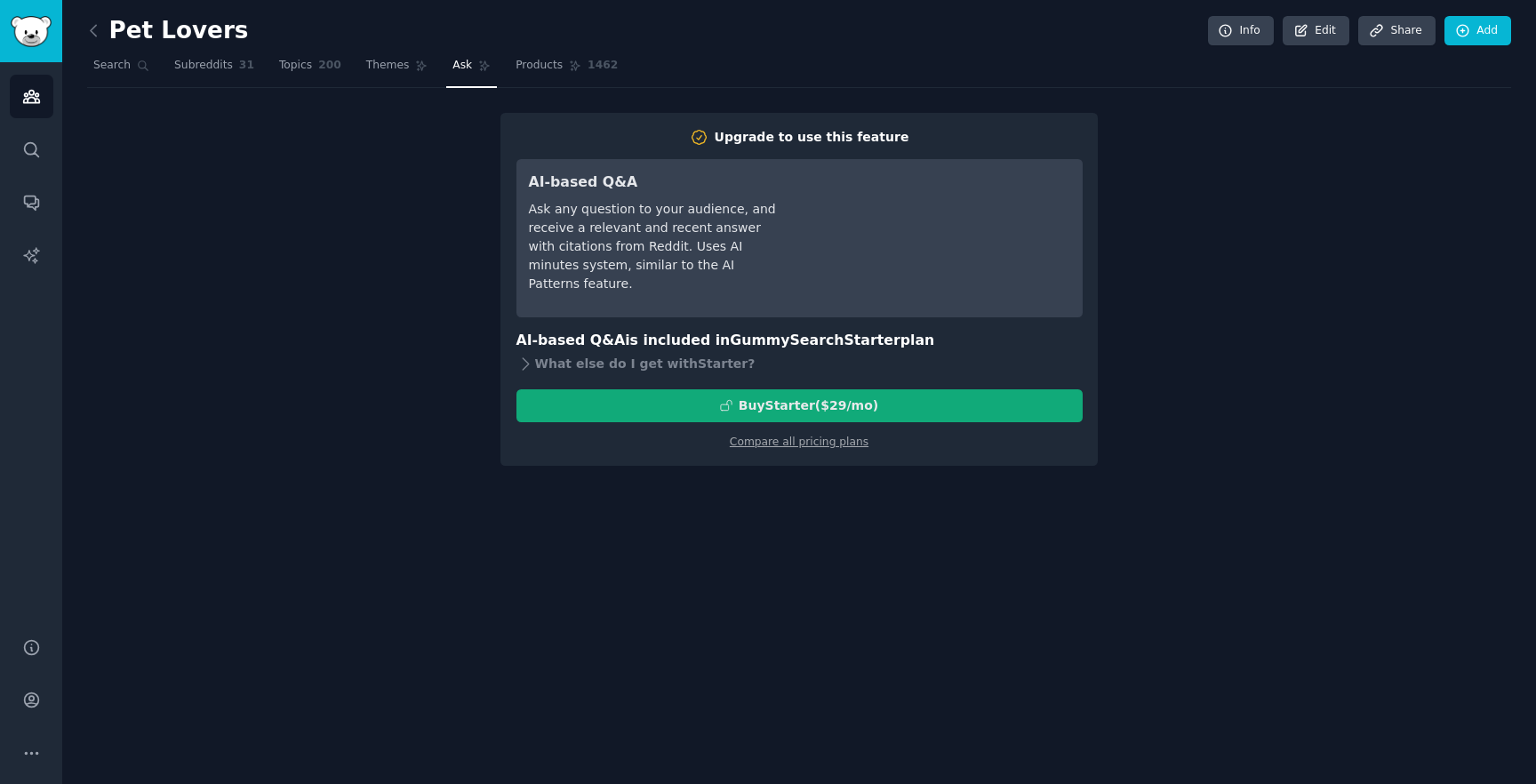
click at [930, 408] on div "Buy Starter ($ 29 /mo )" at bounding box center [800, 405] width 565 height 18
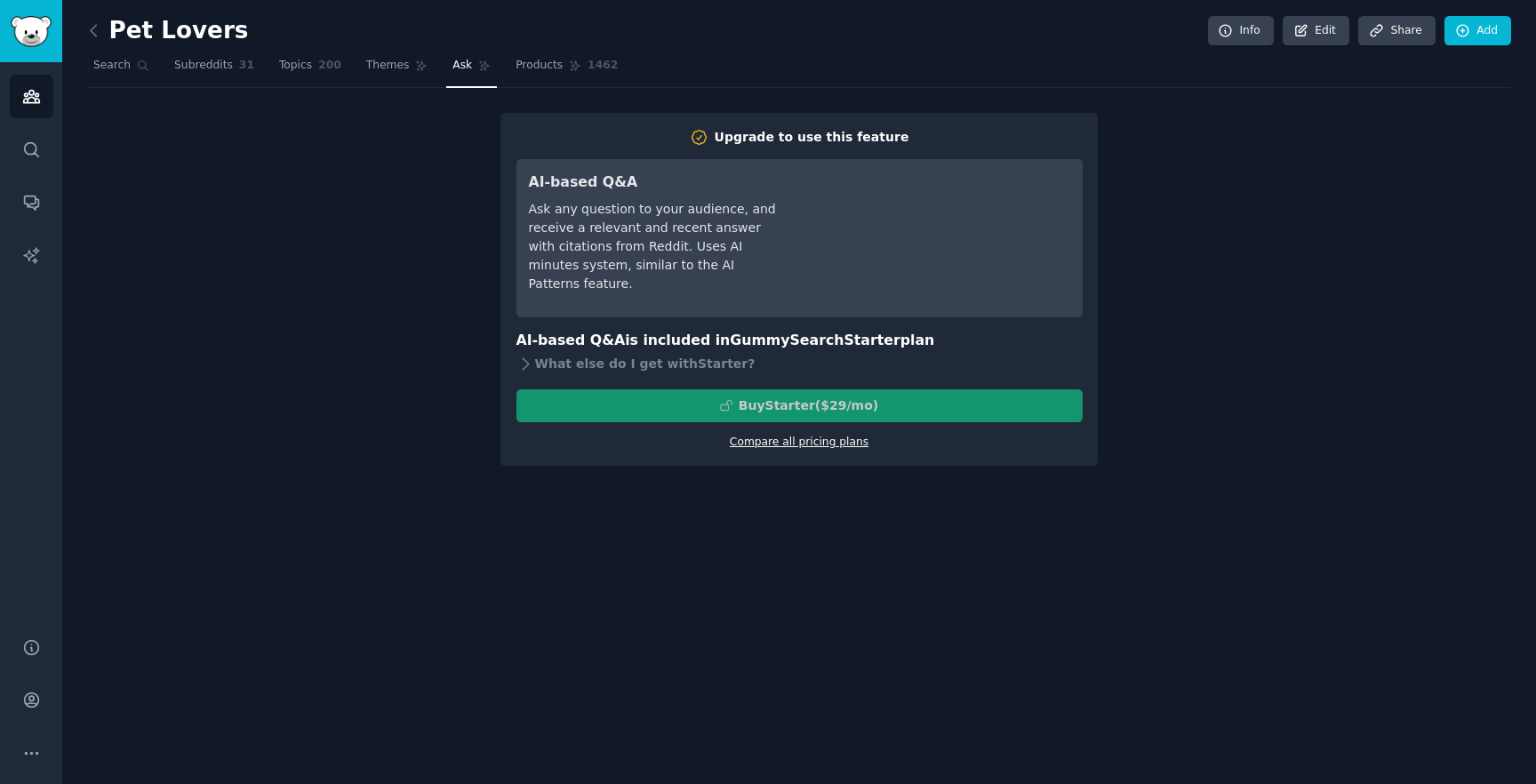
click at [818, 436] on link "Compare all pricing plans" at bounding box center [799, 442] width 138 height 13
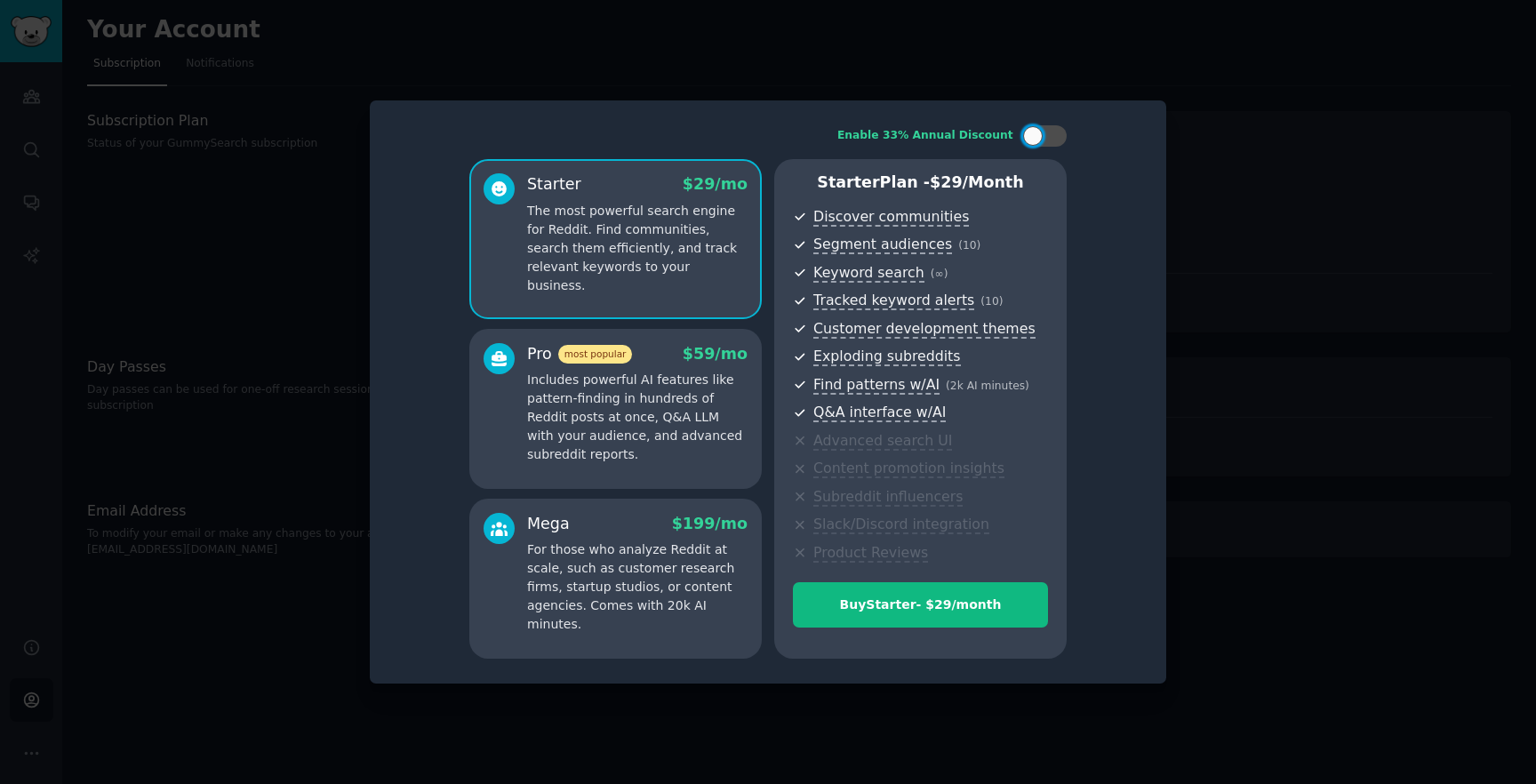
click at [716, 391] on p "Includes powerful AI features like pattern-finding in hundreds of Reddit posts …" at bounding box center [638, 417] width 220 height 93
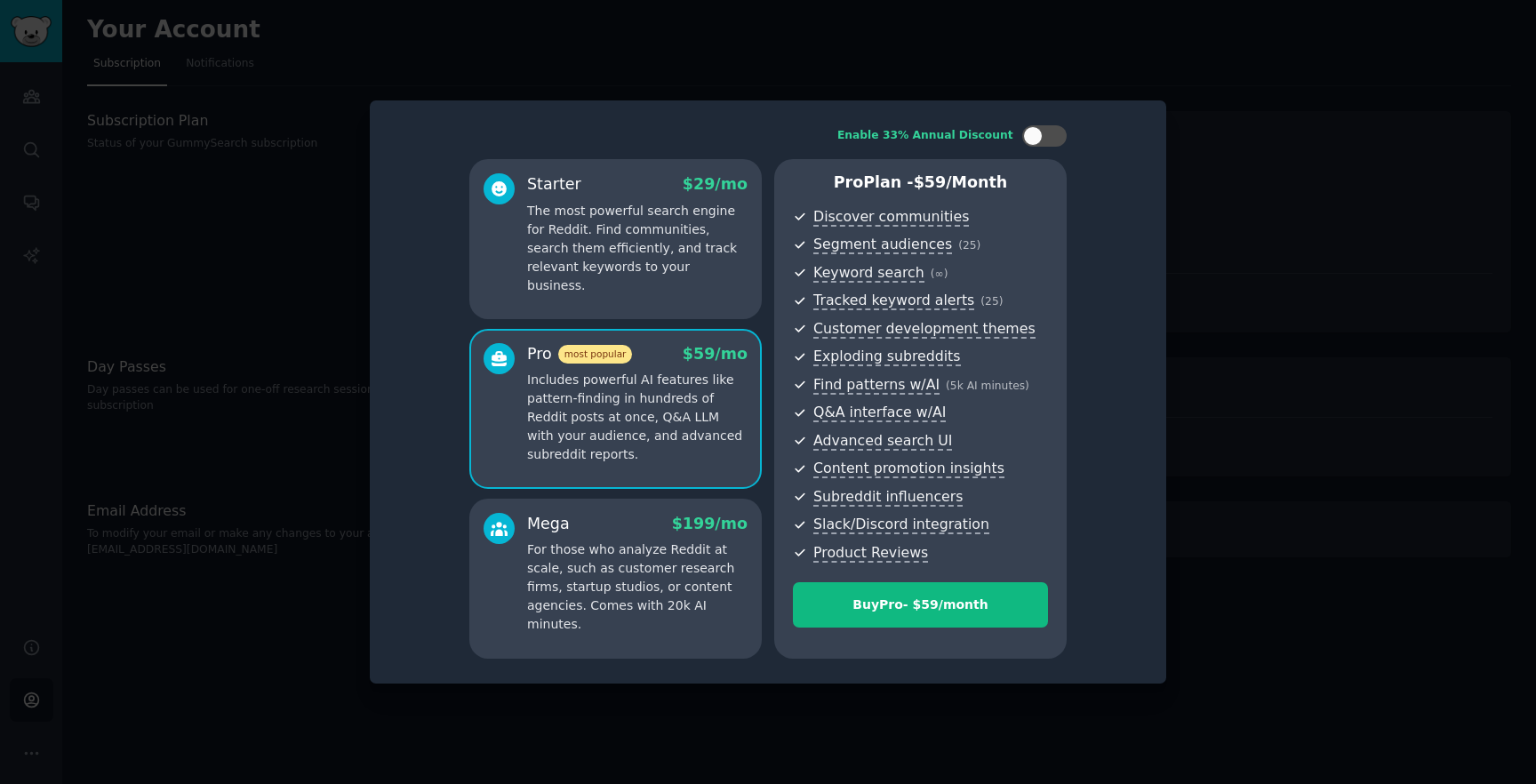
click at [723, 251] on p "The most powerful search engine for Reddit. Find communities, search them effic…" at bounding box center [638, 249] width 220 height 93
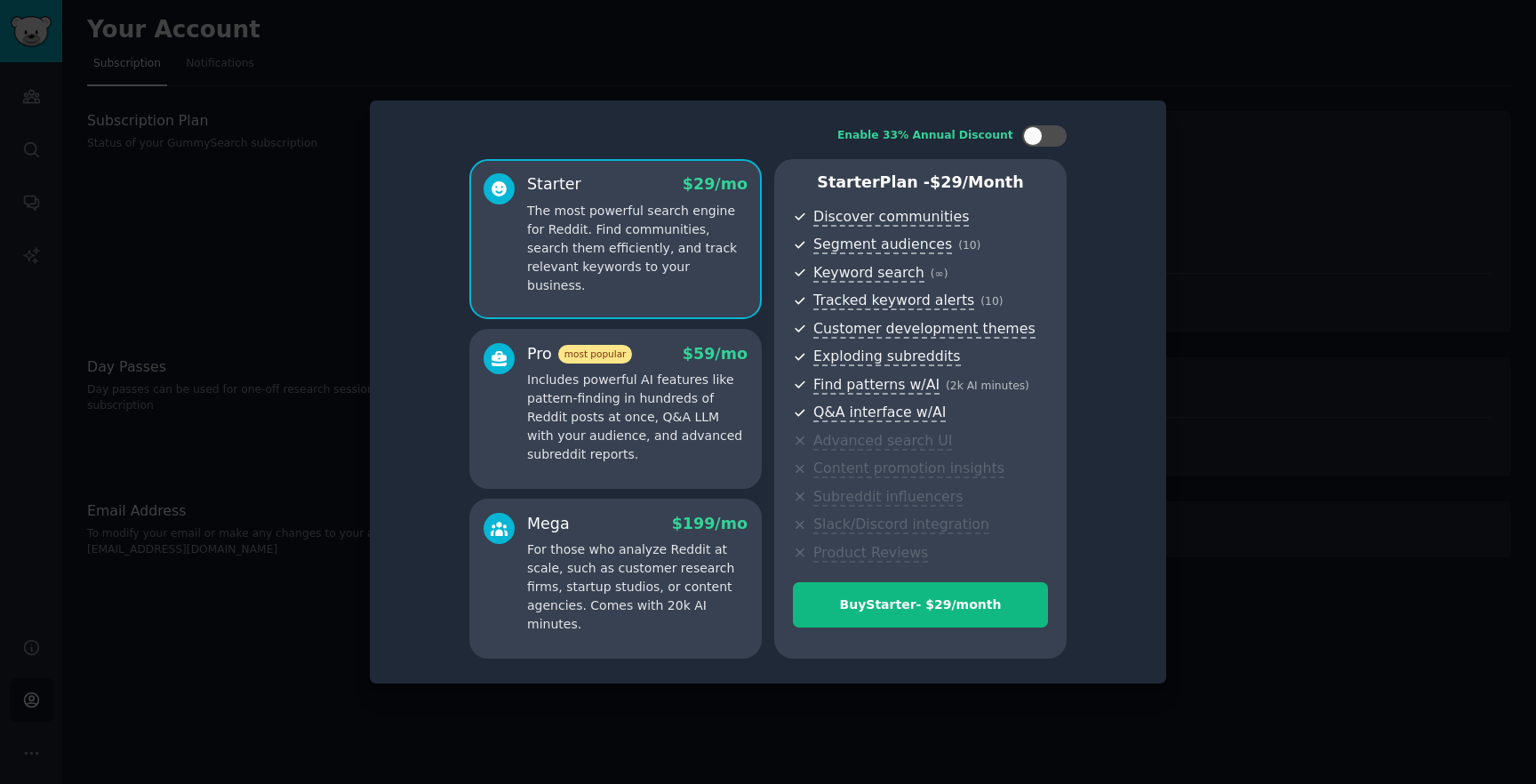
click at [691, 397] on p "Includes powerful AI features like pattern-finding in hundreds of Reddit posts …" at bounding box center [638, 417] width 220 height 93
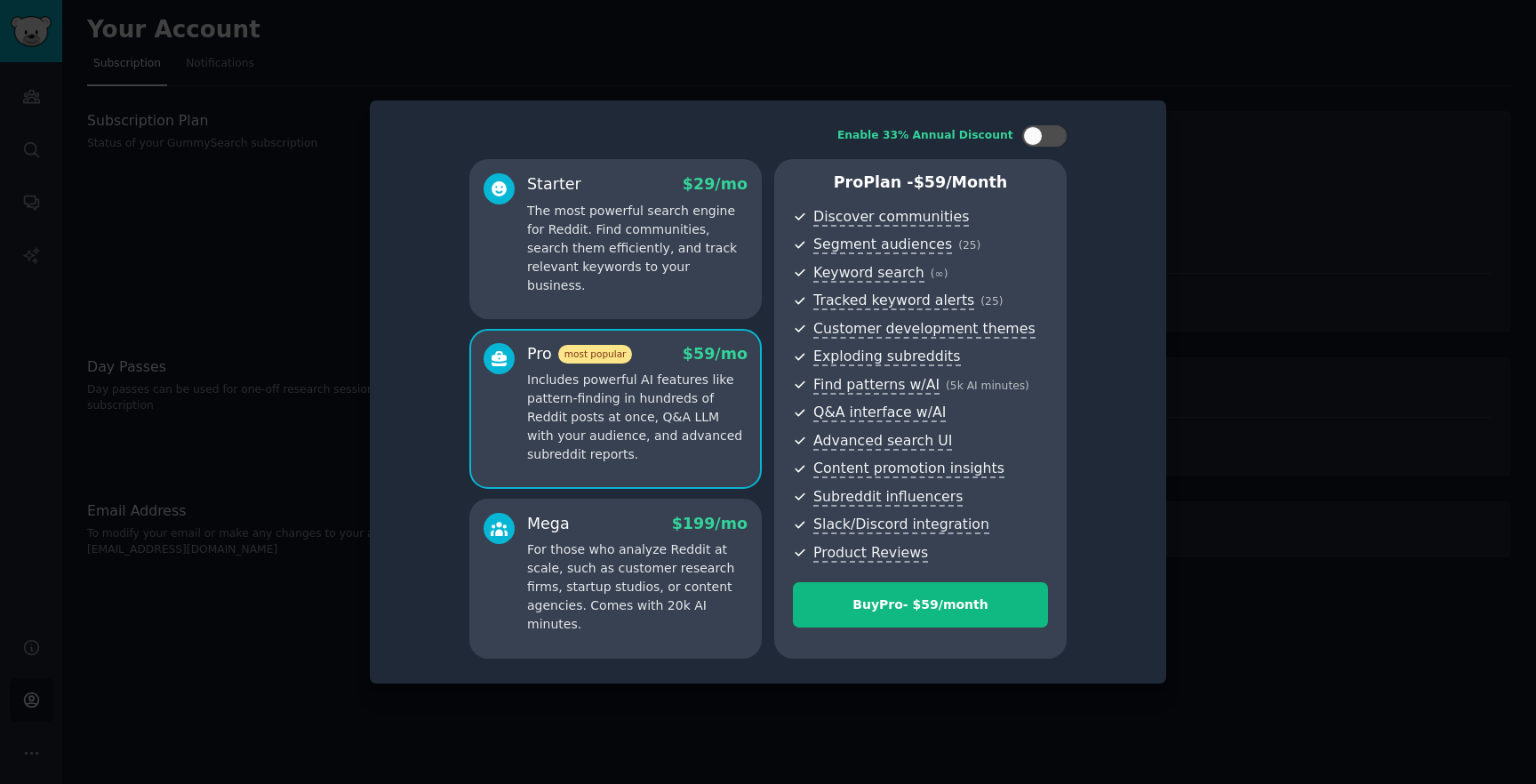
click at [671, 280] on div "Starter $ 29 /mo The most powerful search engine for Reddit. Find communities, …" at bounding box center [615, 239] width 292 height 160
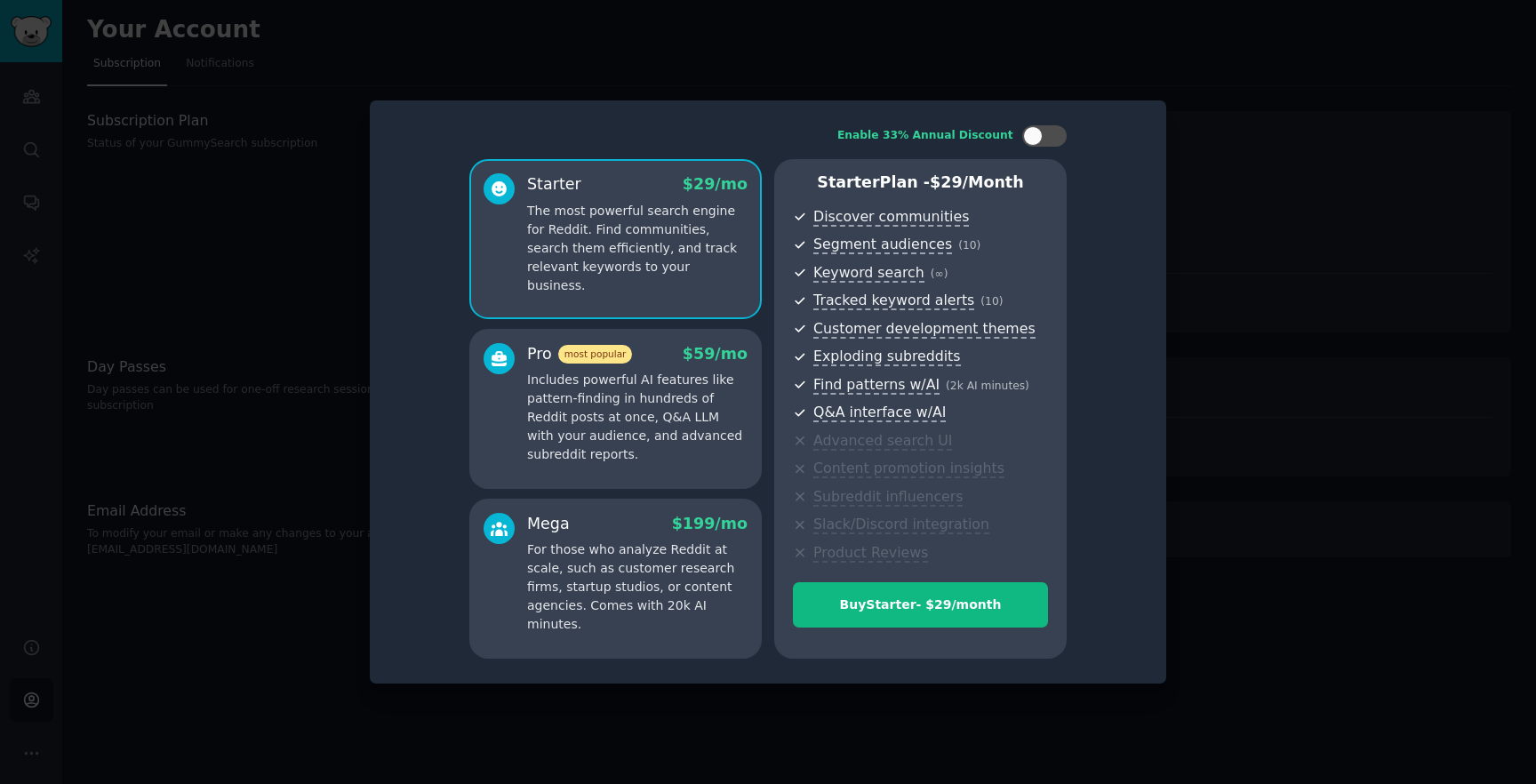
click at [596, 559] on p "For those who analyze Reddit at scale, such as customer research firms, startup…" at bounding box center [638, 586] width 220 height 93
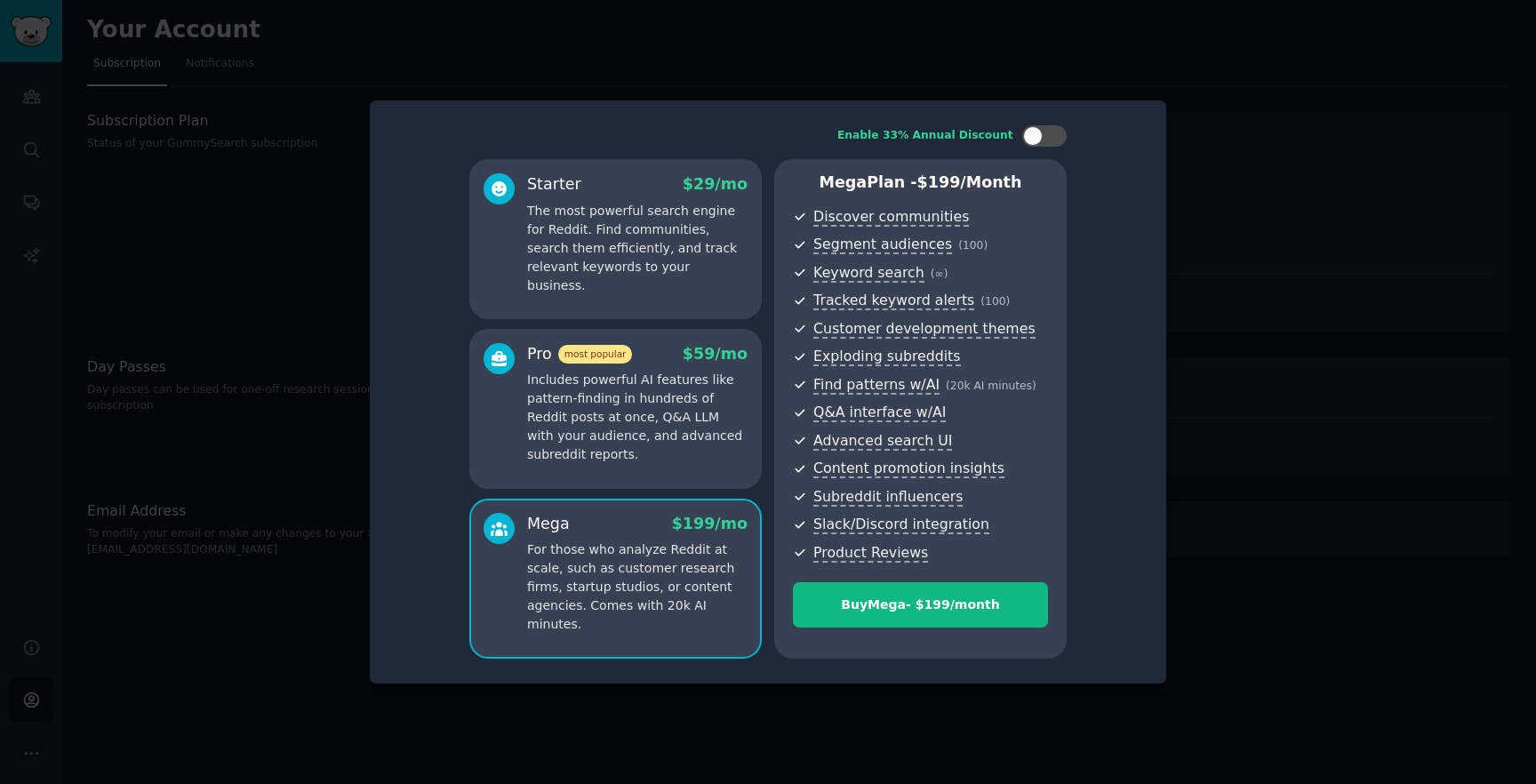
click at [615, 489] on div "Starter $ 29 /mo The most powerful search engine for Reddit. Find communities, …" at bounding box center [615, 409] width 292 height 499
click at [624, 435] on p "Includes powerful AI features like pattern-finding in hundreds of Reddit posts …" at bounding box center [638, 417] width 220 height 93
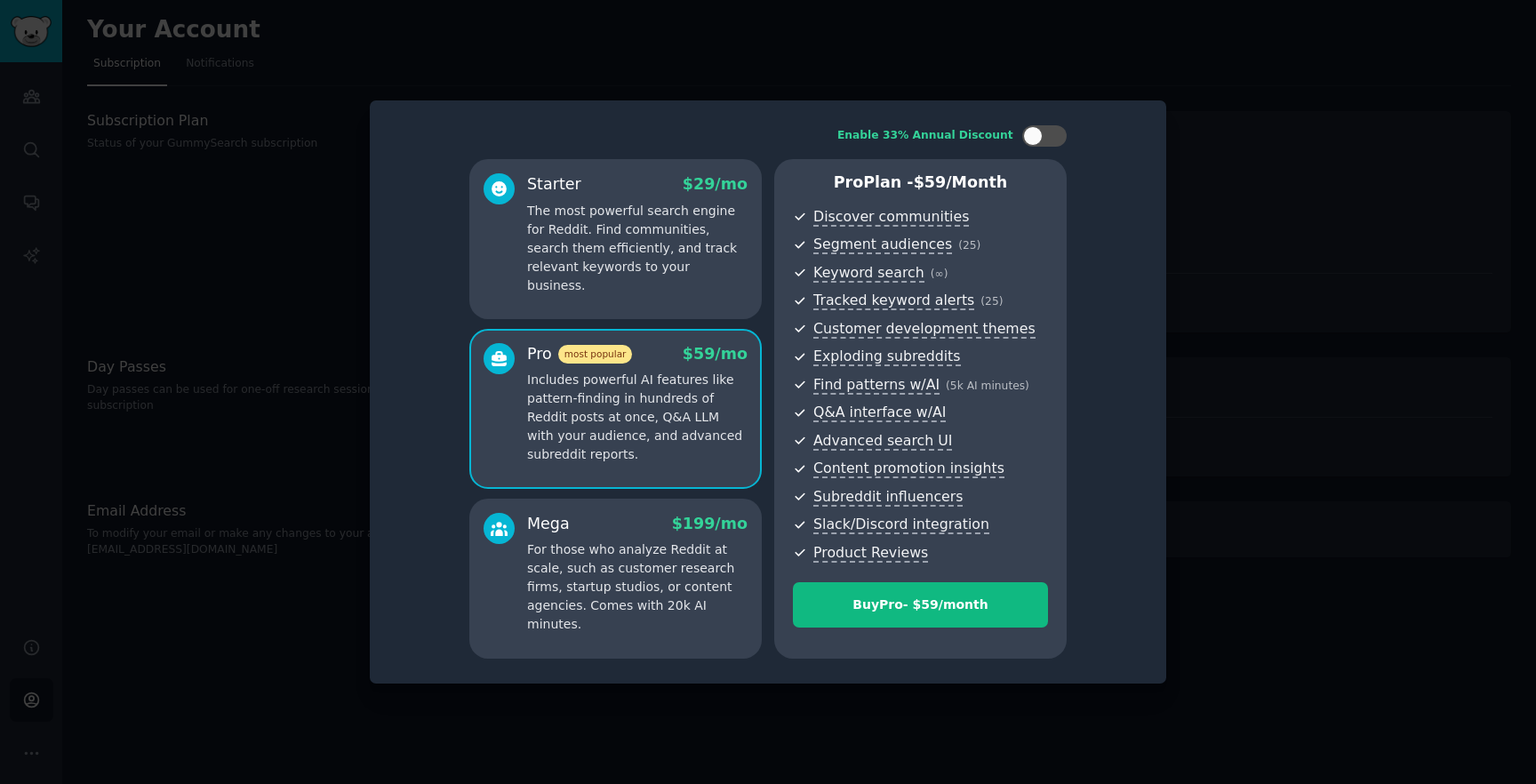
click at [623, 511] on div "Mega $ 199 /mo For those who analyze Reddit at scale, such as customer research…" at bounding box center [615, 578] width 292 height 160
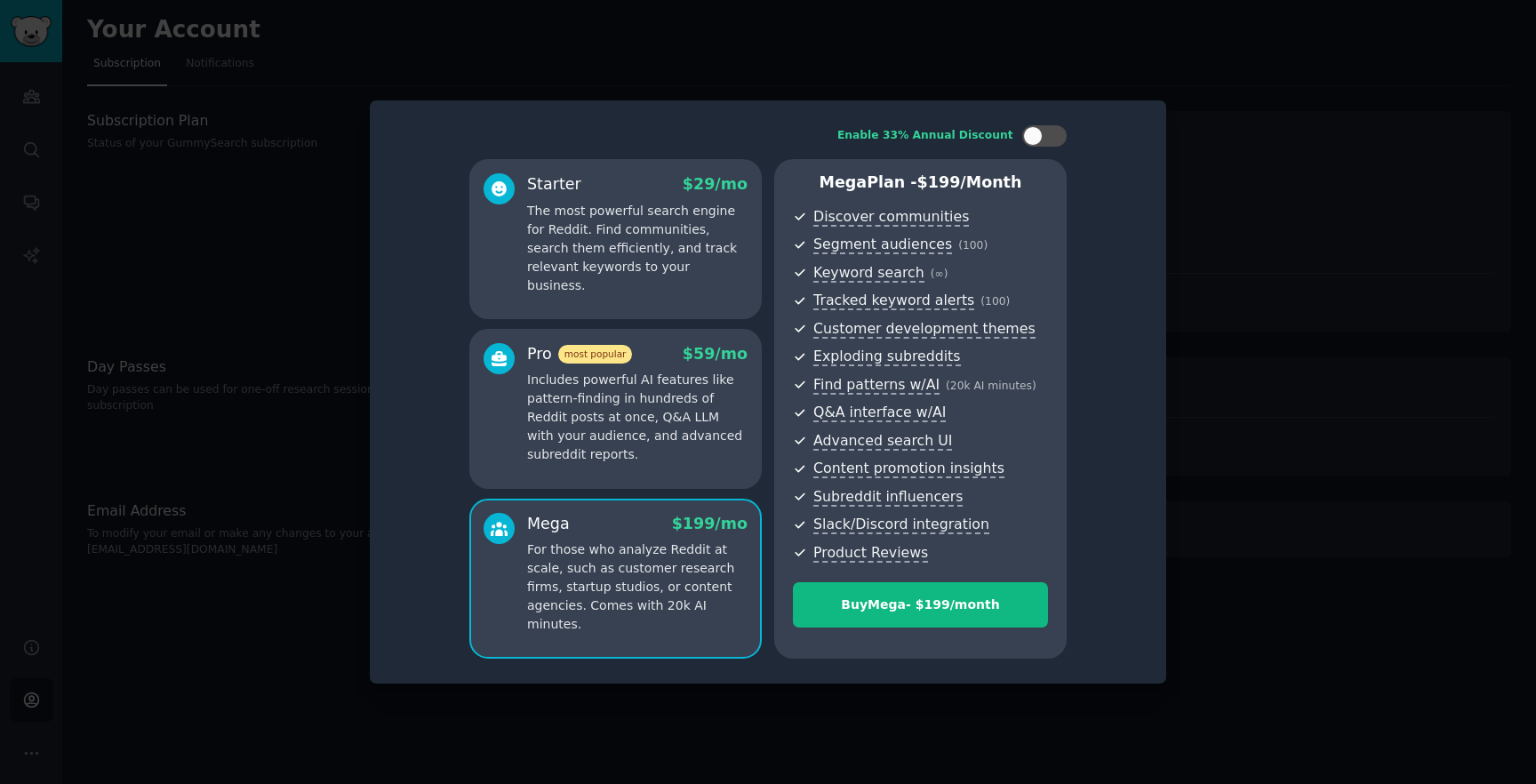
click at [652, 243] on p "The most powerful search engine for Reddit. Find communities, search them effic…" at bounding box center [638, 249] width 220 height 93
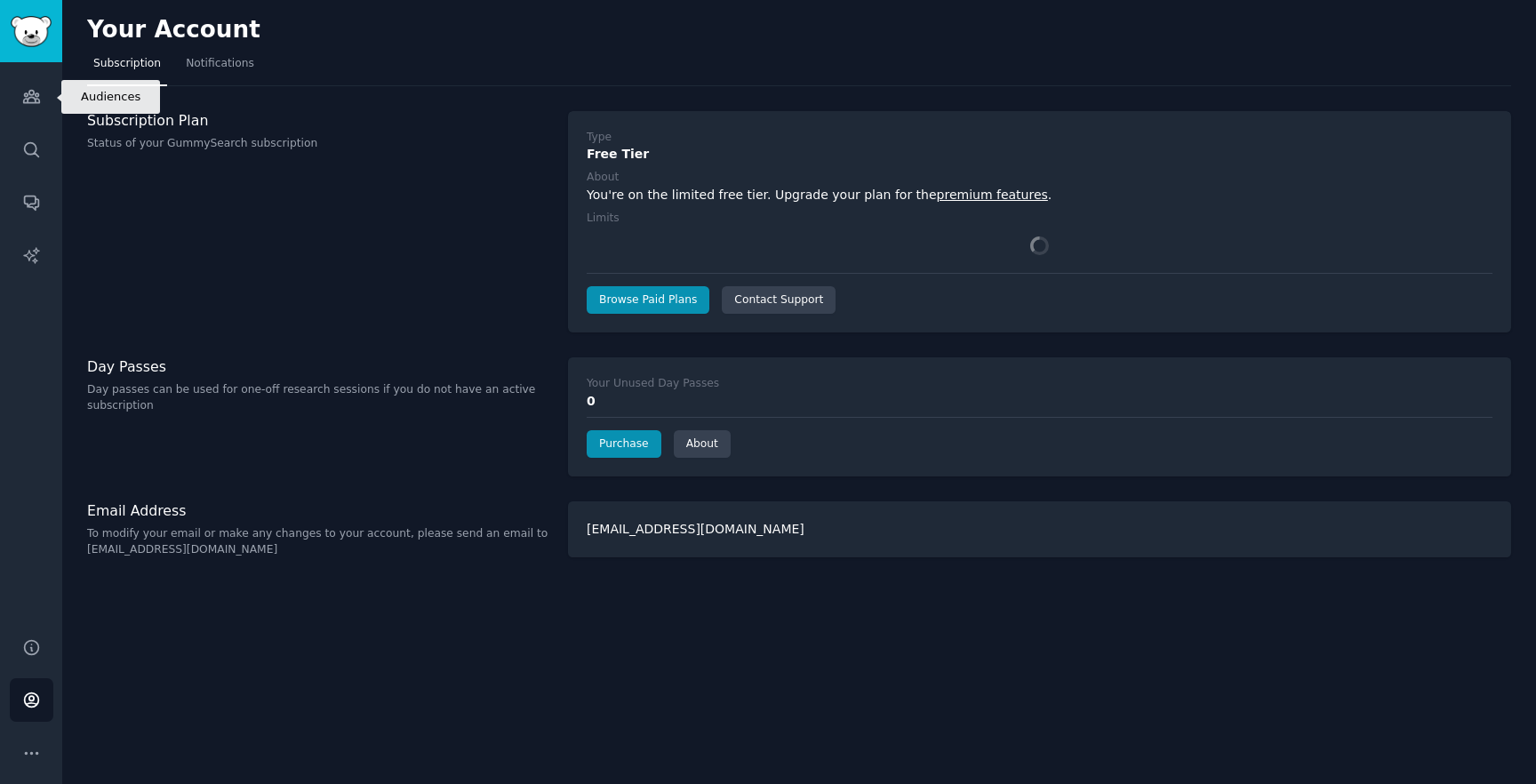
click at [7, 116] on div "Audiences Search Conversations AI Reports" at bounding box center [31, 339] width 62 height 554
click at [18, 114] on link "Audiences" at bounding box center [32, 97] width 44 height 44
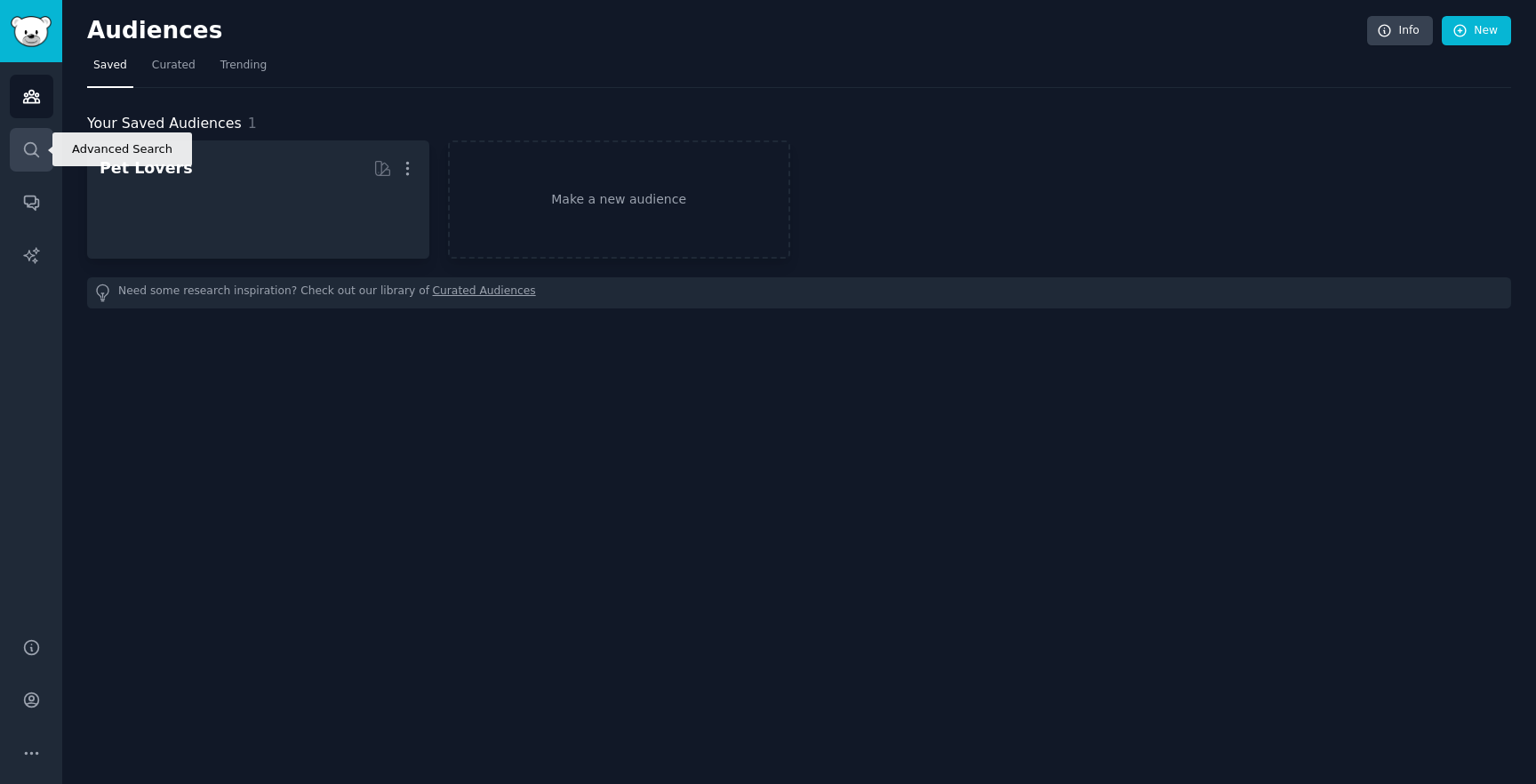
click at [22, 146] on icon "Sidebar" at bounding box center [31, 149] width 18 height 18
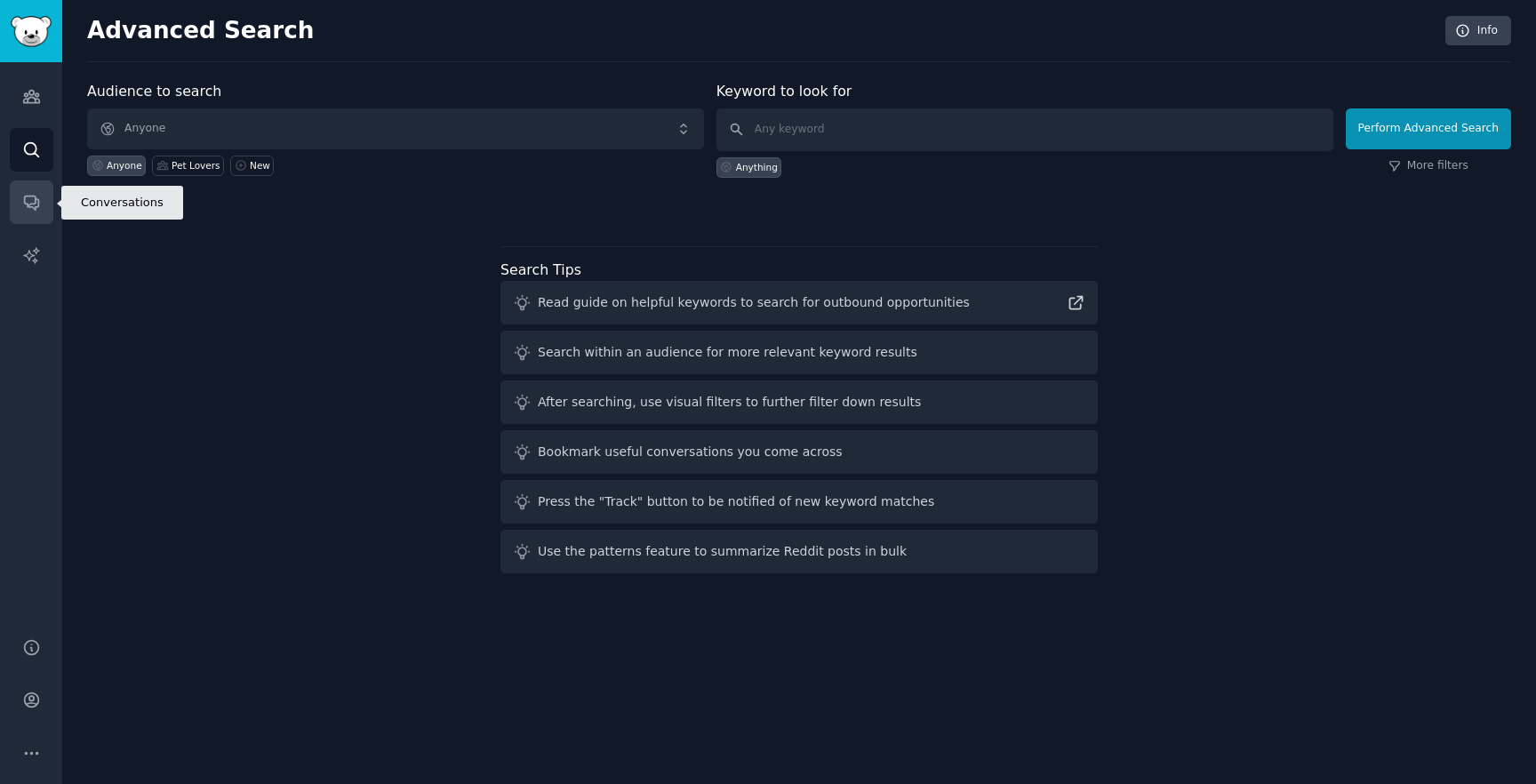
click at [46, 189] on link "Conversations" at bounding box center [32, 202] width 44 height 44
